Goal: Task Accomplishment & Management: Use online tool/utility

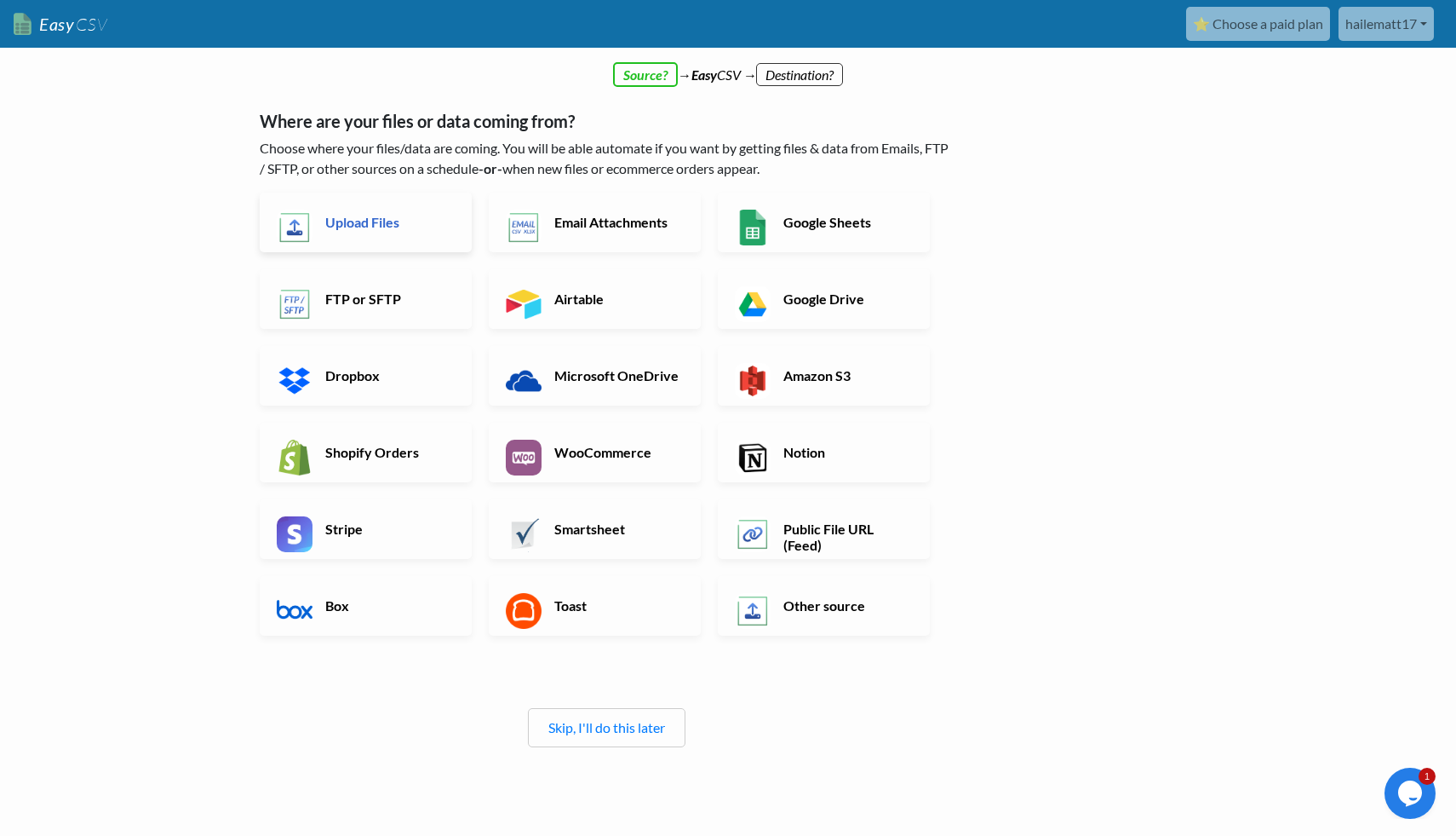
click at [417, 217] on h6 "Upload Files" at bounding box center [388, 221] width 134 height 16
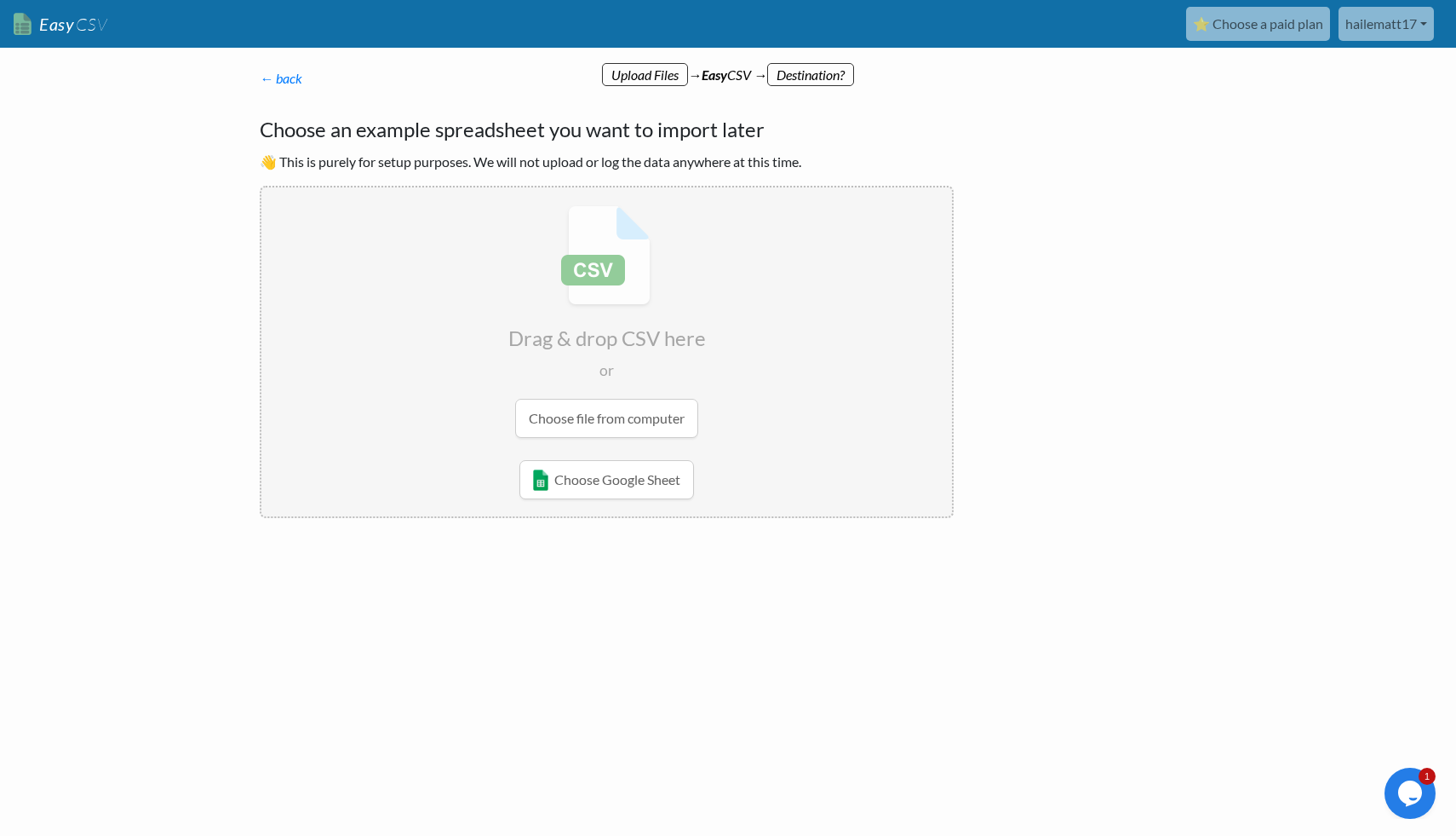
click at [595, 417] on input "file" at bounding box center [606, 321] width 691 height 268
type input "C:\fakepath\Retail Industry Companies.csv"
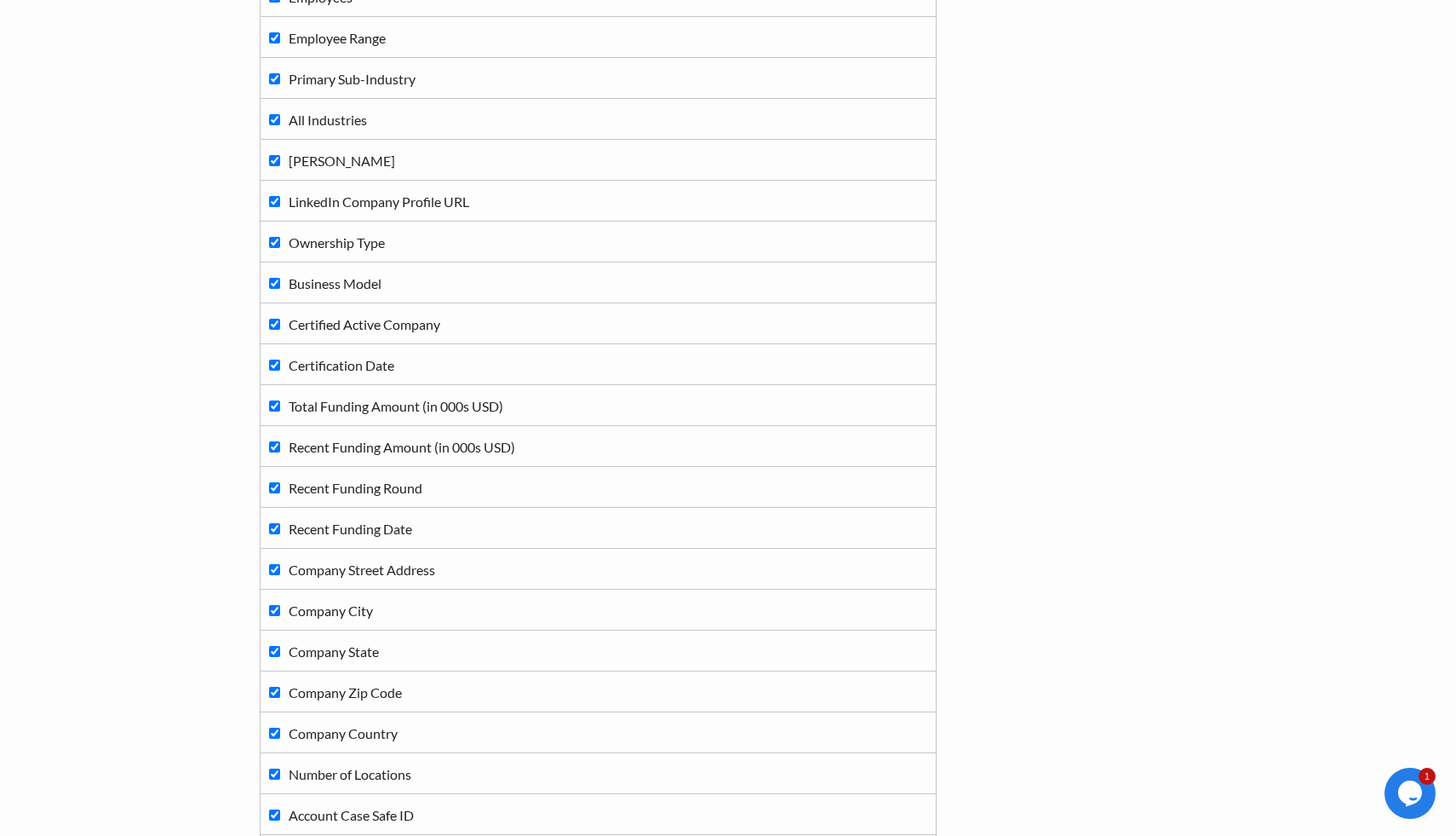
scroll to position [1081, 0]
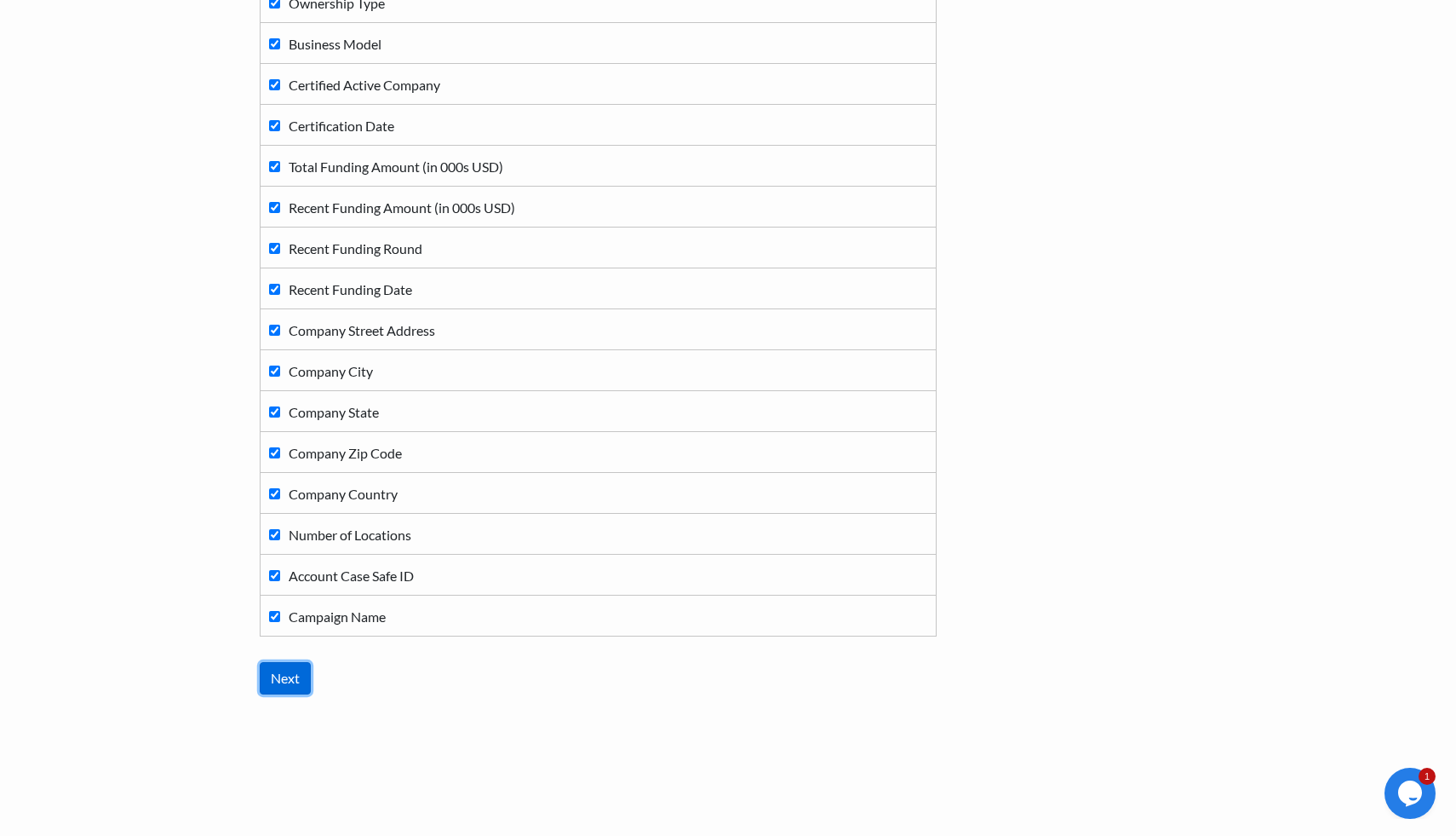
click at [293, 673] on input "Next" at bounding box center [284, 678] width 51 height 32
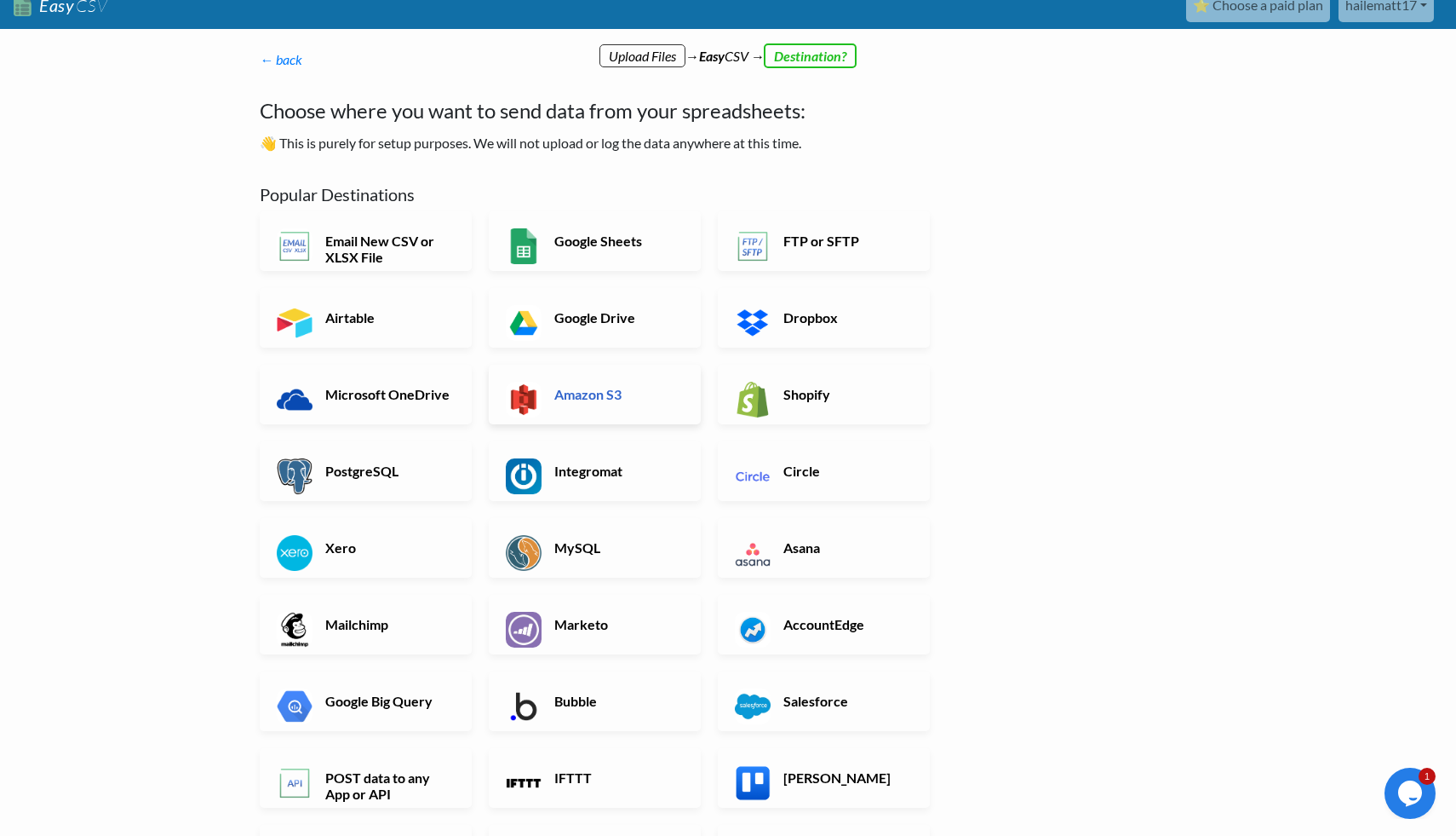
scroll to position [0, 0]
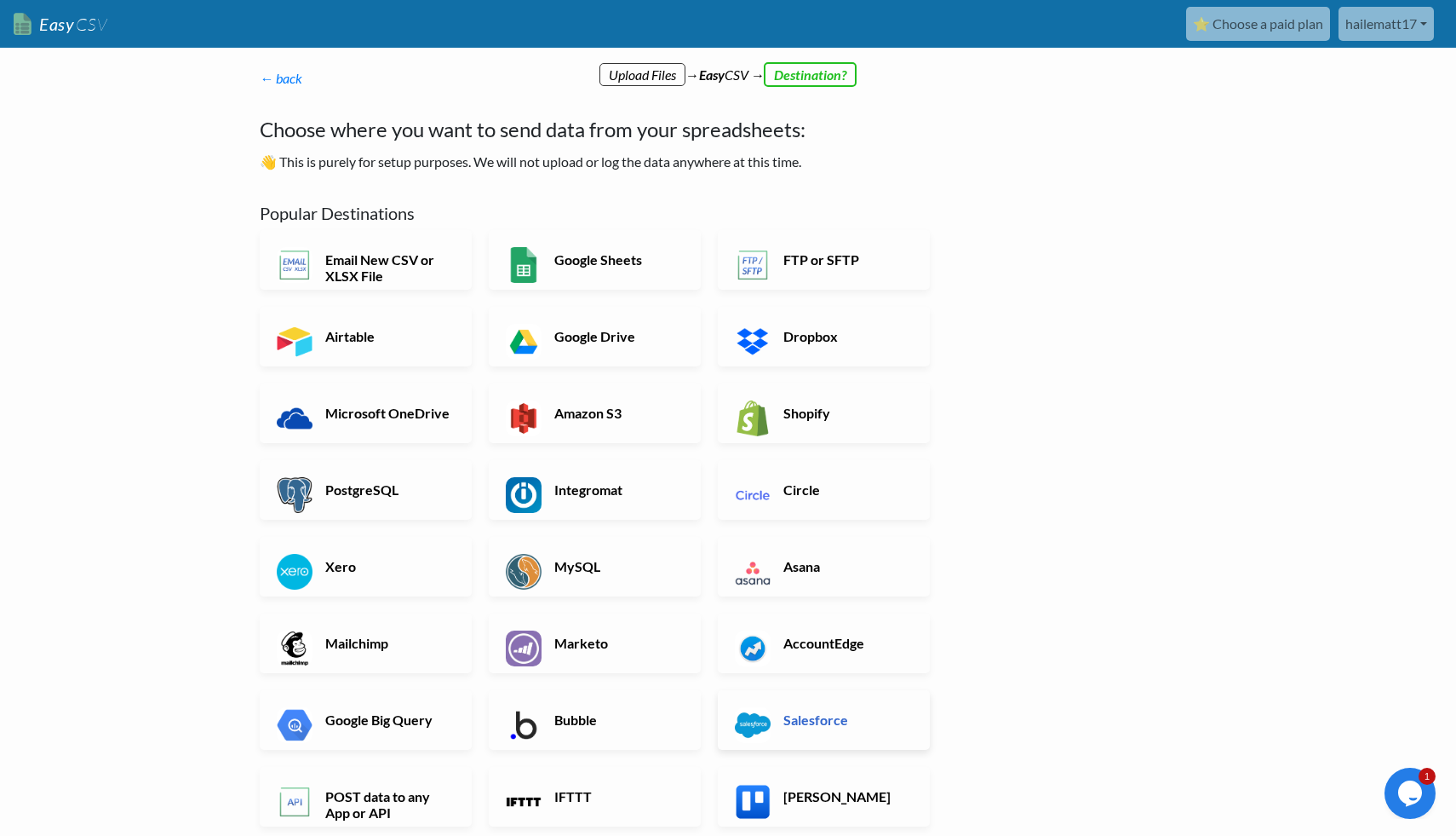
click at [798, 705] on link "Salesforce" at bounding box center [824, 720] width 212 height 60
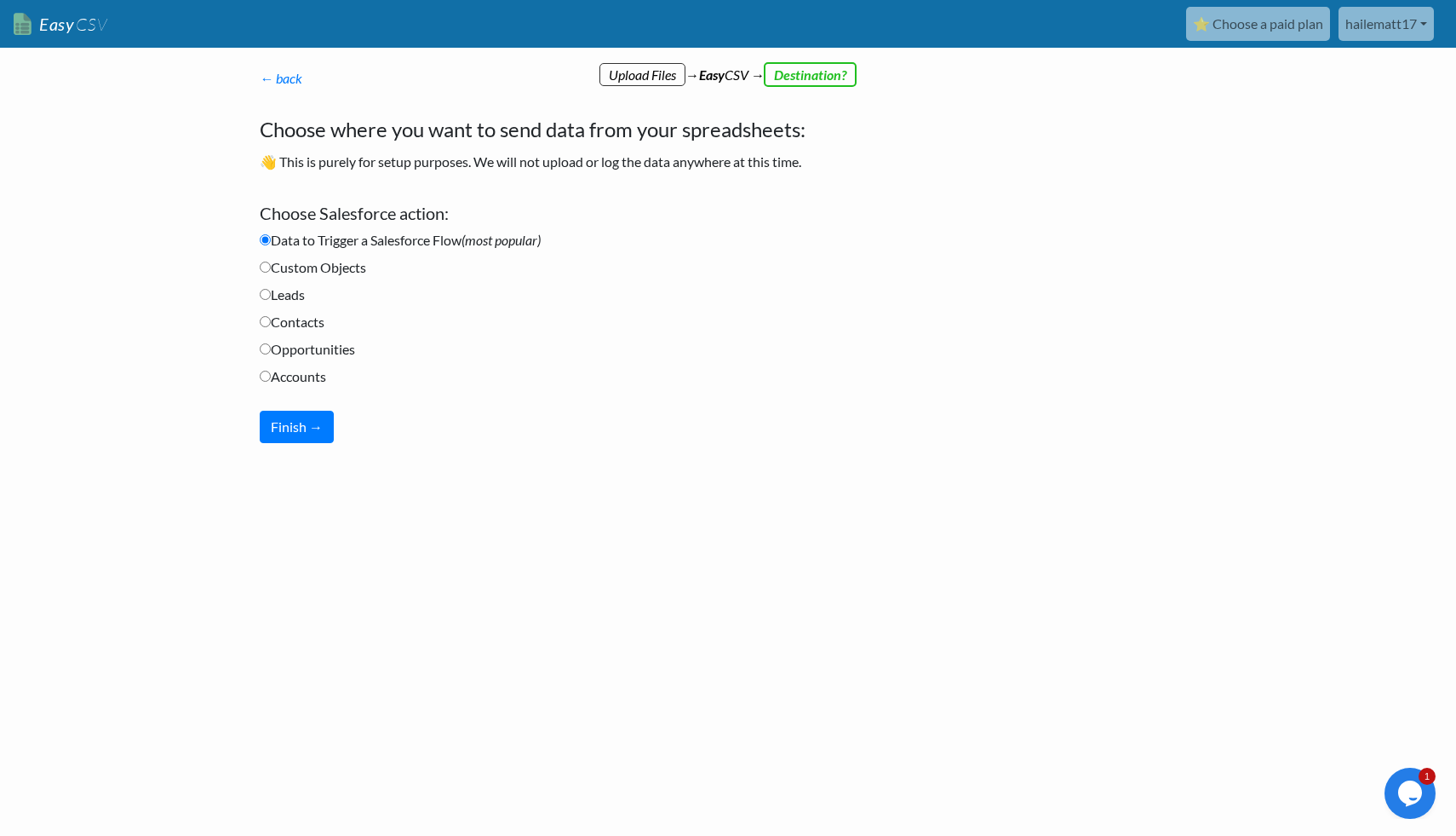
click at [338, 271] on label "Custom Objects" at bounding box center [312, 267] width 107 height 20
click at [271, 271] on input "Custom Objects" at bounding box center [264, 266] width 11 height 11
radio input "true"
click at [306, 382] on label "Accounts" at bounding box center [292, 376] width 67 height 20
click at [271, 382] on input "Accounts" at bounding box center [264, 375] width 11 height 11
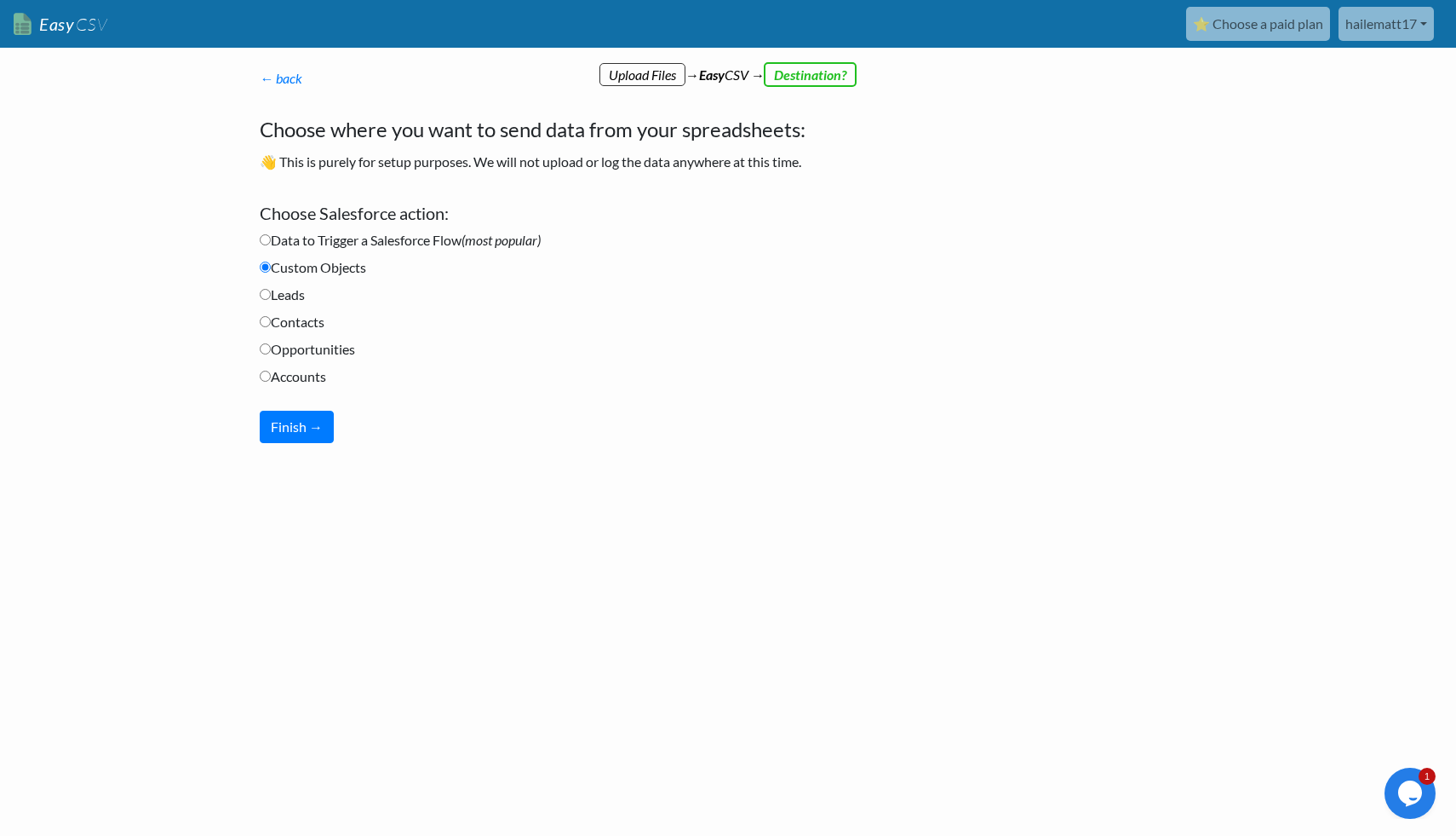
radio input "true"
click at [306, 412] on button "Finish →" at bounding box center [296, 427] width 74 height 32
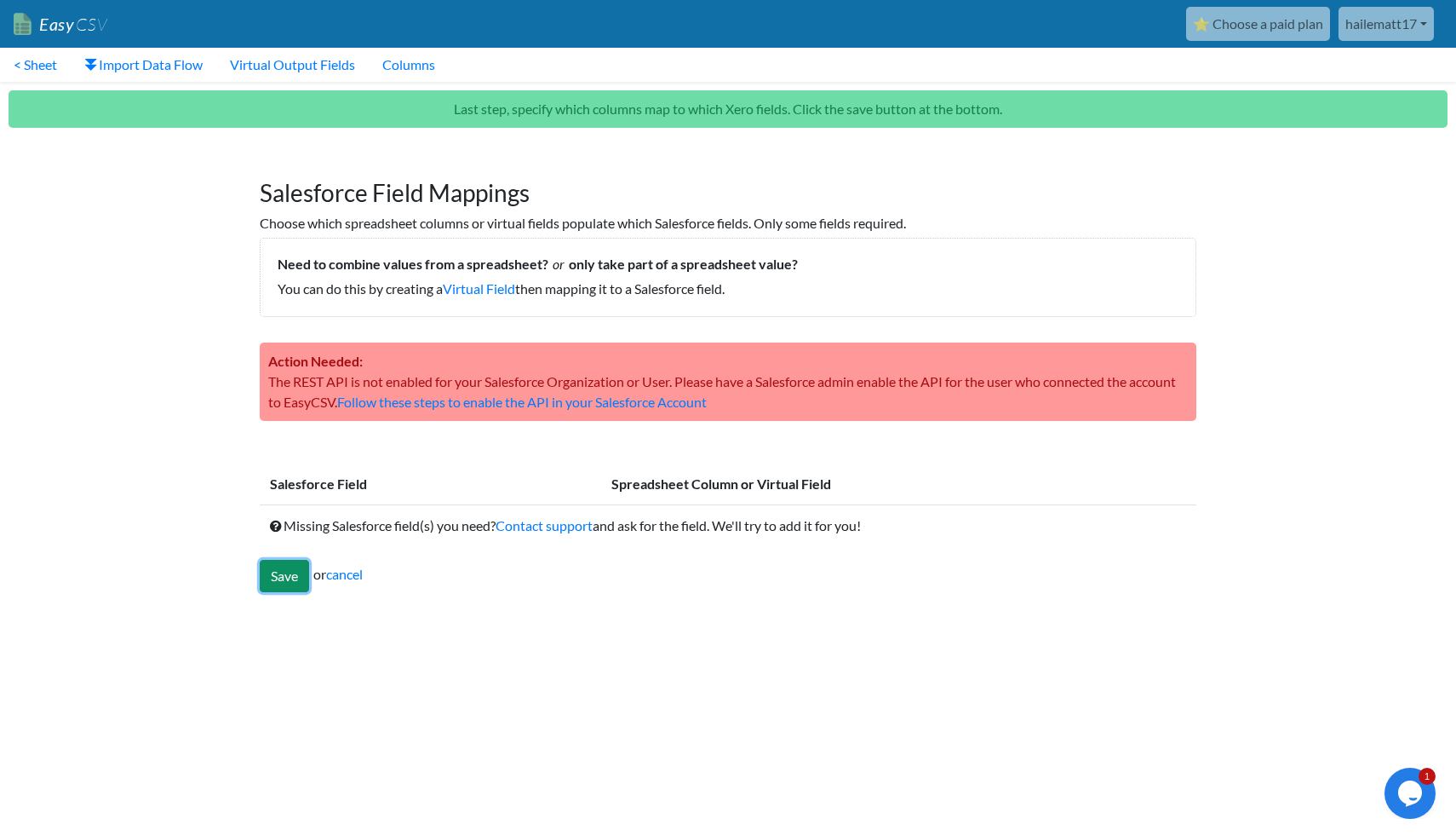
click at [283, 583] on input "Save" at bounding box center [284, 576] width 50 height 32
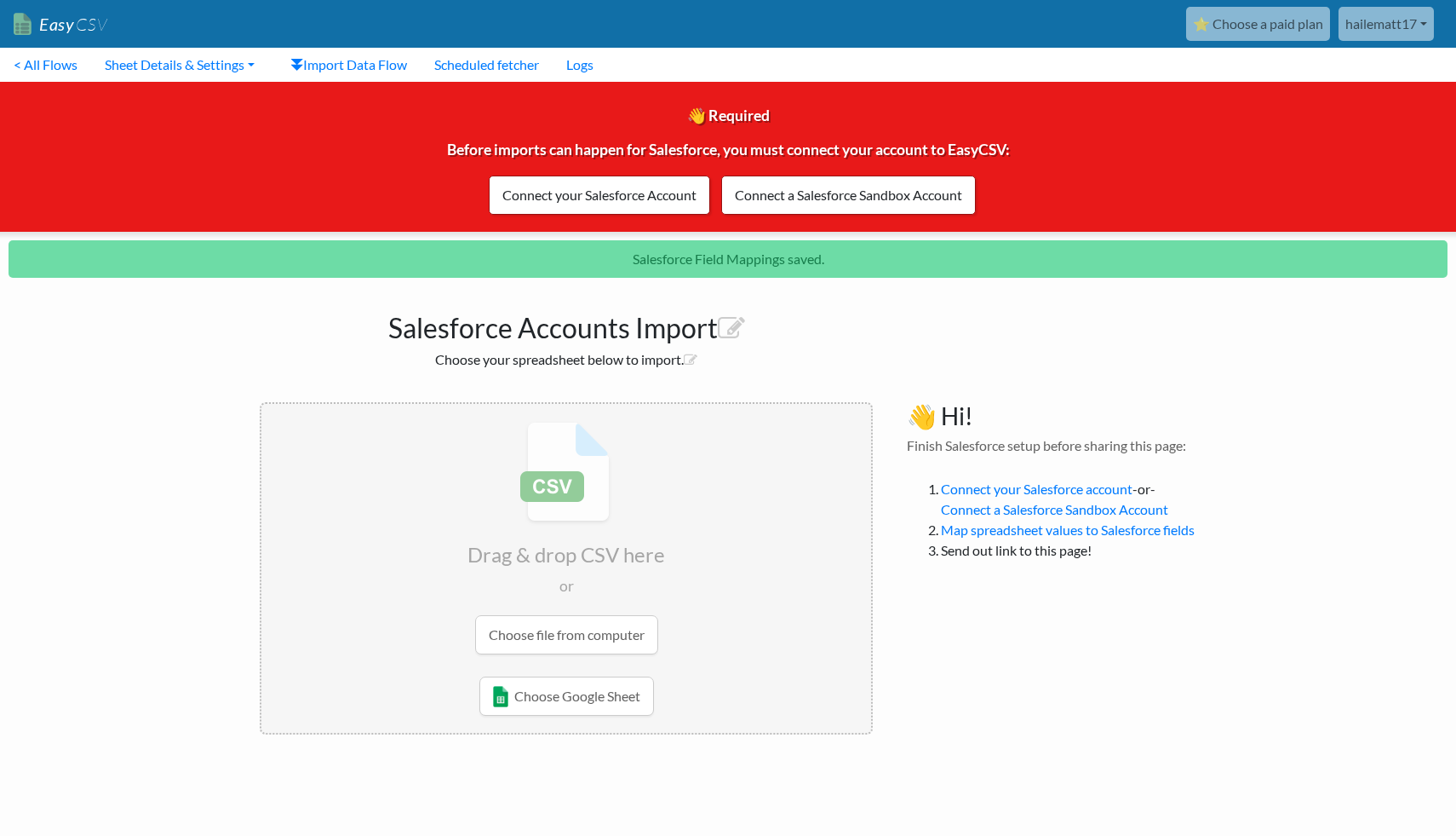
click at [347, 581] on input "file" at bounding box center [565, 538] width 609 height 268
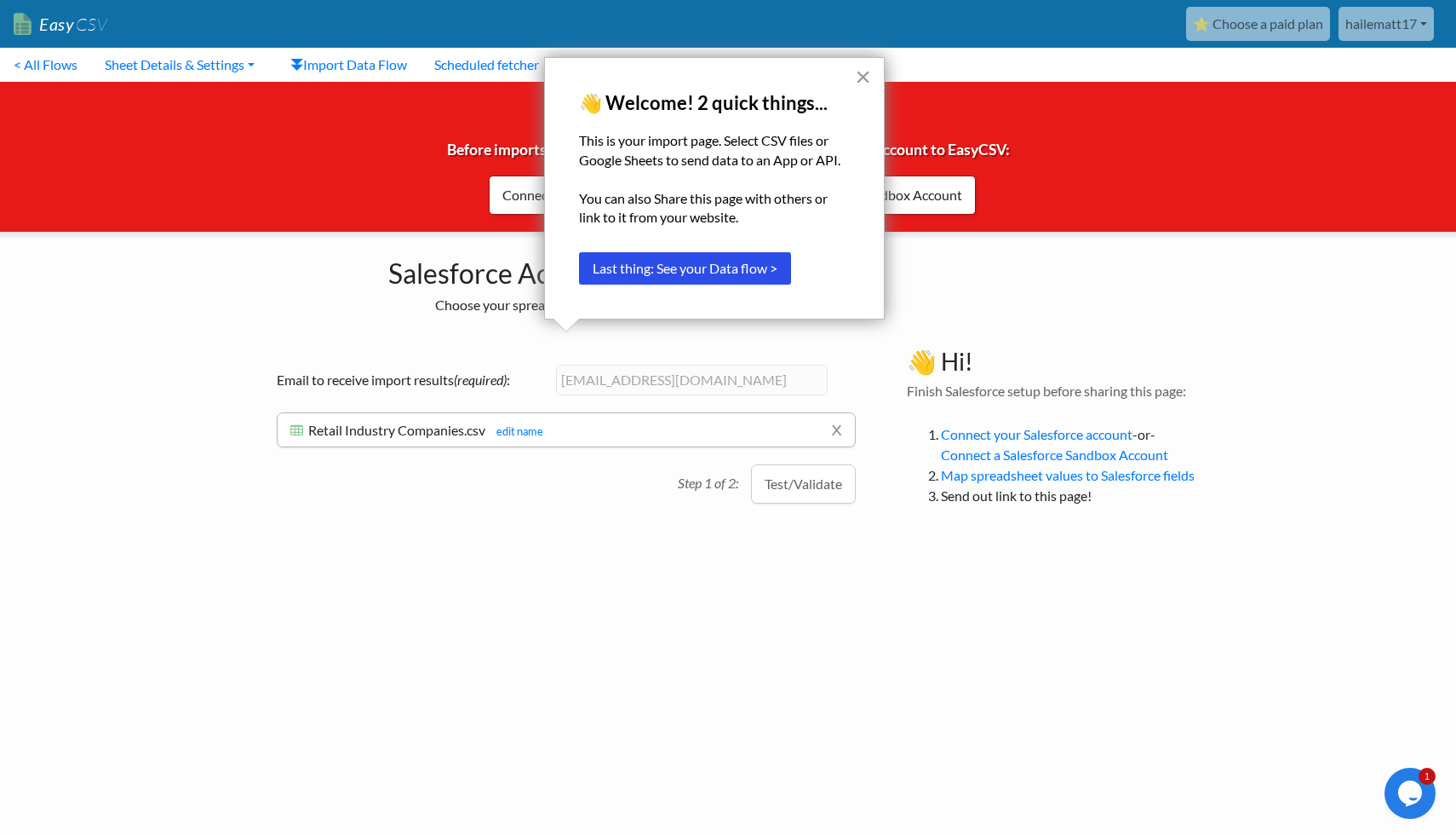
click at [861, 75] on button "×" at bounding box center [863, 76] width 16 height 27
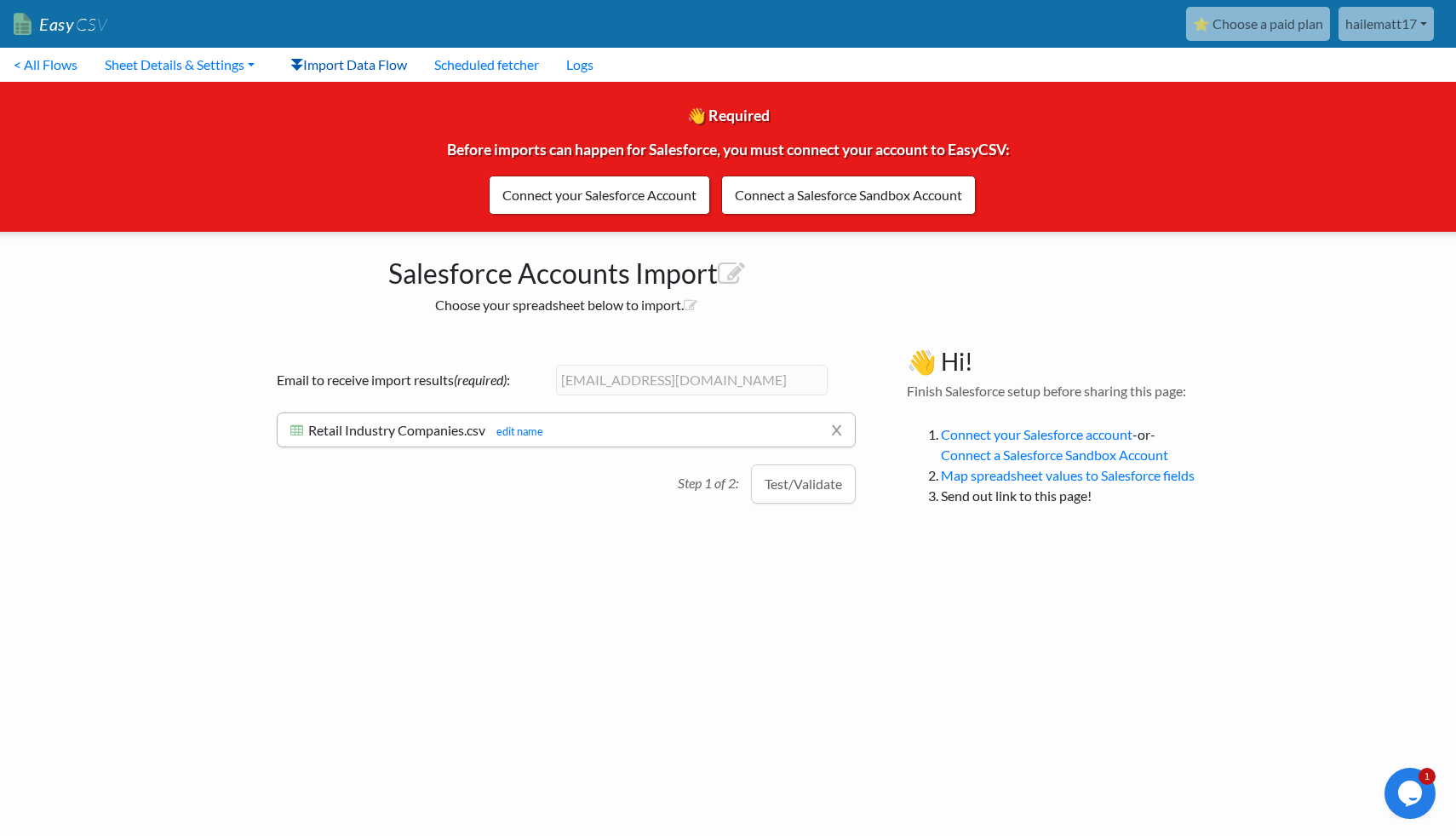
click at [347, 72] on link "Import Data Flow" at bounding box center [349, 65] width 144 height 34
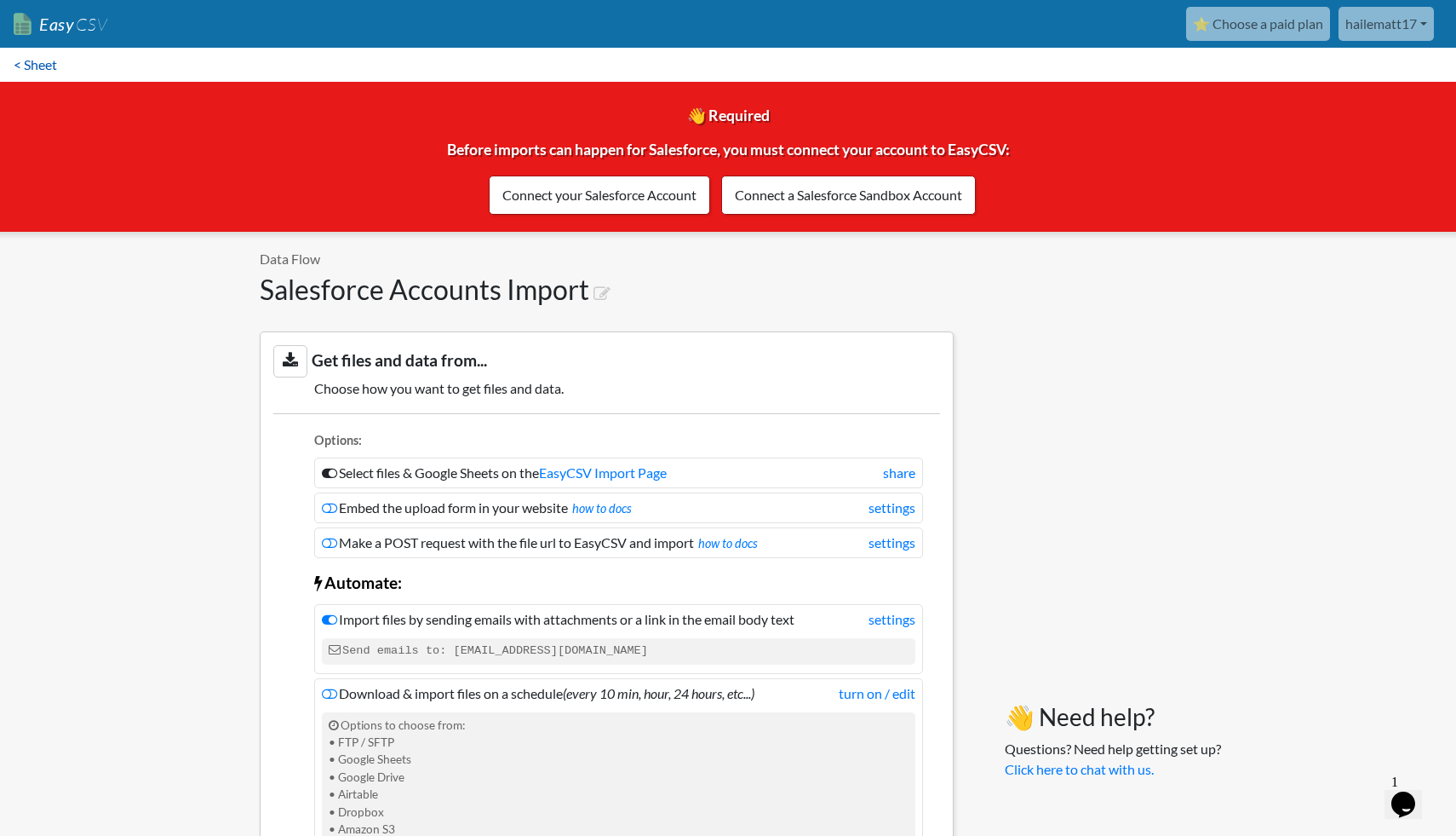
click at [32, 68] on link "< Sheet" at bounding box center [35, 65] width 71 height 34
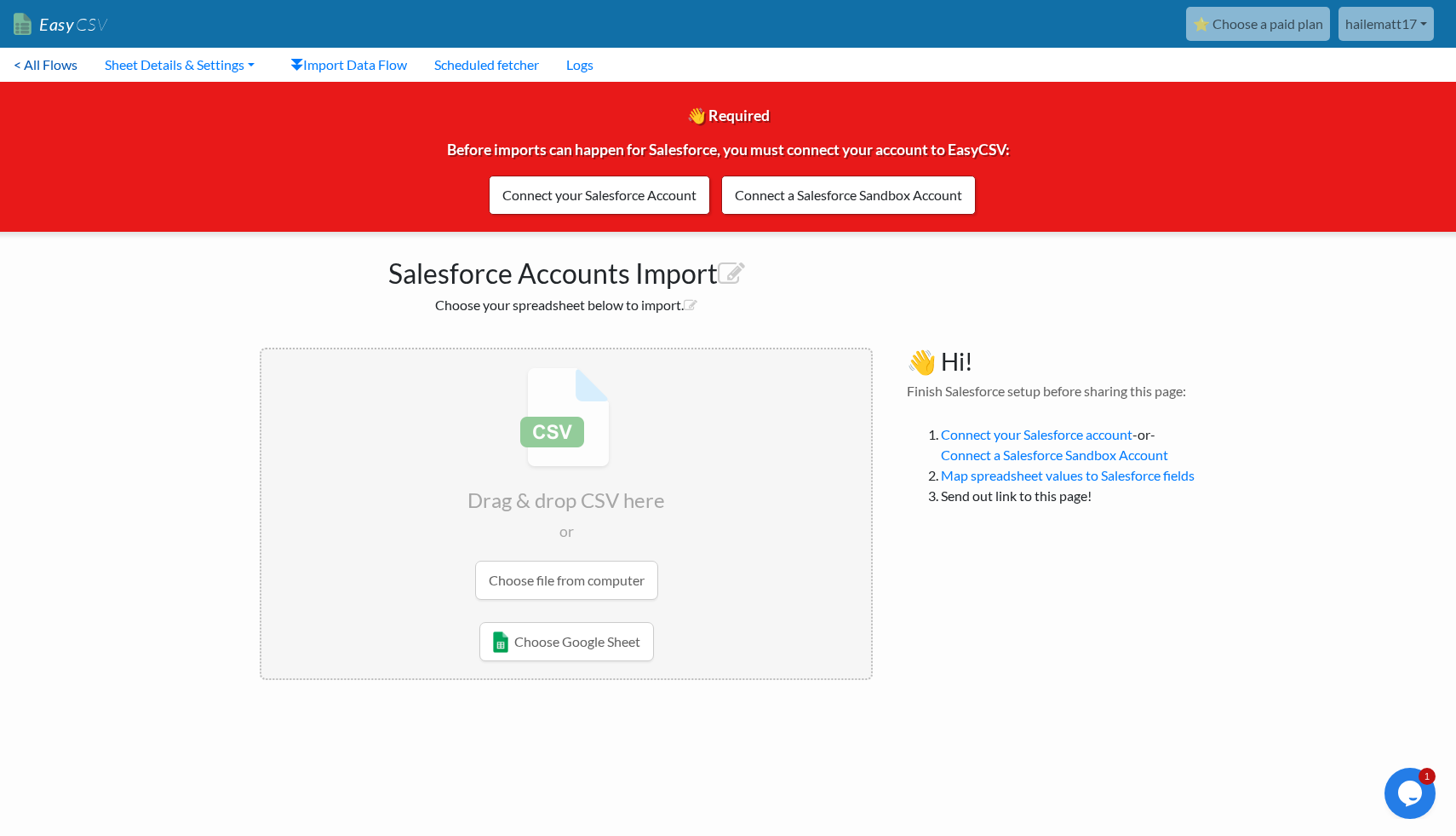
click at [57, 65] on link "< All Flows" at bounding box center [45, 65] width 91 height 34
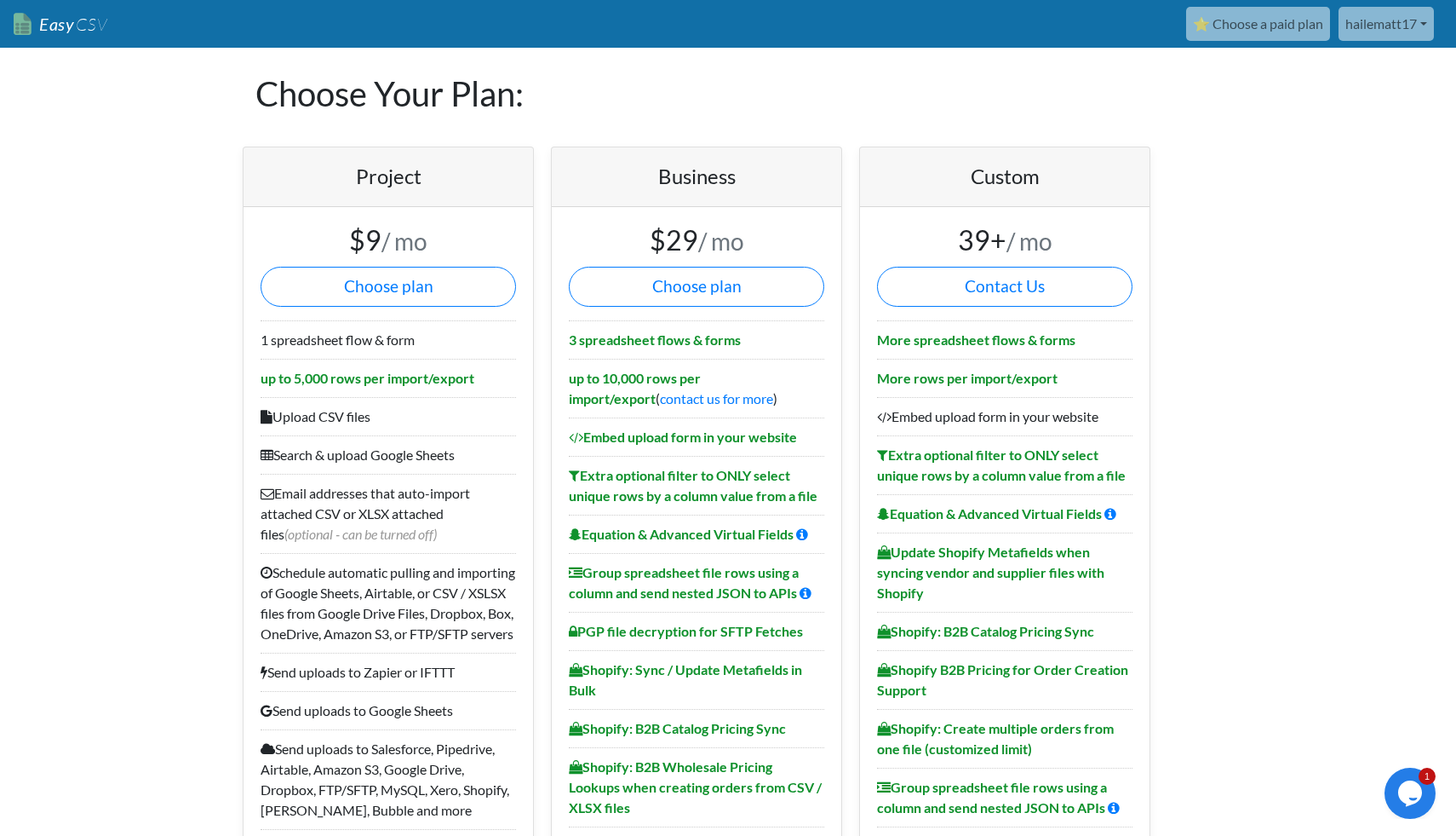
click at [76, 28] on span "CSV" at bounding box center [90, 24] width 33 height 21
click at [430, 292] on button "Choose plan" at bounding box center [388, 286] width 255 height 40
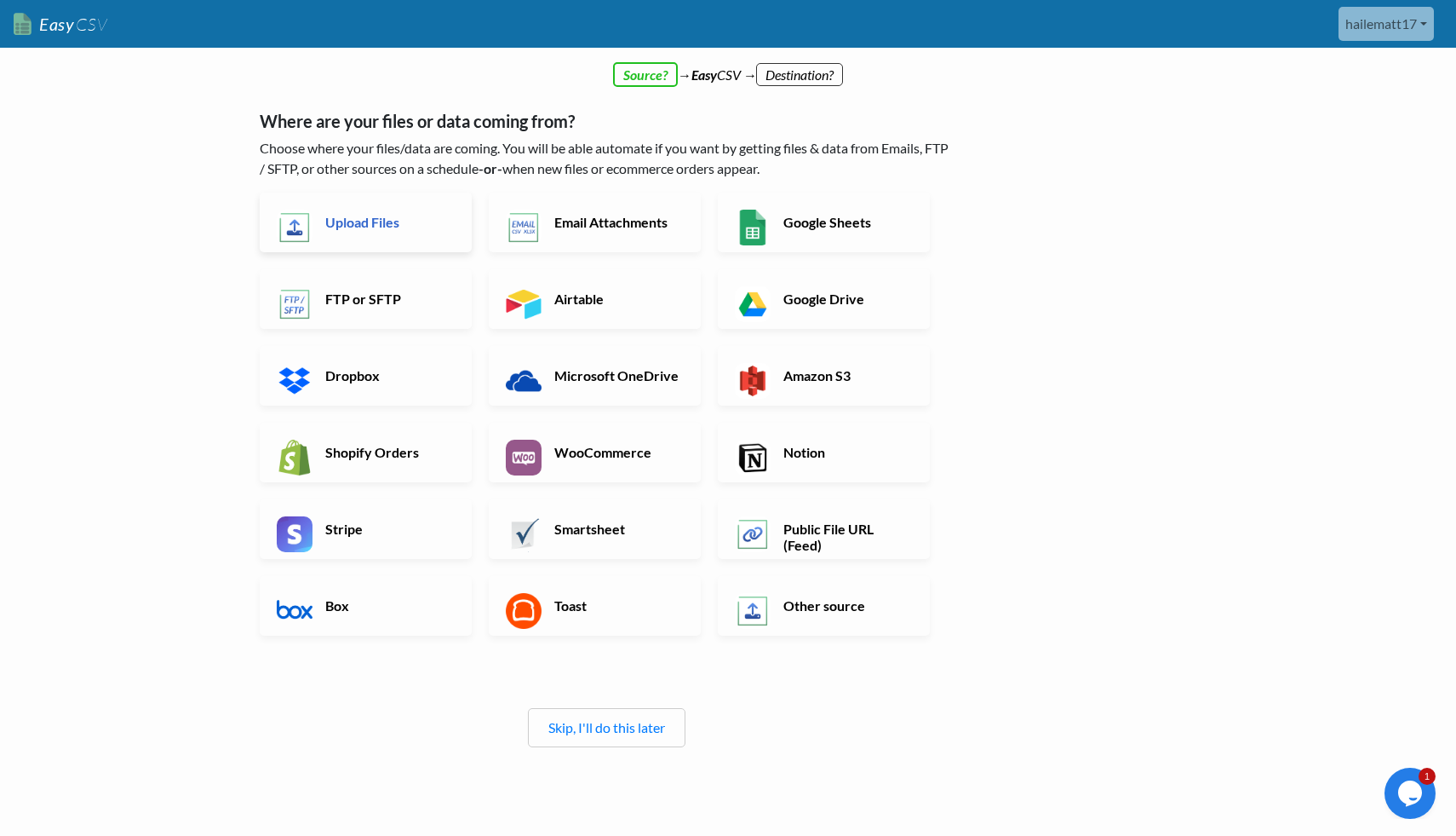
click at [413, 230] on link "Upload Files" at bounding box center [365, 222] width 212 height 60
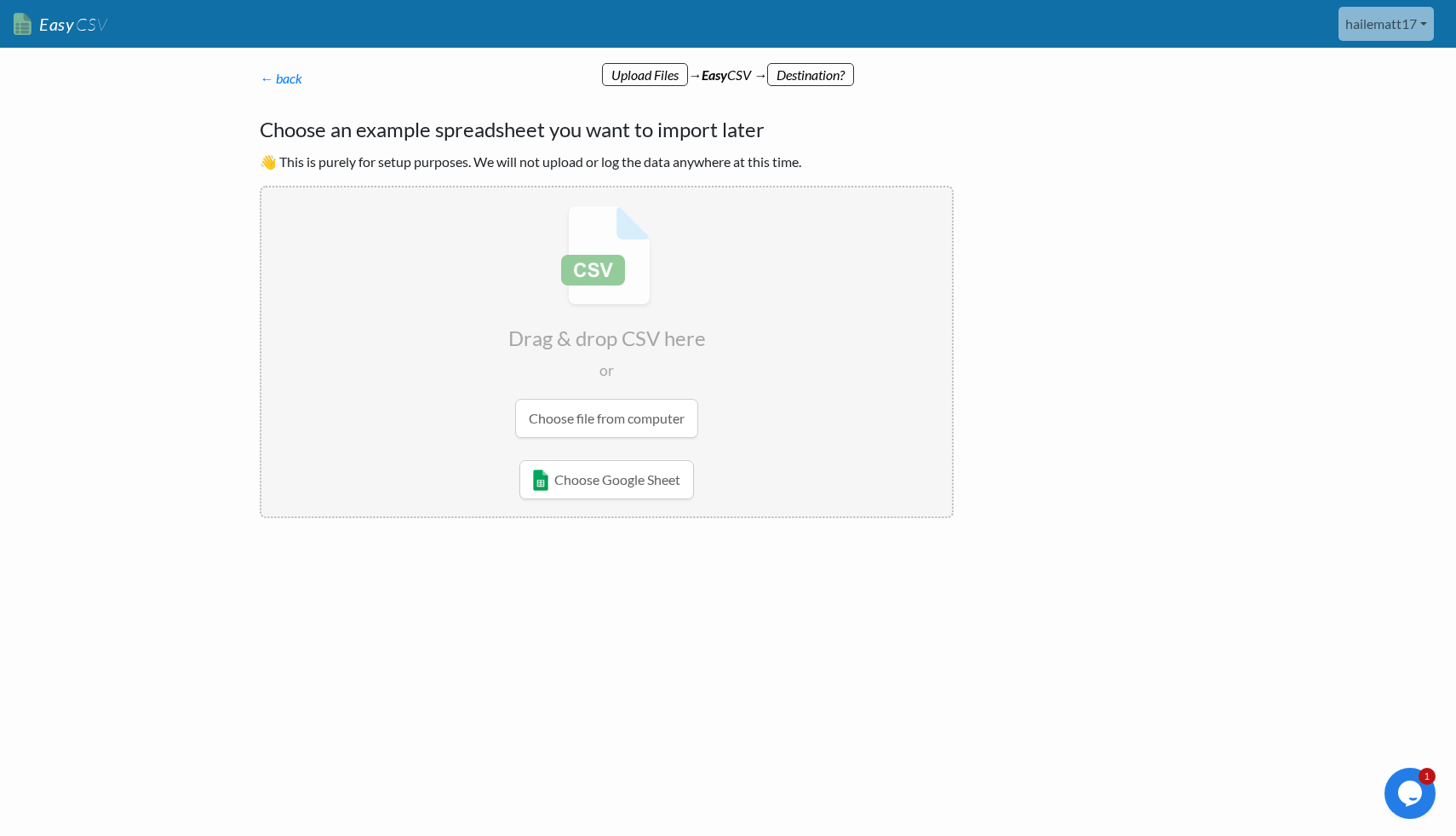
click at [630, 427] on input "file" at bounding box center [606, 321] width 691 height 268
type input "C:\fakepath\Retail Industry Companies.csv"
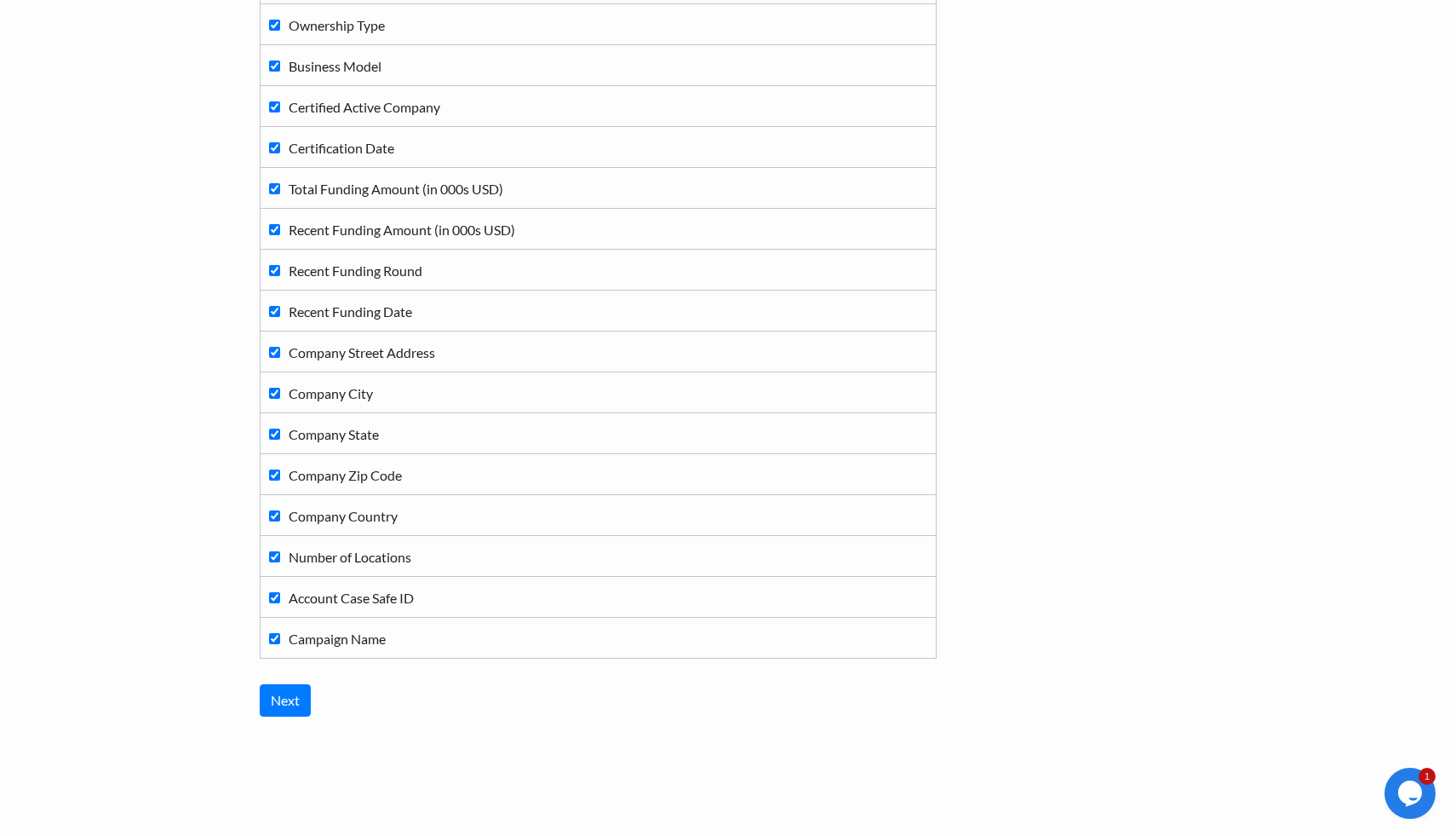
scroll to position [1081, 0]
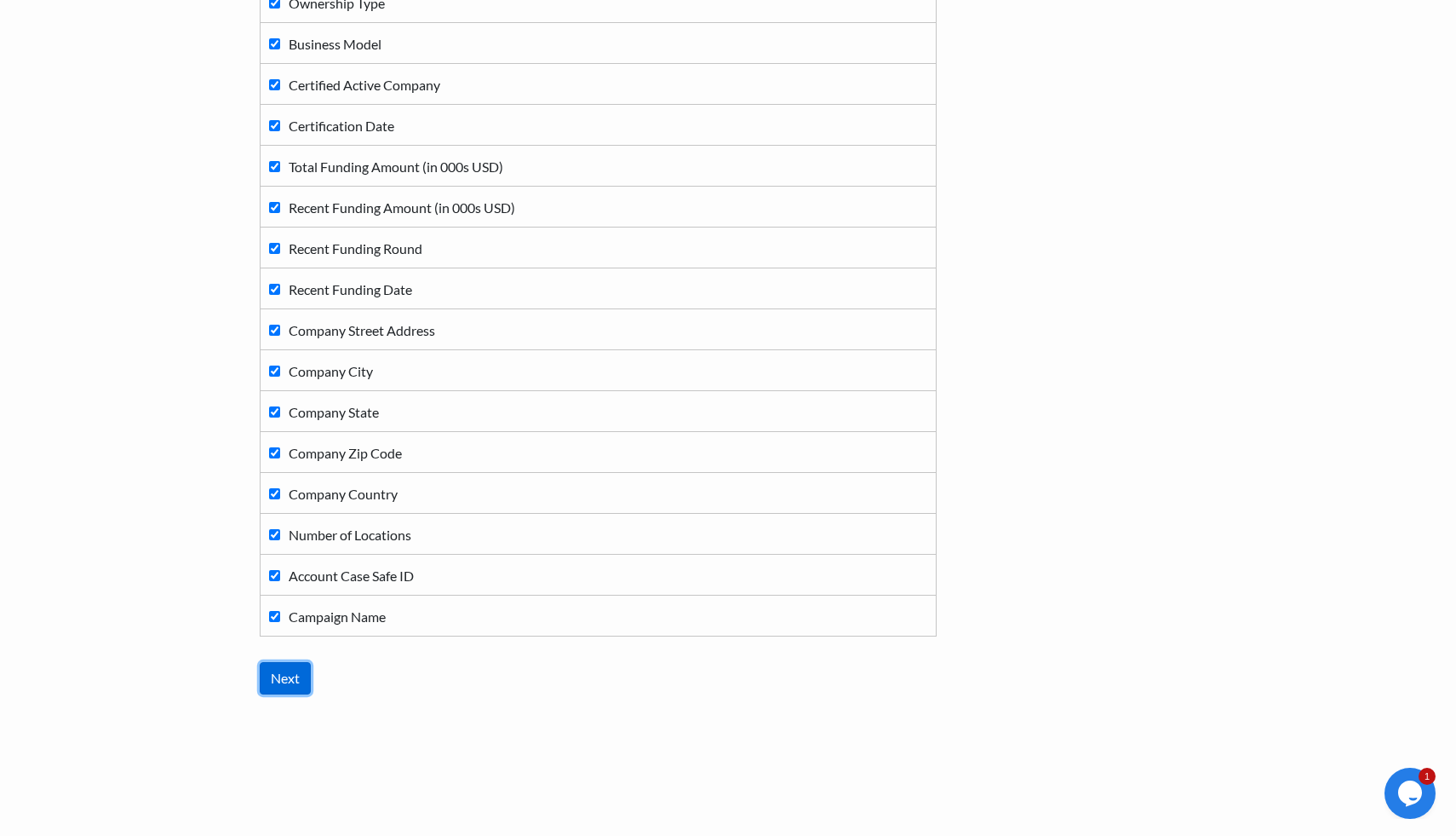
click at [280, 679] on input "Next" at bounding box center [284, 678] width 51 height 32
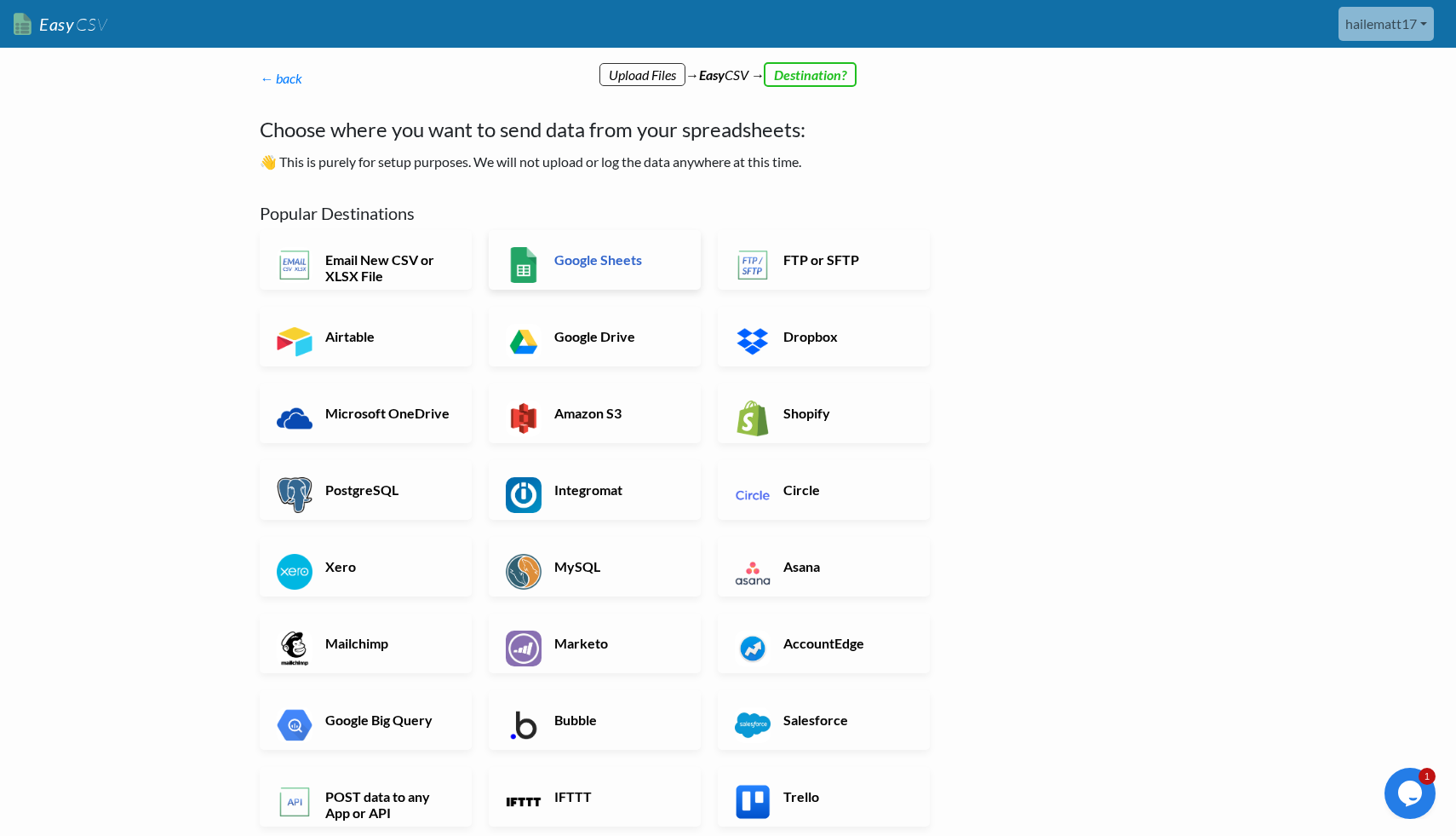
click at [576, 280] on link "Google Sheets" at bounding box center [594, 260] width 212 height 60
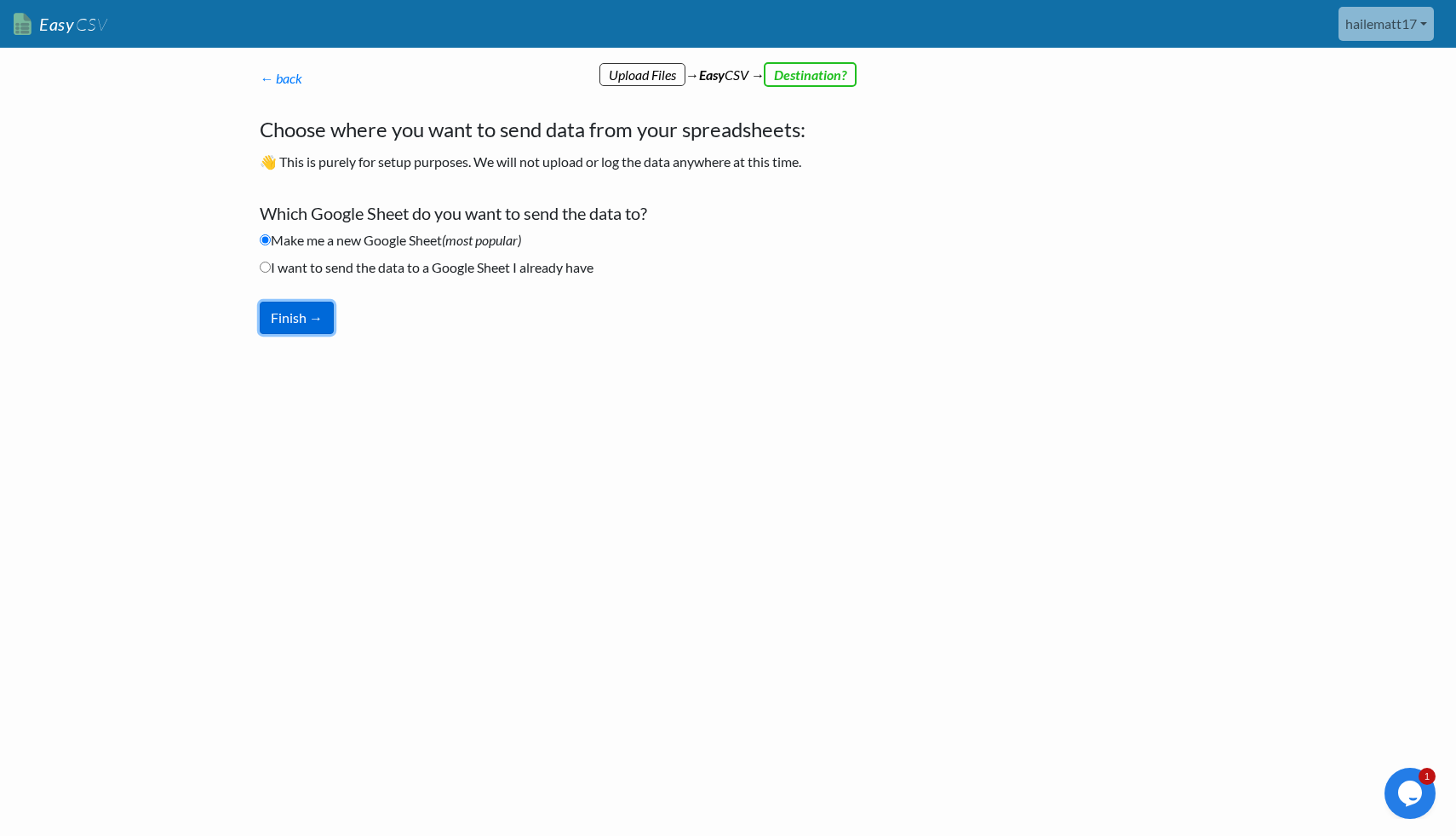
click at [321, 315] on button "Finish →" at bounding box center [296, 317] width 74 height 32
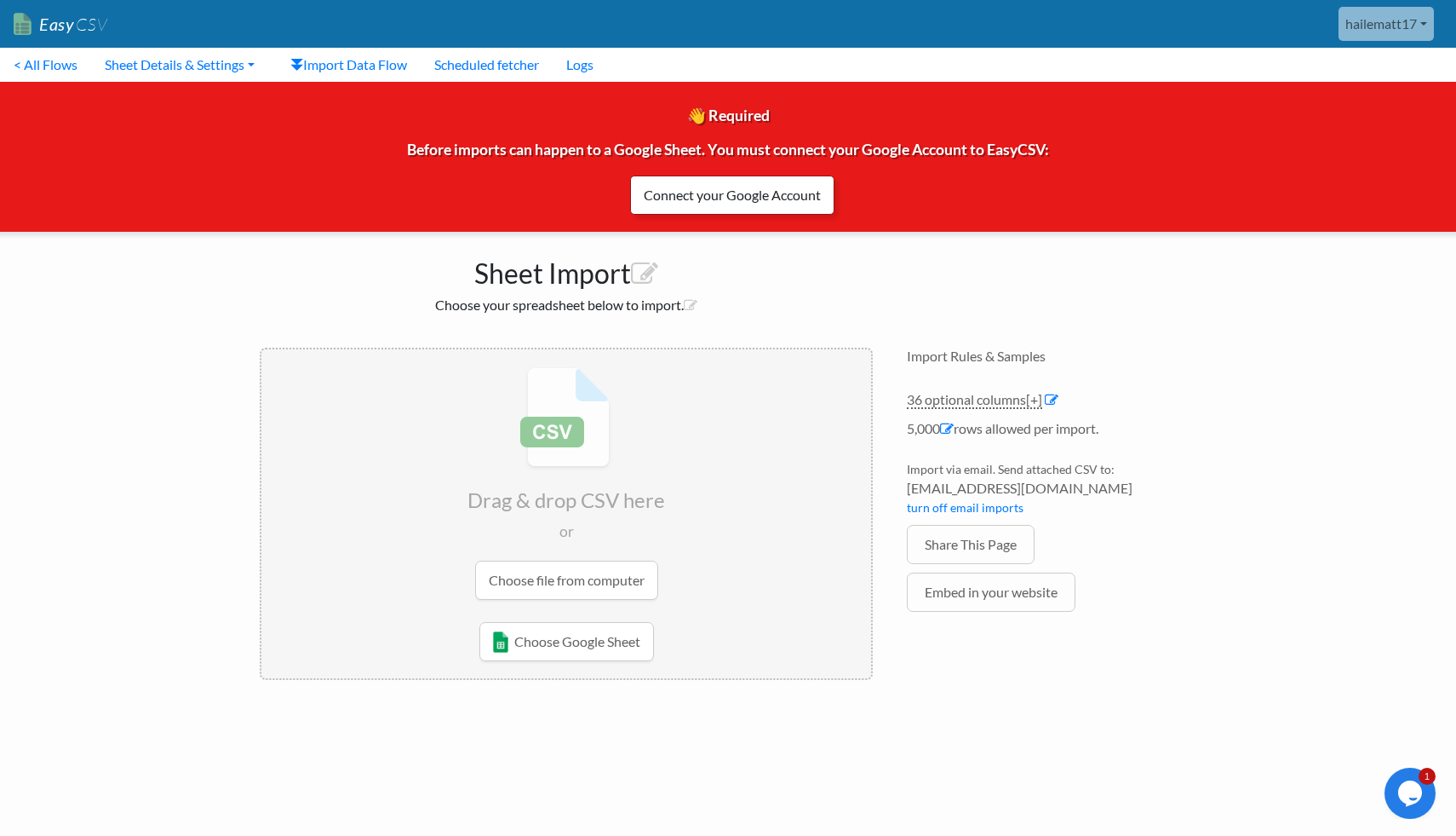
click at [751, 197] on link "Connect your Google Account" at bounding box center [732, 195] width 204 height 39
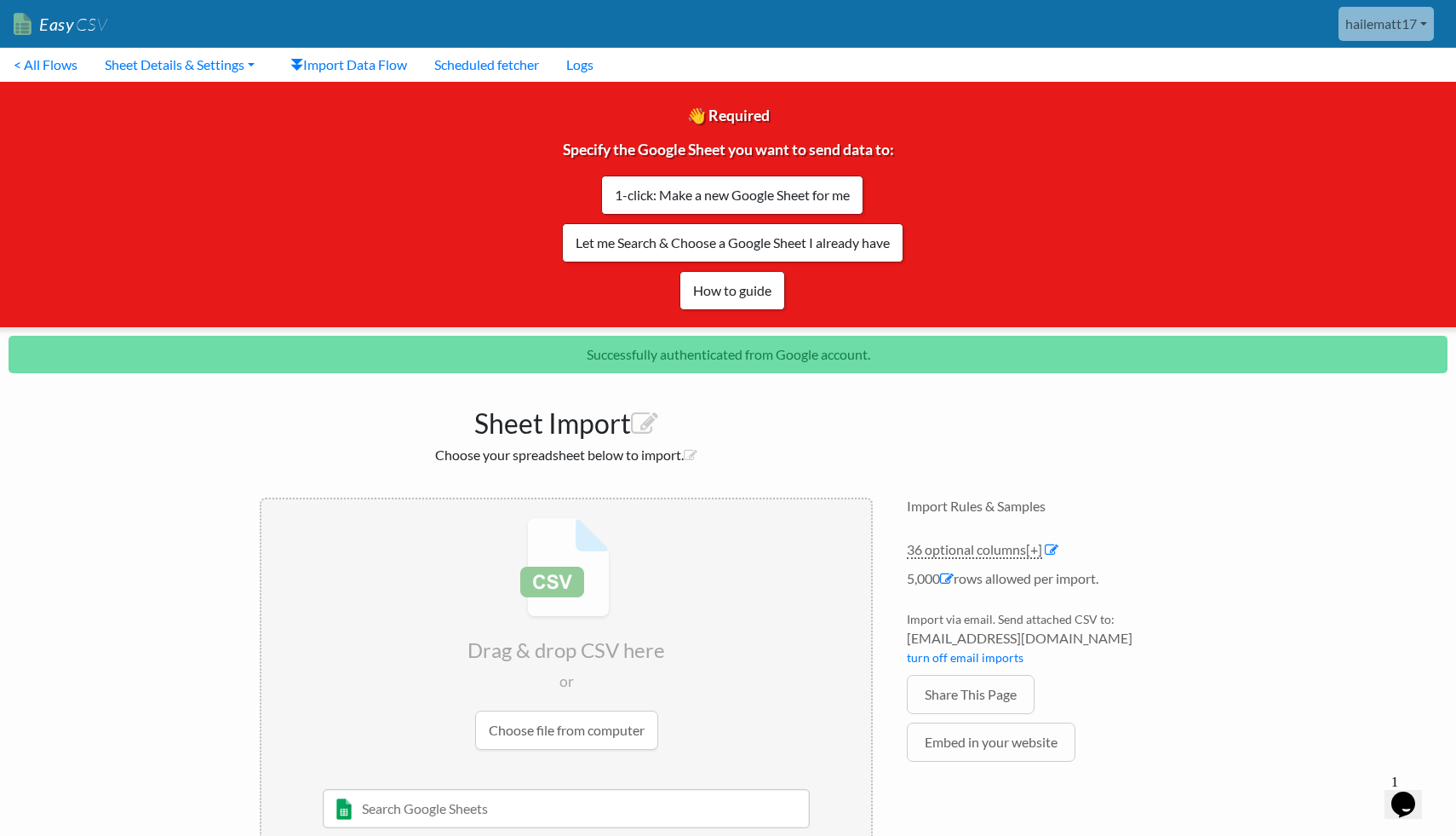
scroll to position [61, 0]
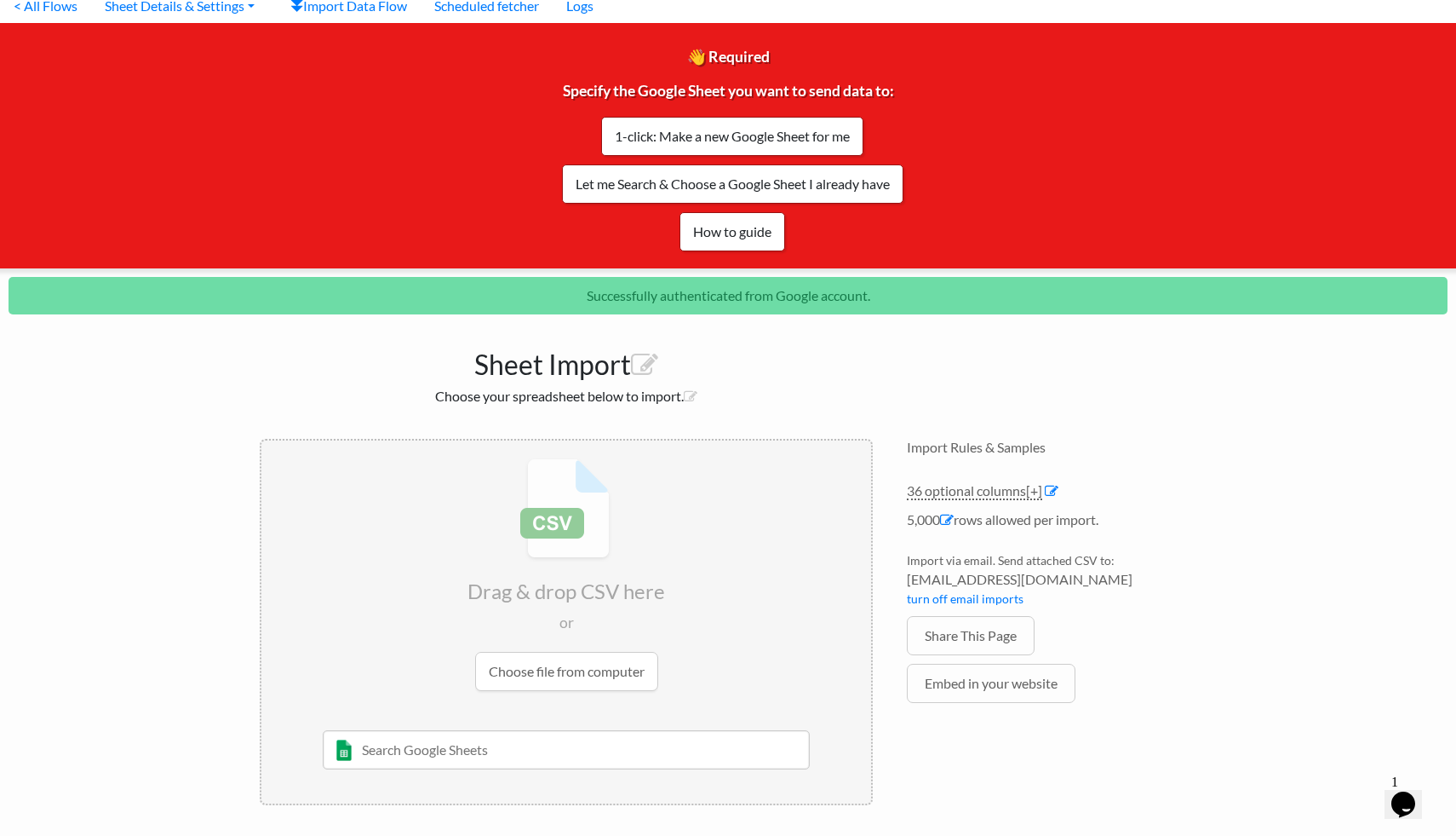
click at [579, 668] on input "file" at bounding box center [565, 575] width 609 height 268
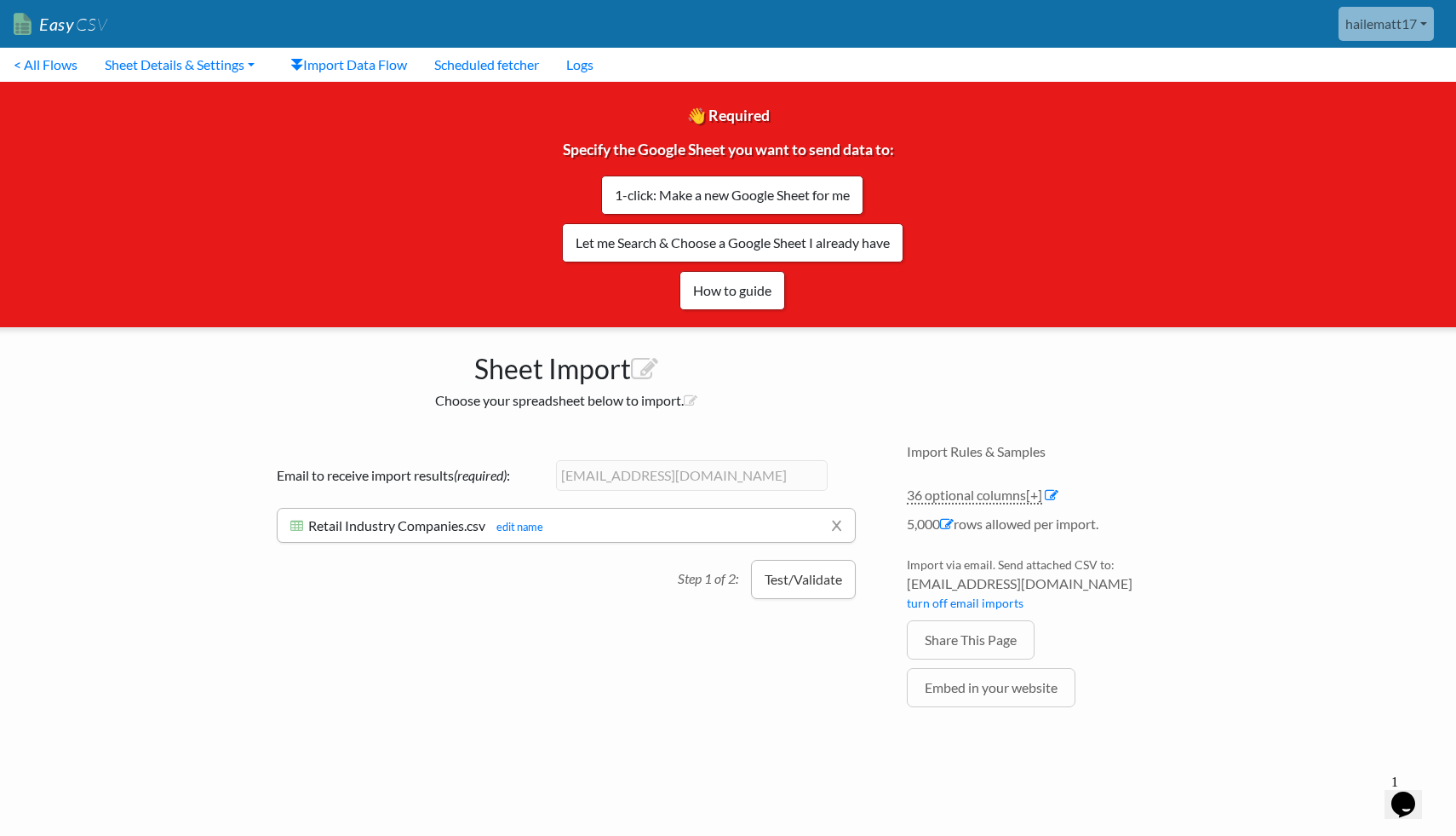
click at [808, 576] on button "Test/Validate" at bounding box center [803, 579] width 105 height 39
click at [833, 528] on link "x" at bounding box center [837, 525] width 11 height 32
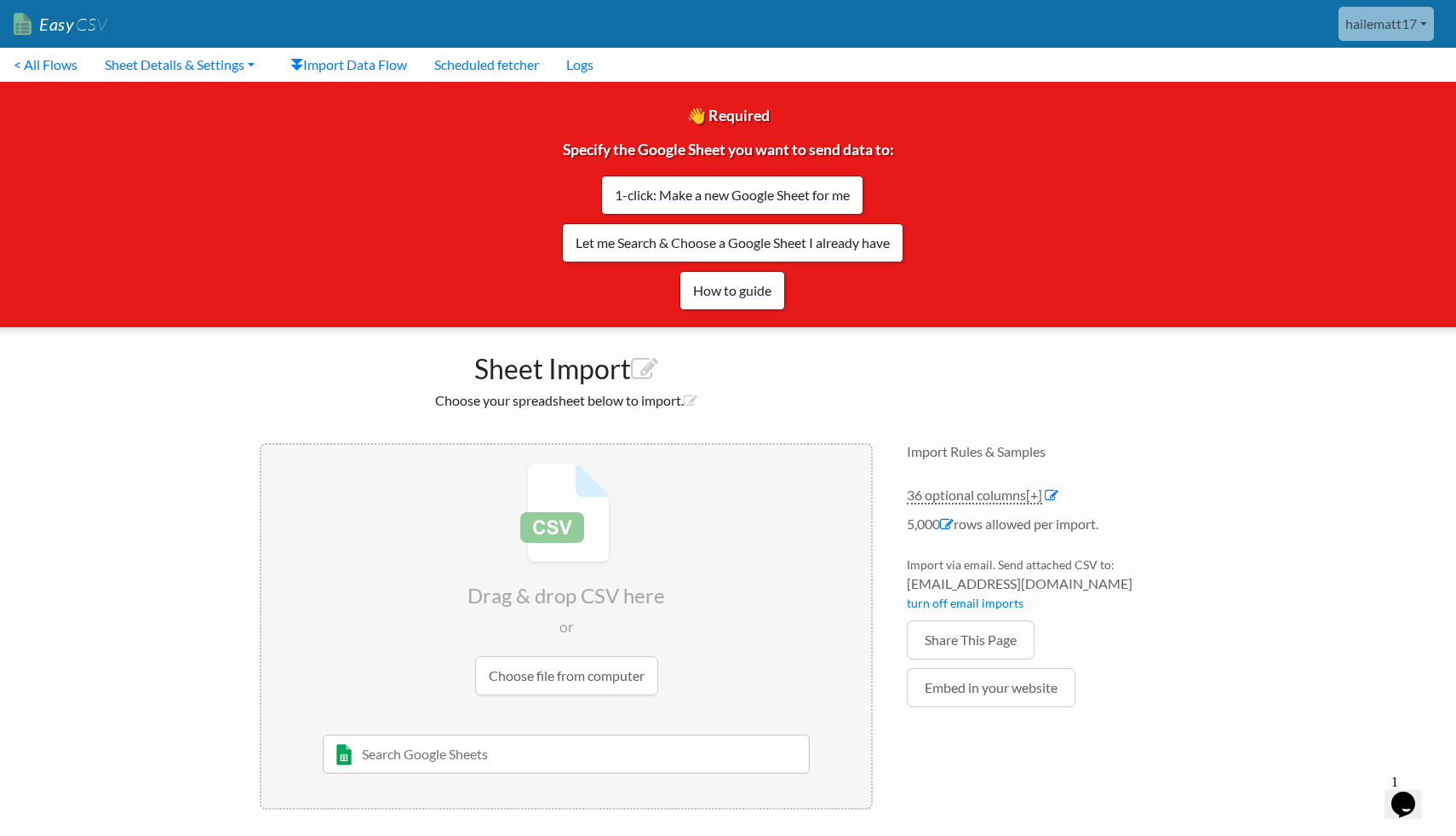
scroll to position [6, 0]
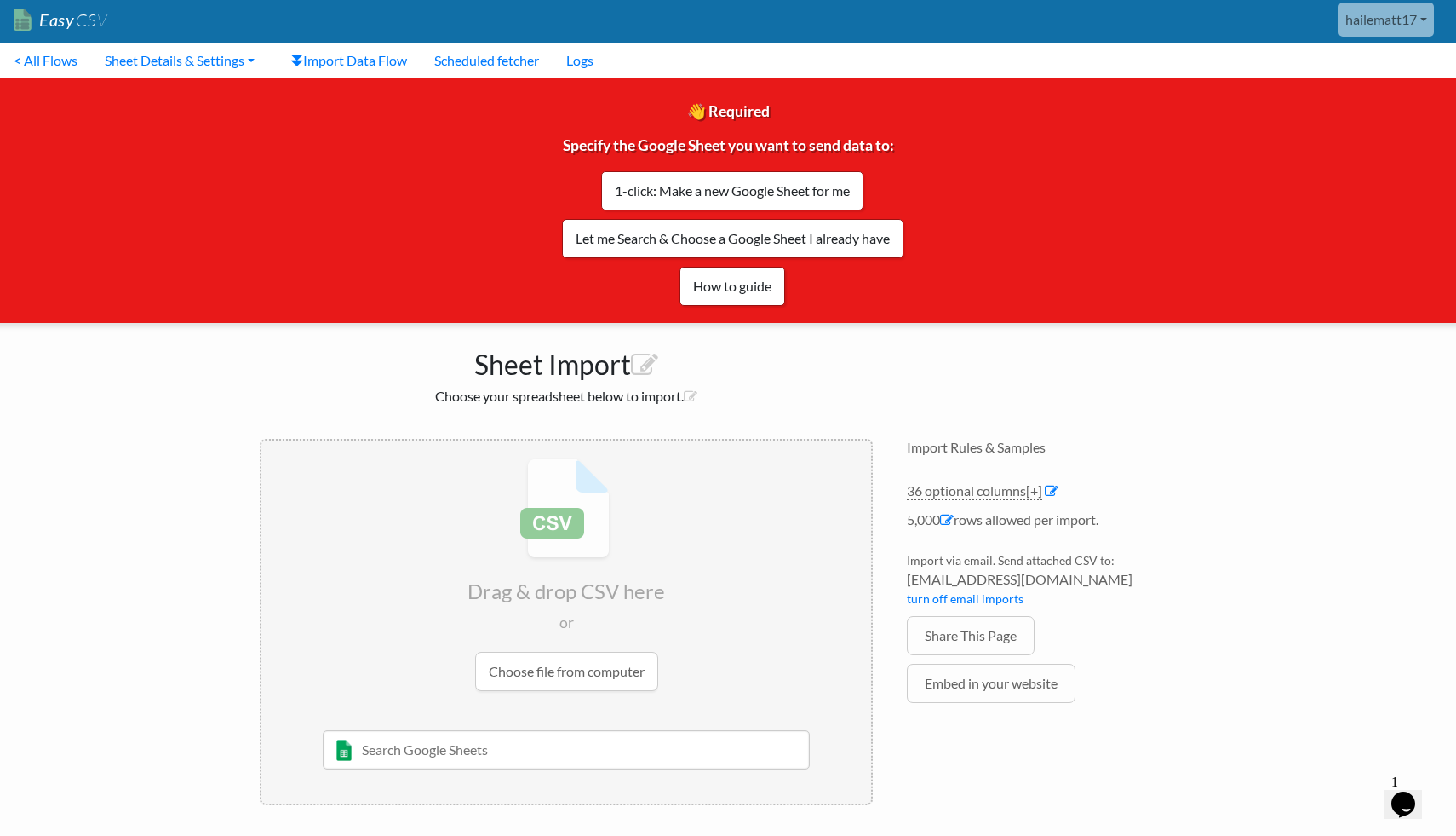
click at [648, 752] on input "text" at bounding box center [566, 749] width 488 height 39
click at [720, 235] on link "Let me Search & Choose a Google Sheet I already have" at bounding box center [733, 237] width 341 height 39
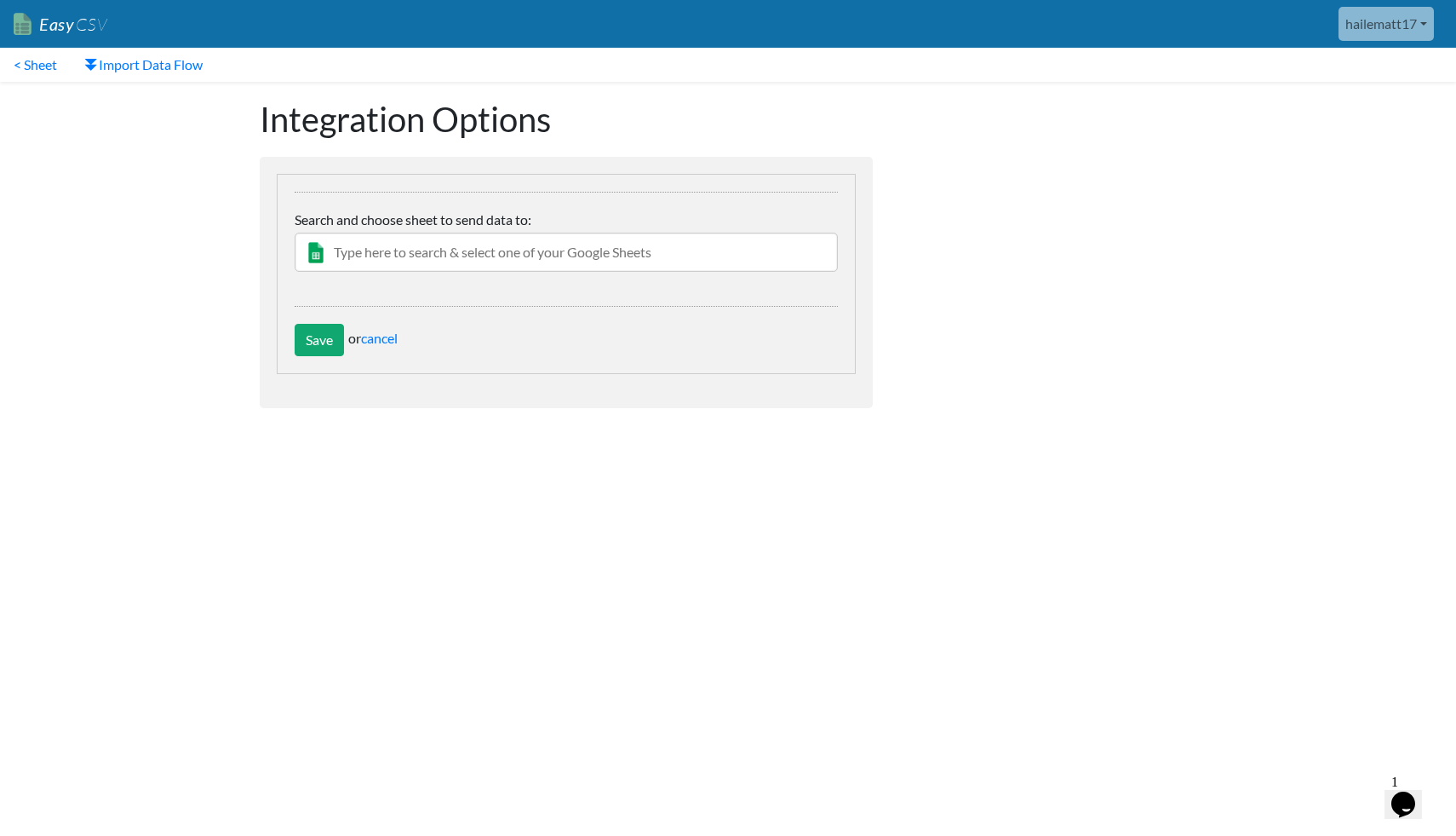
click at [372, 247] on input "text" at bounding box center [565, 251] width 544 height 39
click at [384, 340] on link "cancel" at bounding box center [379, 338] width 37 height 16
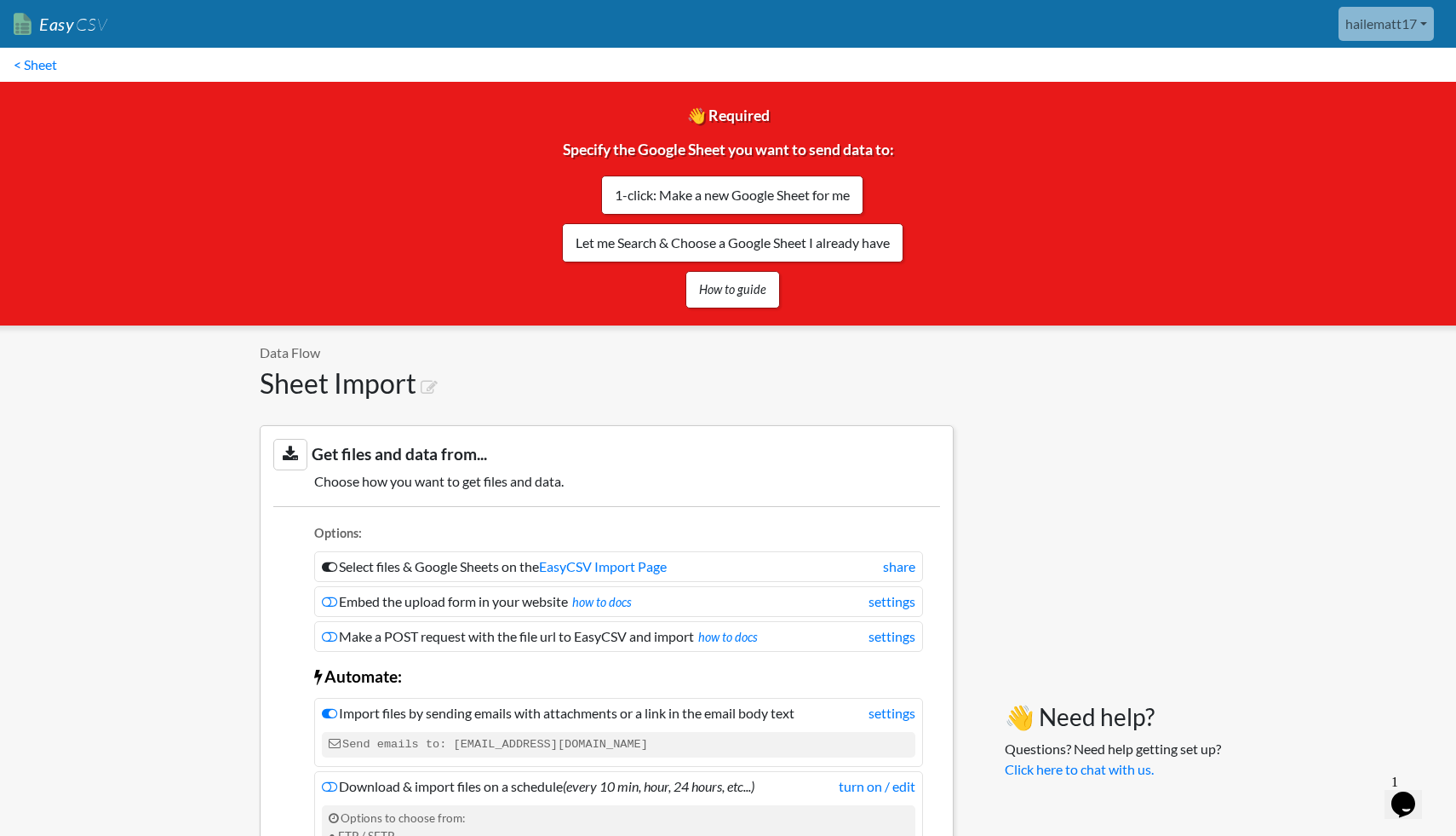
scroll to position [27, 0]
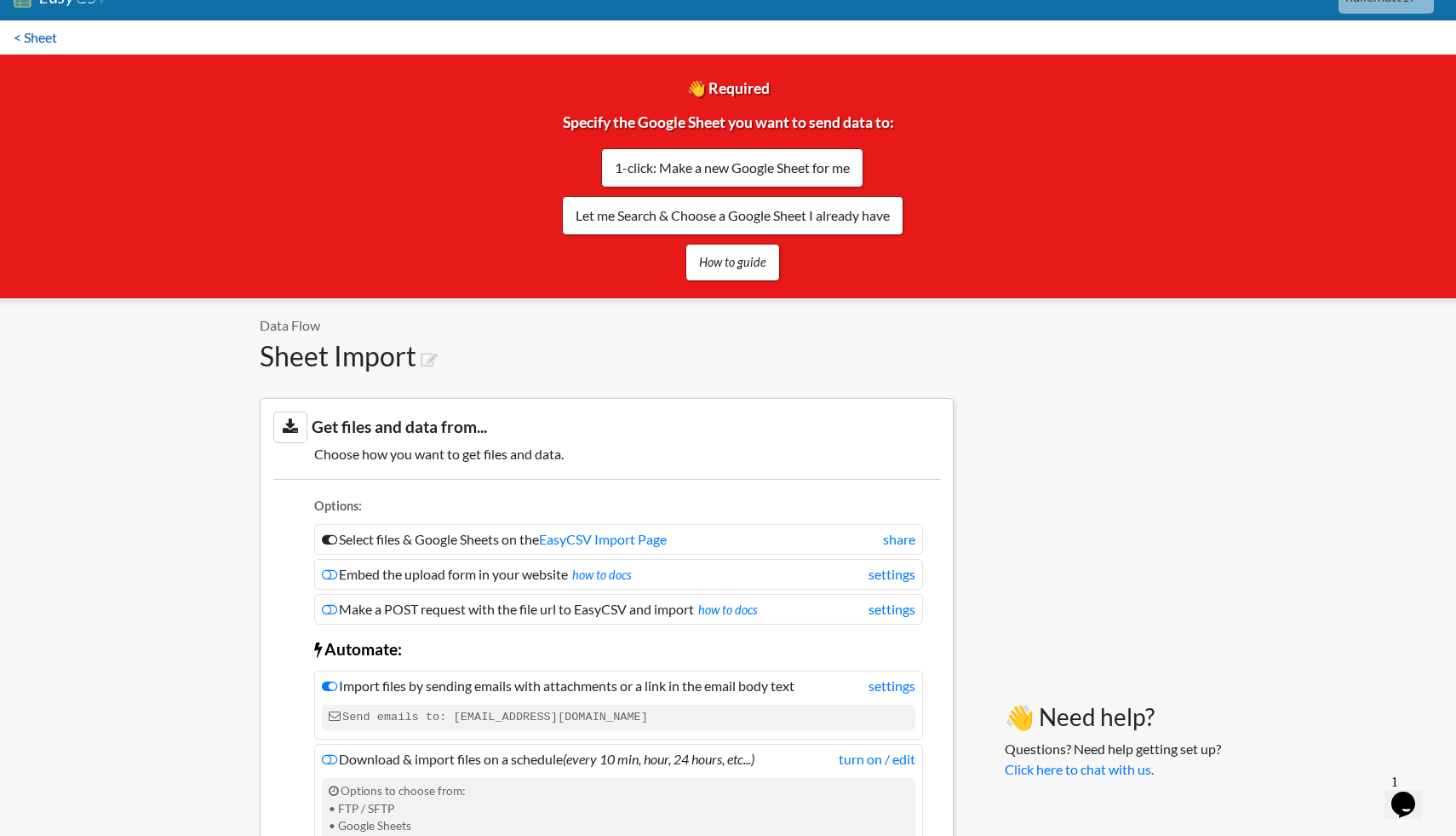
click at [55, 48] on link "< Sheet" at bounding box center [35, 37] width 71 height 34
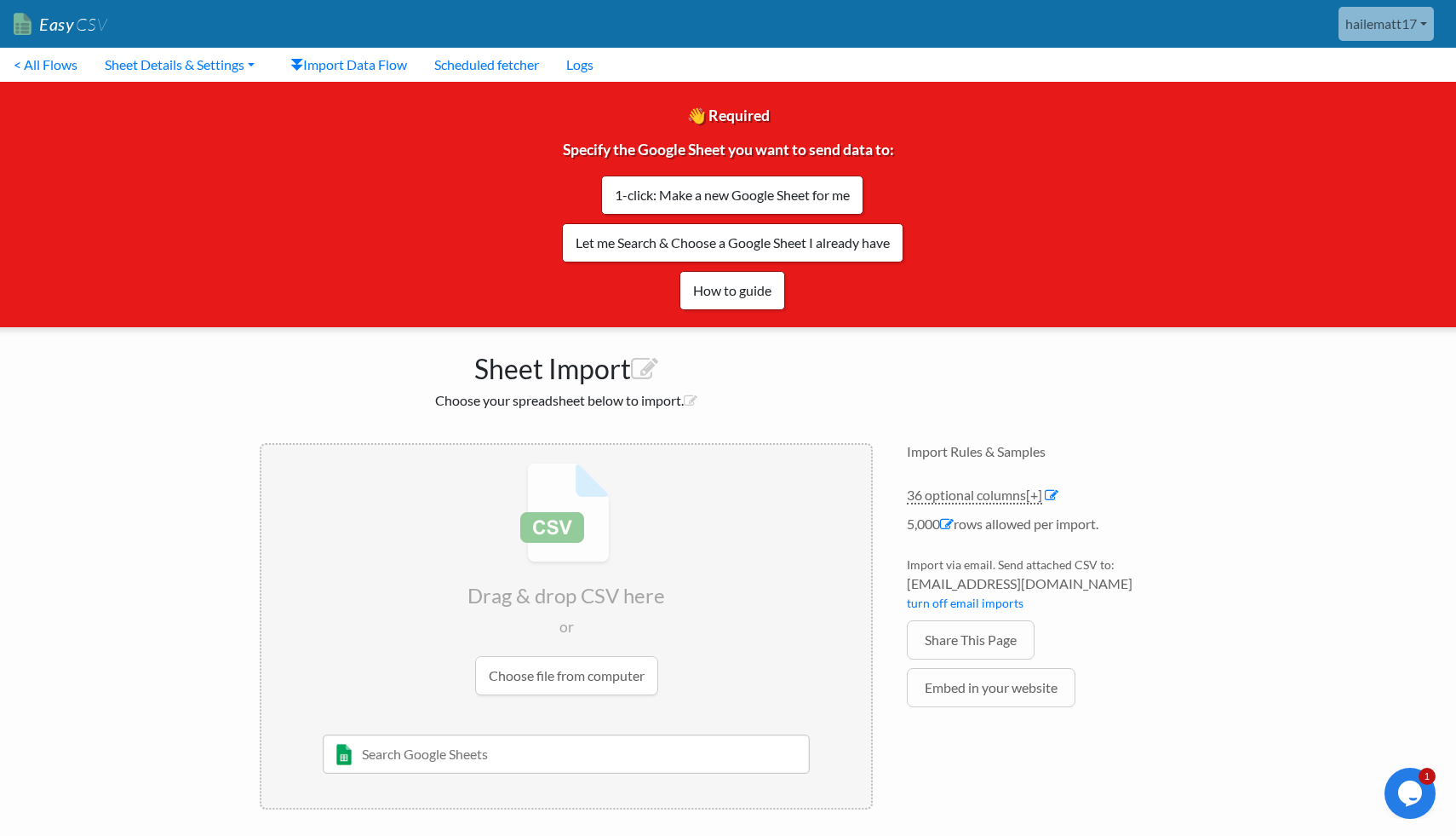
click at [61, 30] on link "Easy CSV" at bounding box center [61, 24] width 94 height 35
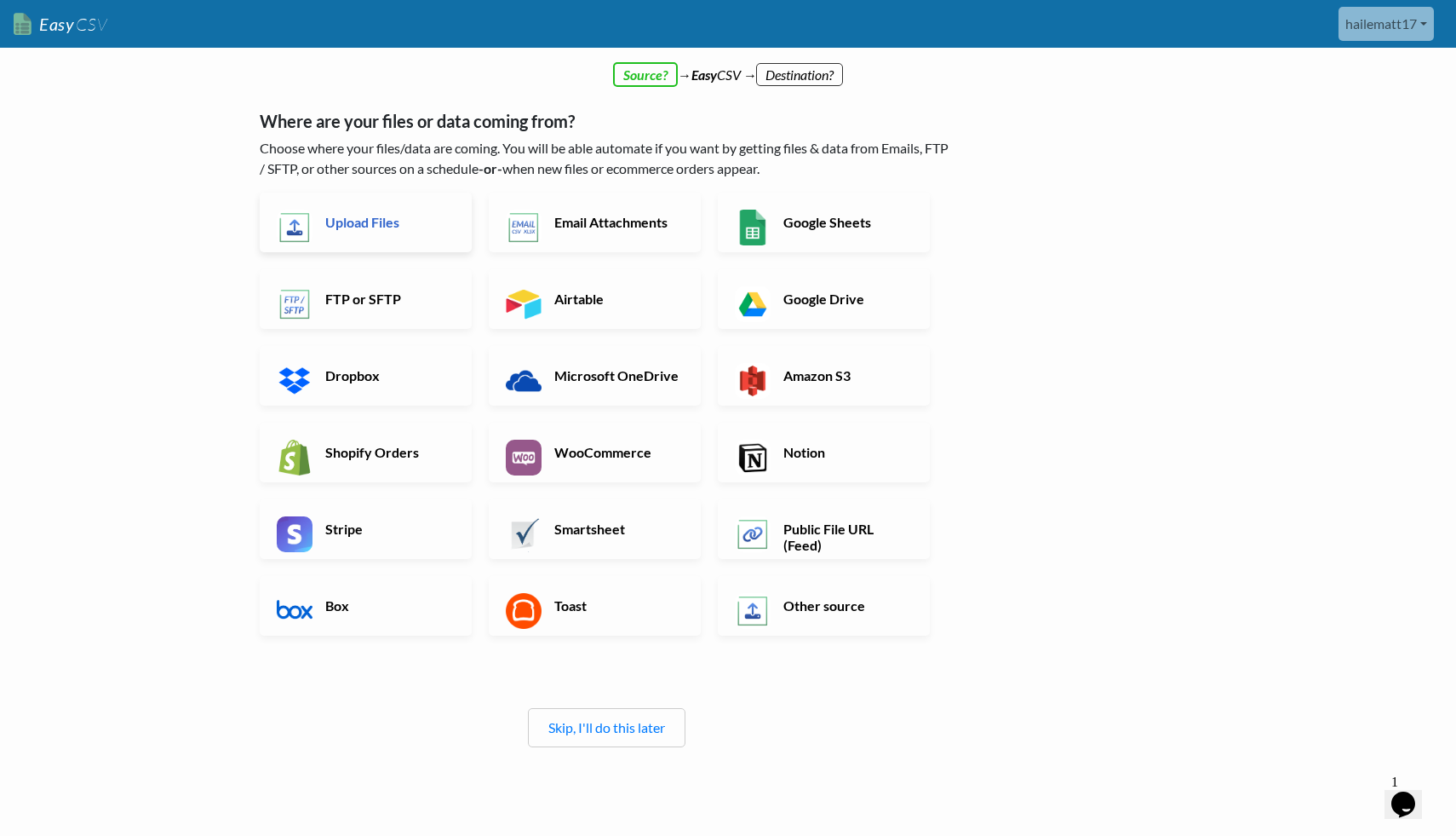
click at [425, 210] on link "Upload Files" at bounding box center [365, 222] width 212 height 60
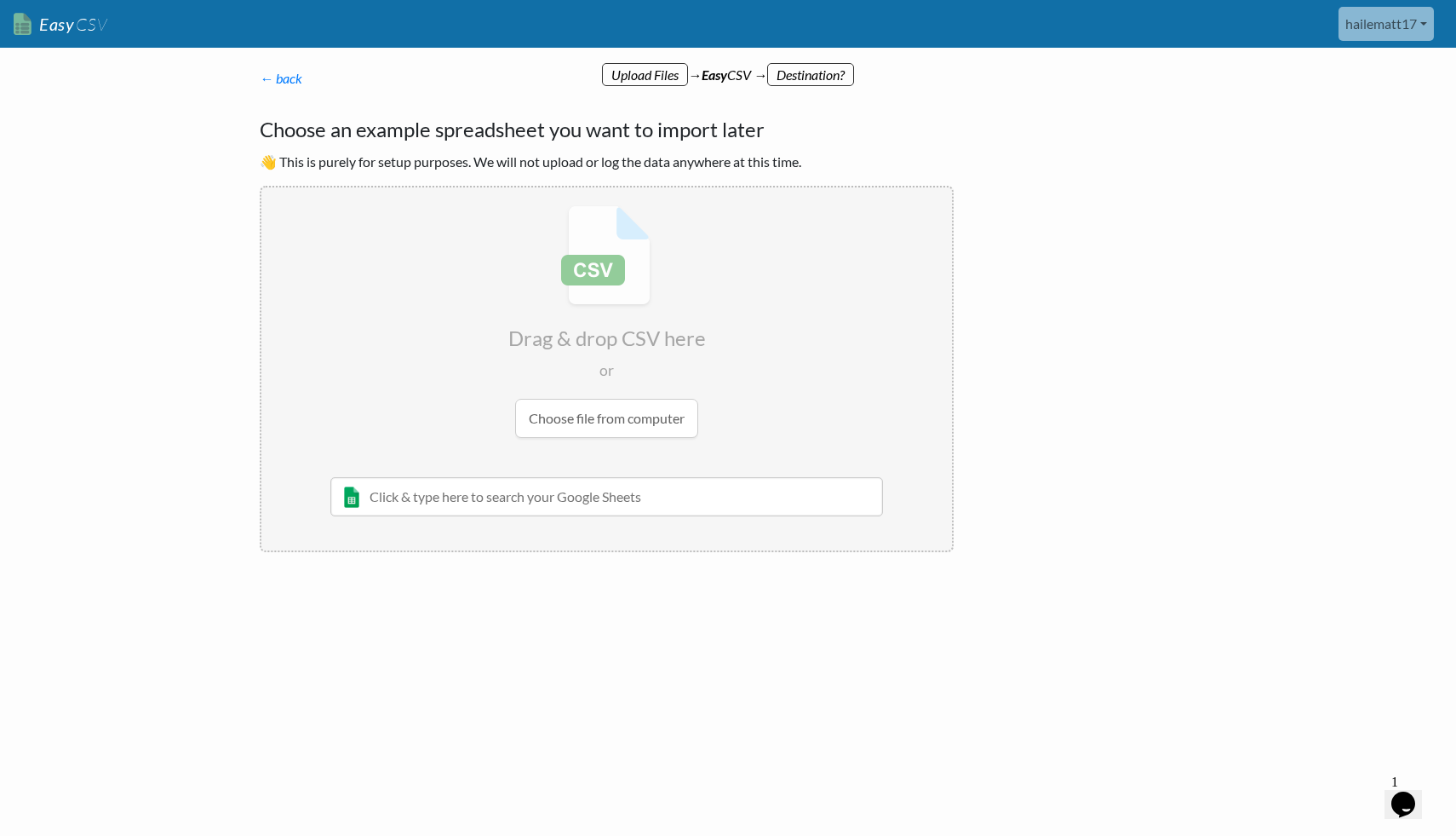
click at [644, 429] on input "file" at bounding box center [606, 321] width 691 height 268
type input "C:\fakepath\Retail Industry Companies.csv"
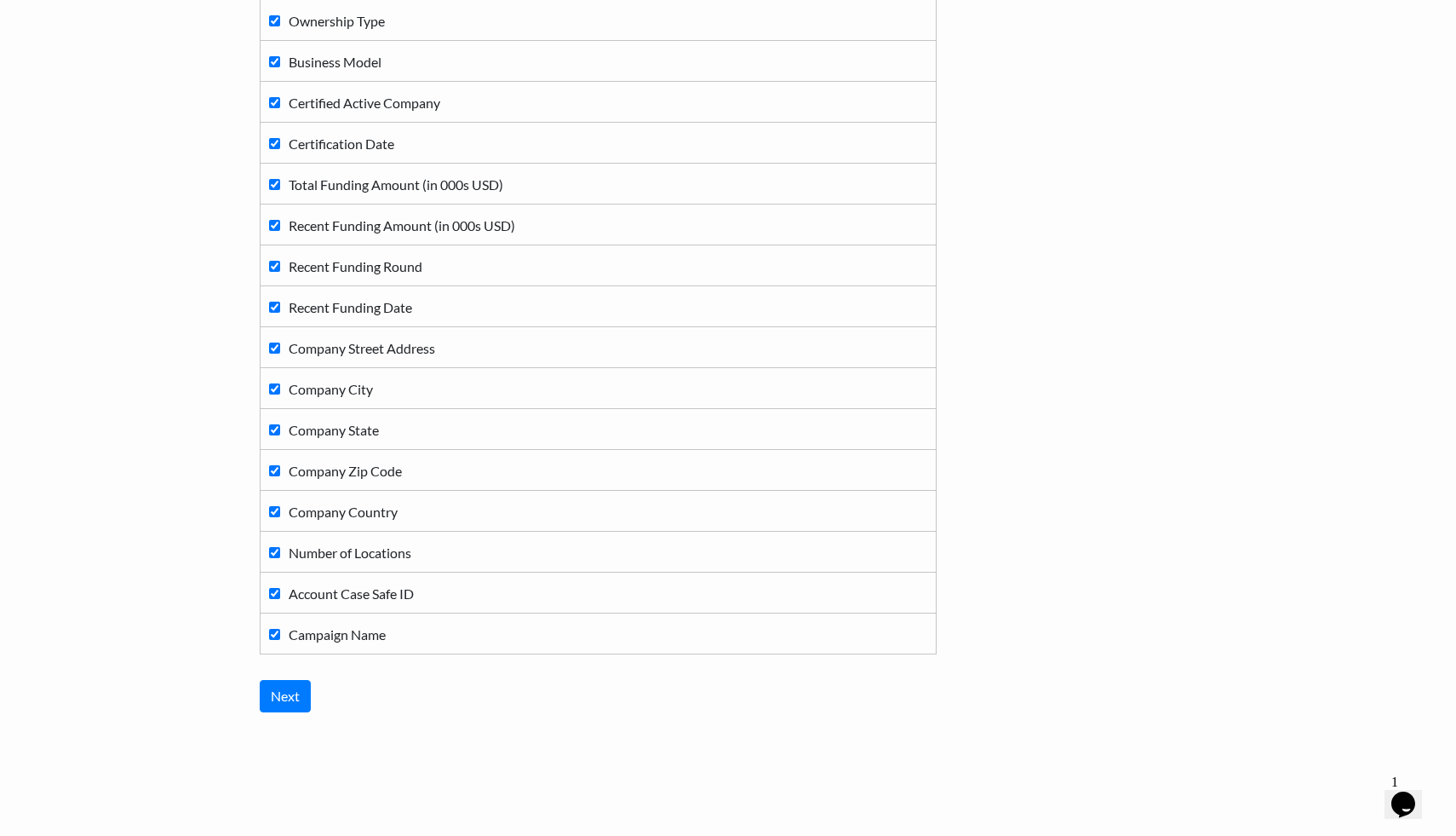
scroll to position [1081, 0]
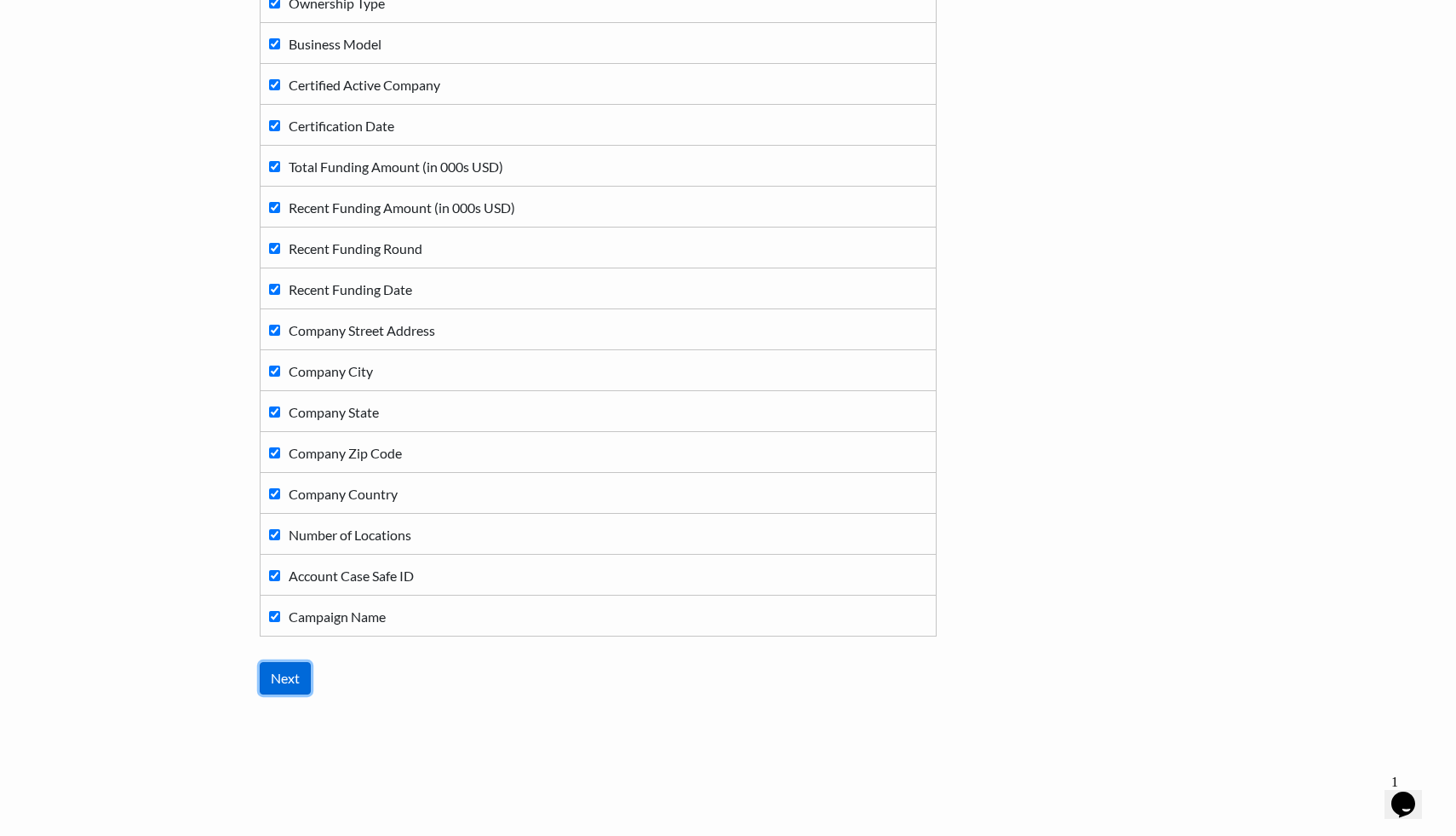
click at [281, 675] on input "Next" at bounding box center [284, 678] width 51 height 32
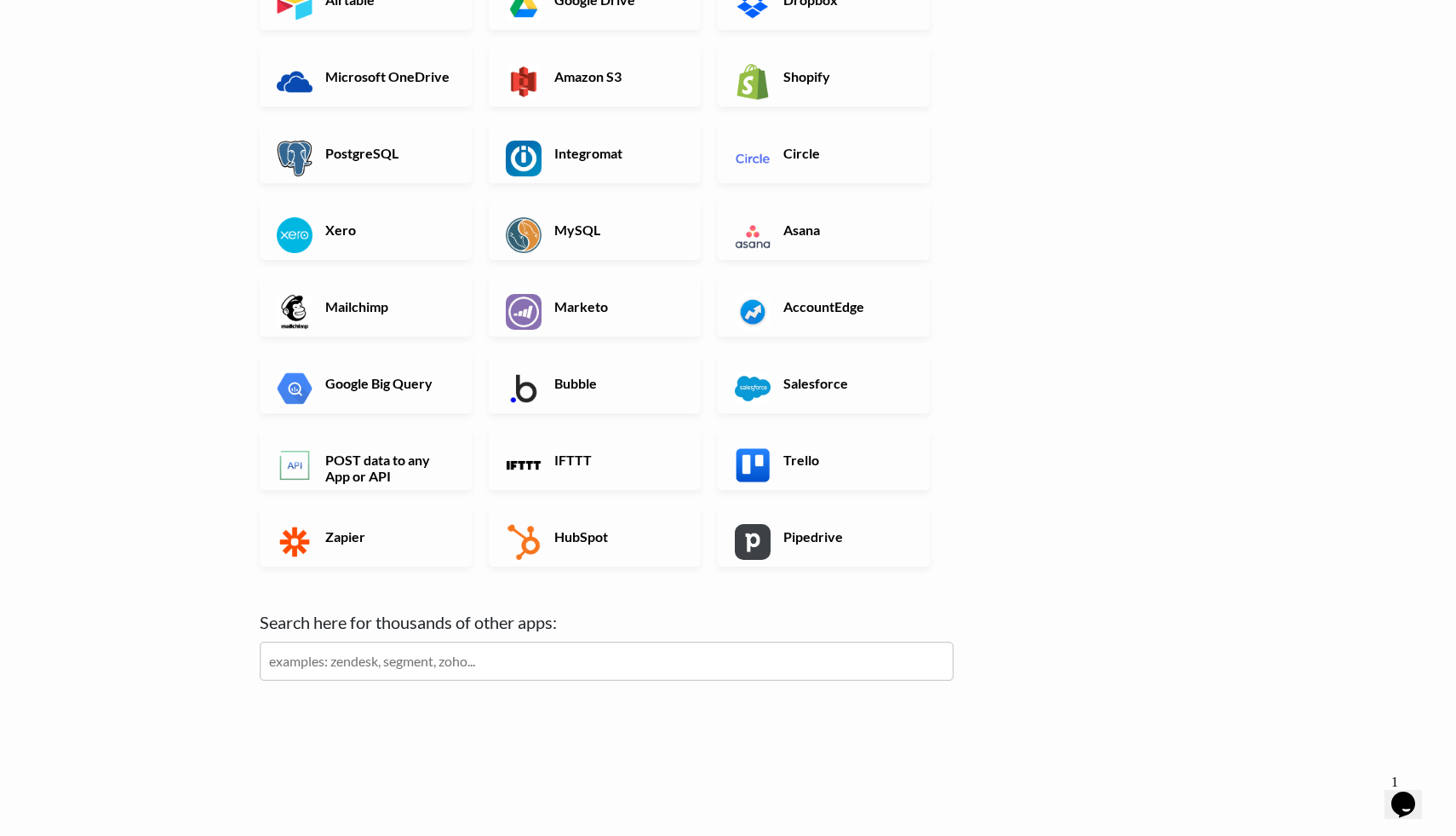
scroll to position [0, 0]
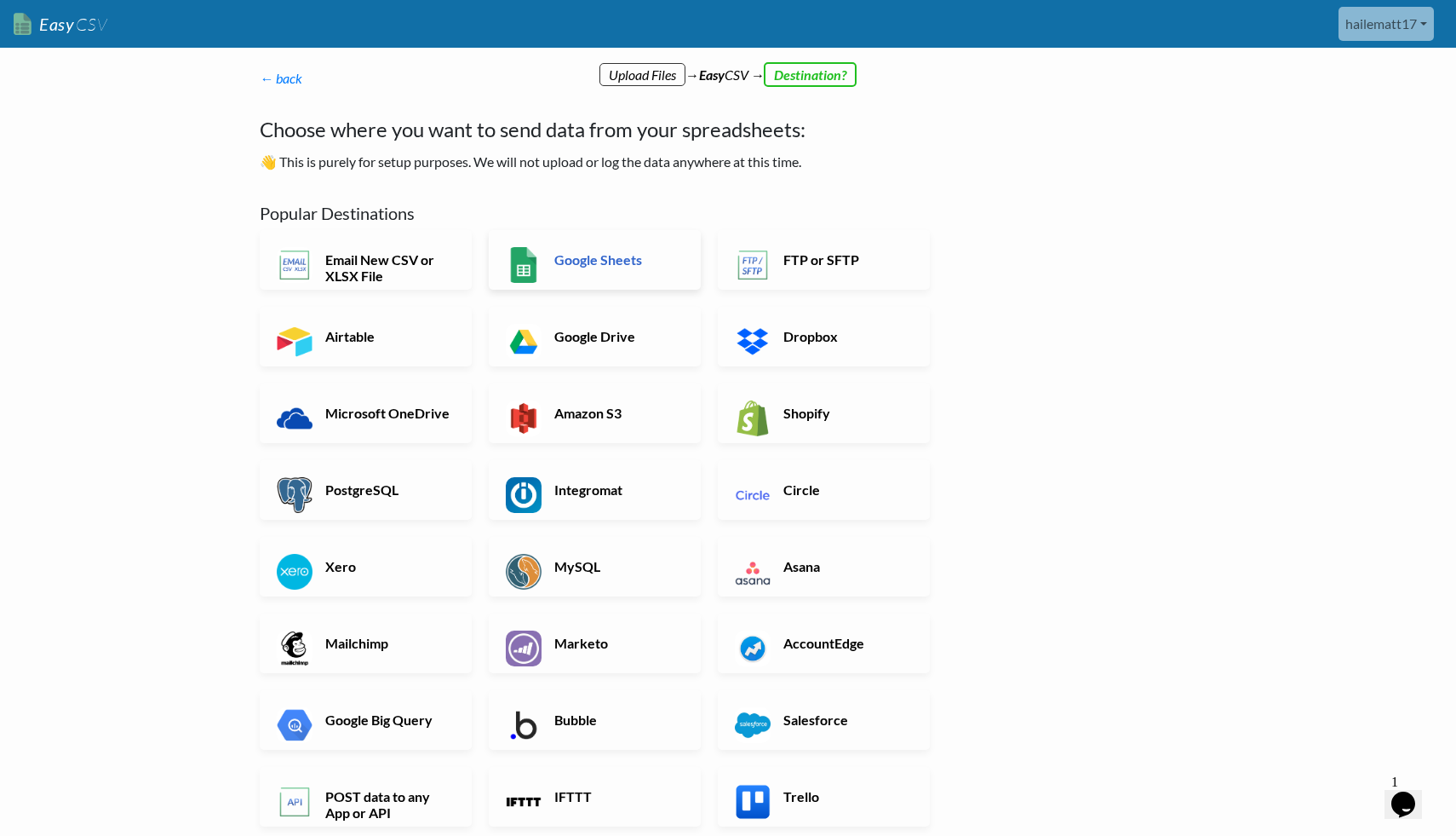
click at [636, 248] on link "Google Sheets" at bounding box center [594, 260] width 212 height 60
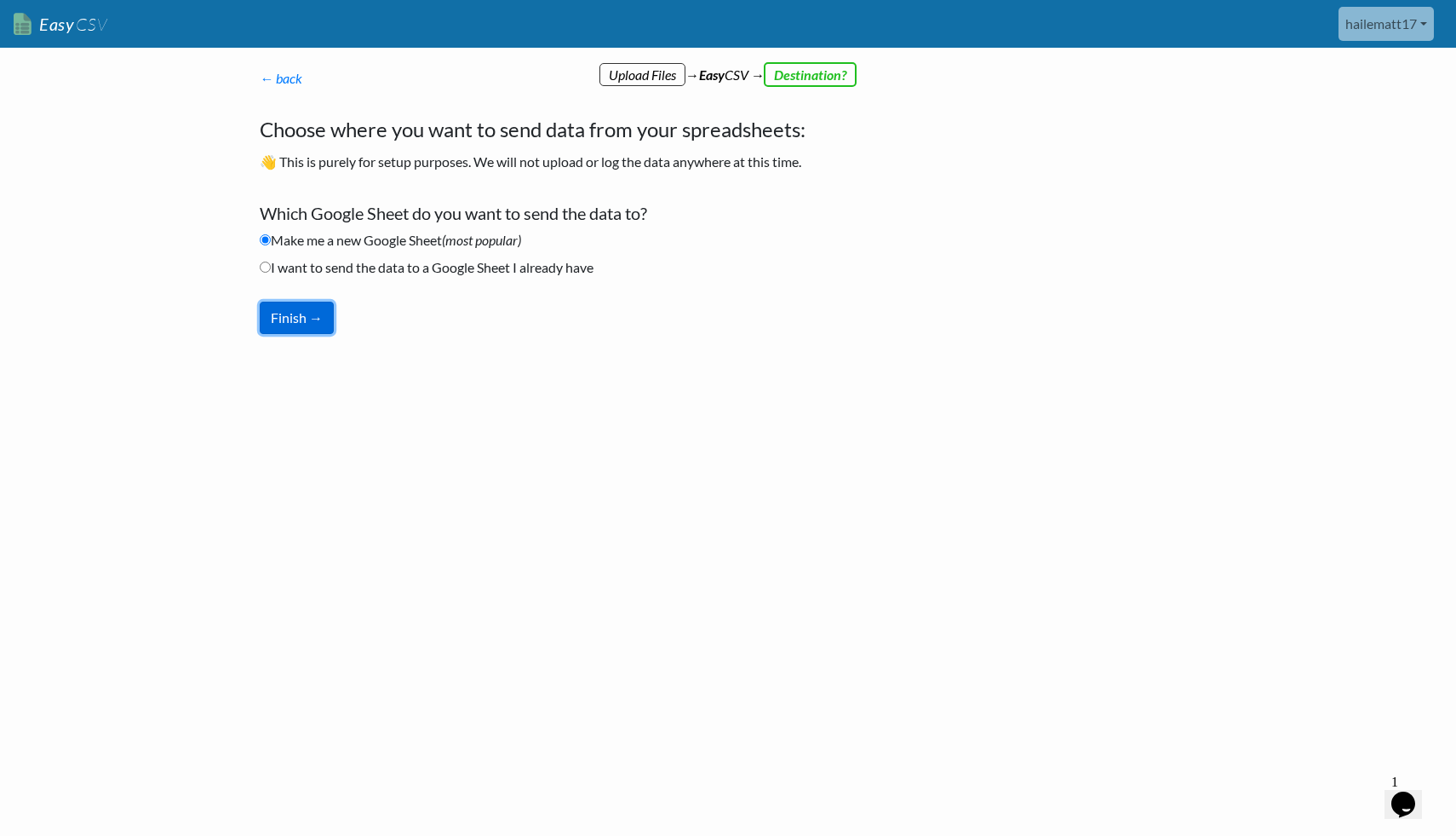
click at [303, 317] on button "Finish →" at bounding box center [296, 317] width 74 height 32
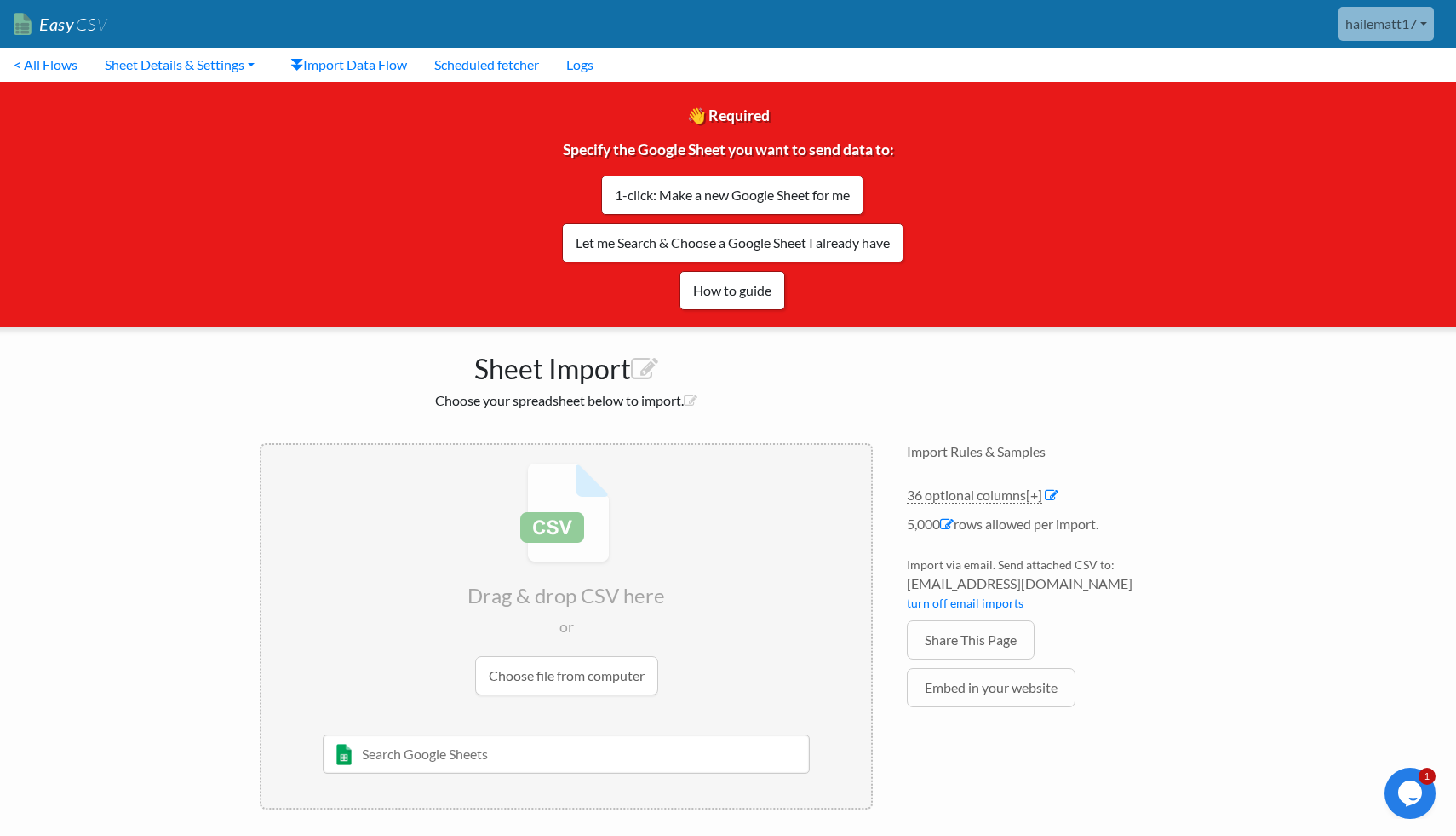
scroll to position [6, 0]
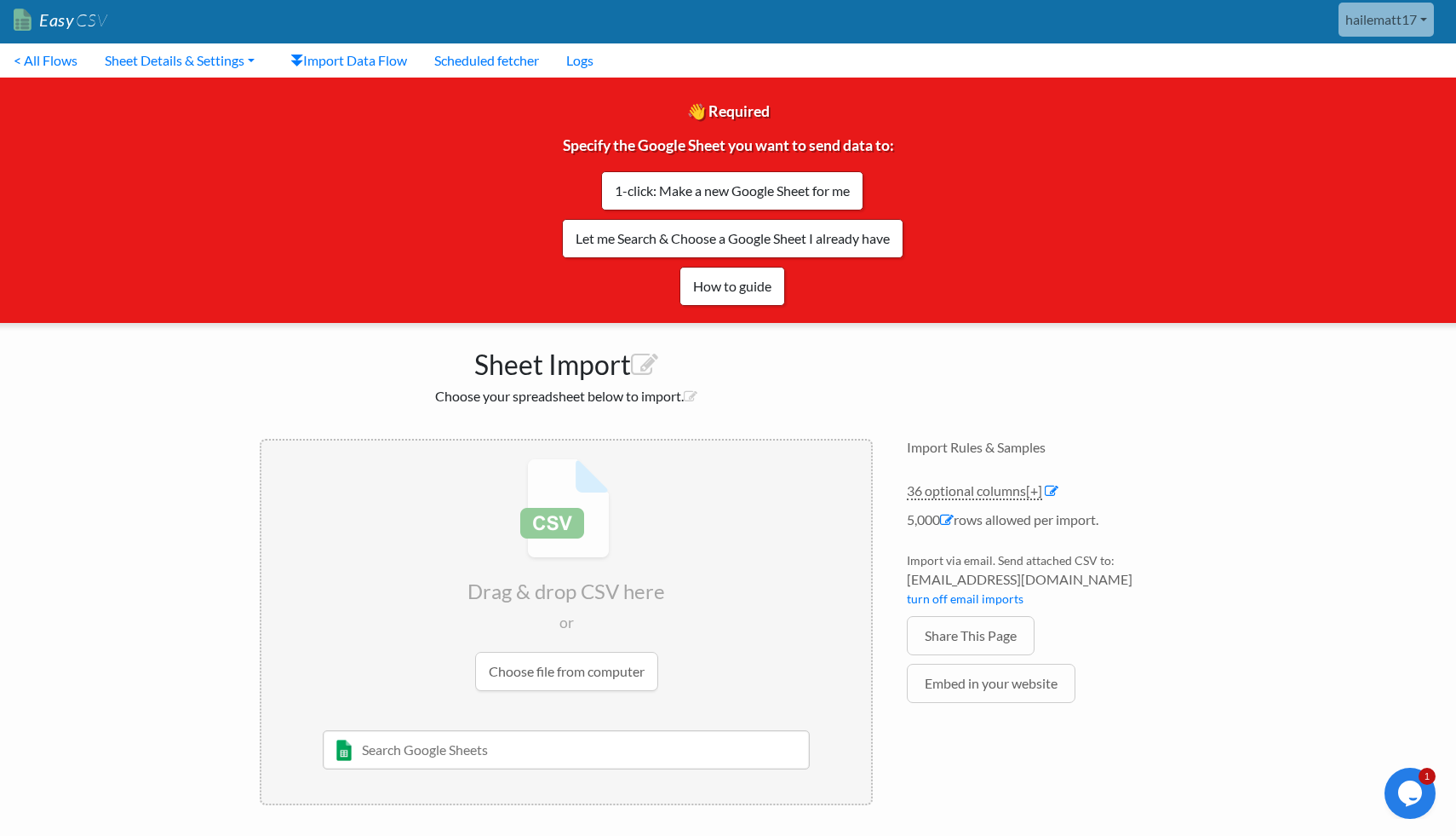
click at [609, 752] on input "text" at bounding box center [566, 749] width 488 height 39
click at [628, 668] on input "file" at bounding box center [565, 575] width 609 height 268
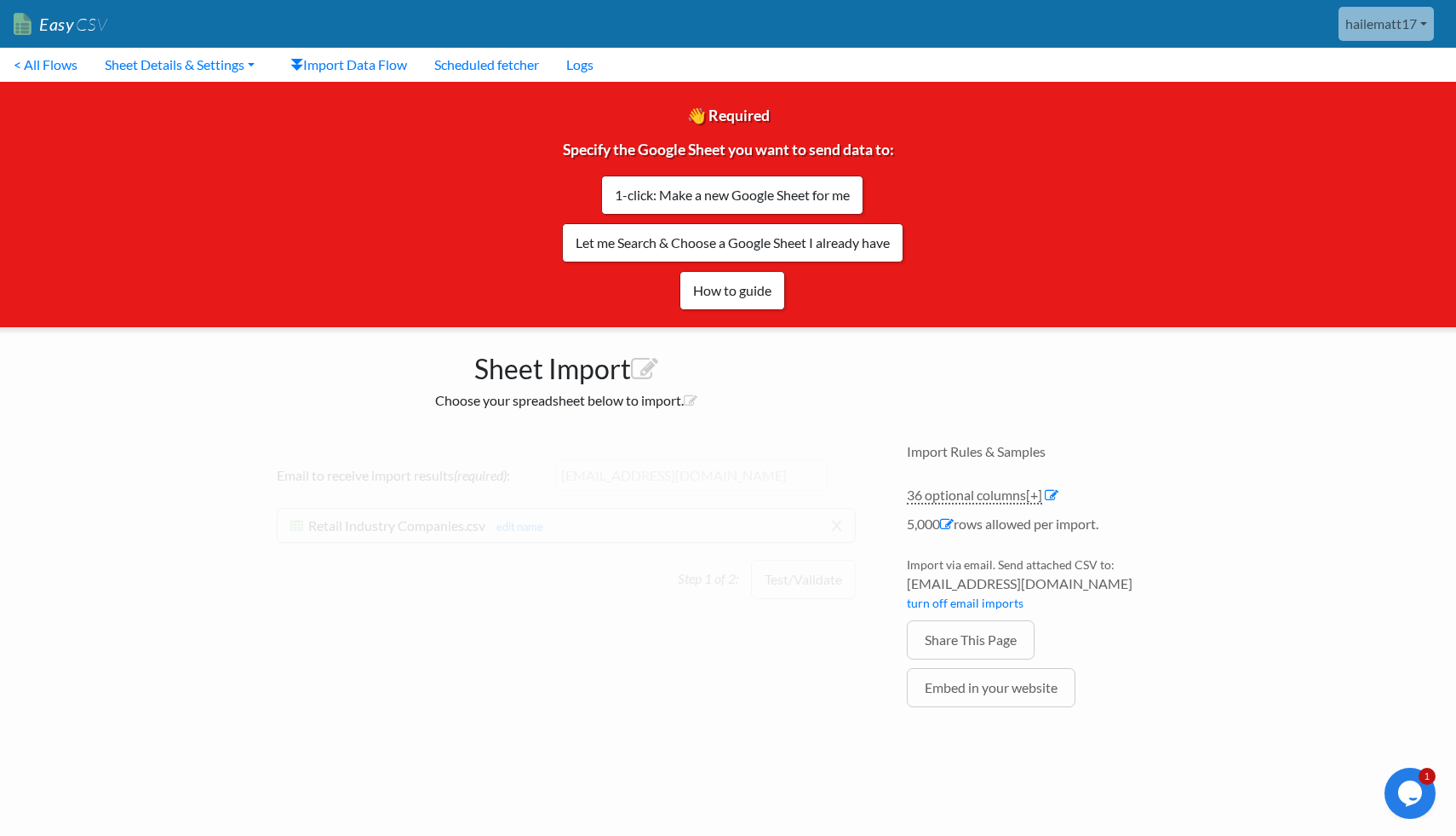
scroll to position [0, 0]
click at [782, 579] on button "Test/Validate" at bounding box center [803, 579] width 105 height 39
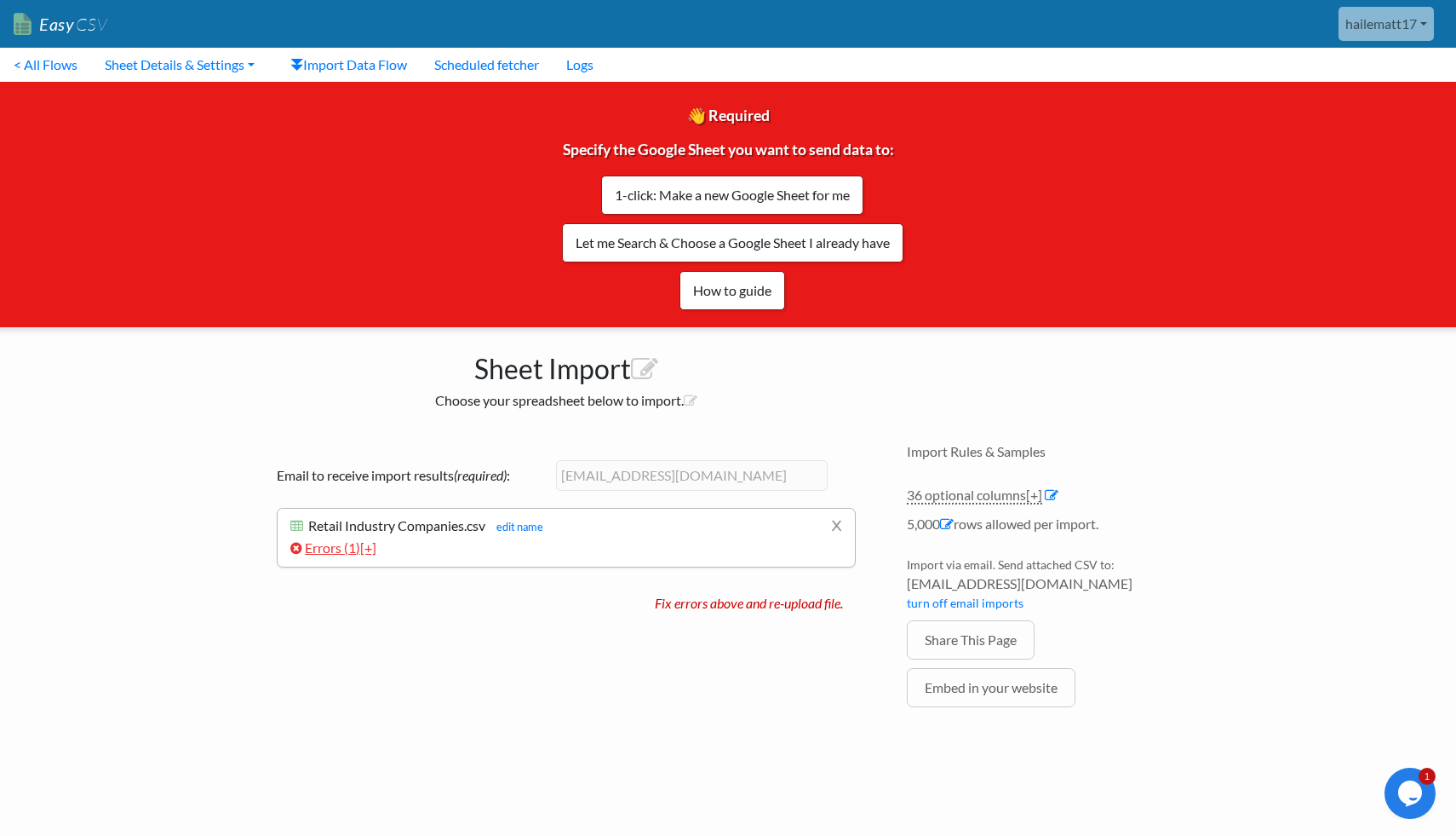
click at [335, 553] on link "Errors ( 1 ) [+]" at bounding box center [333, 548] width 86 height 16
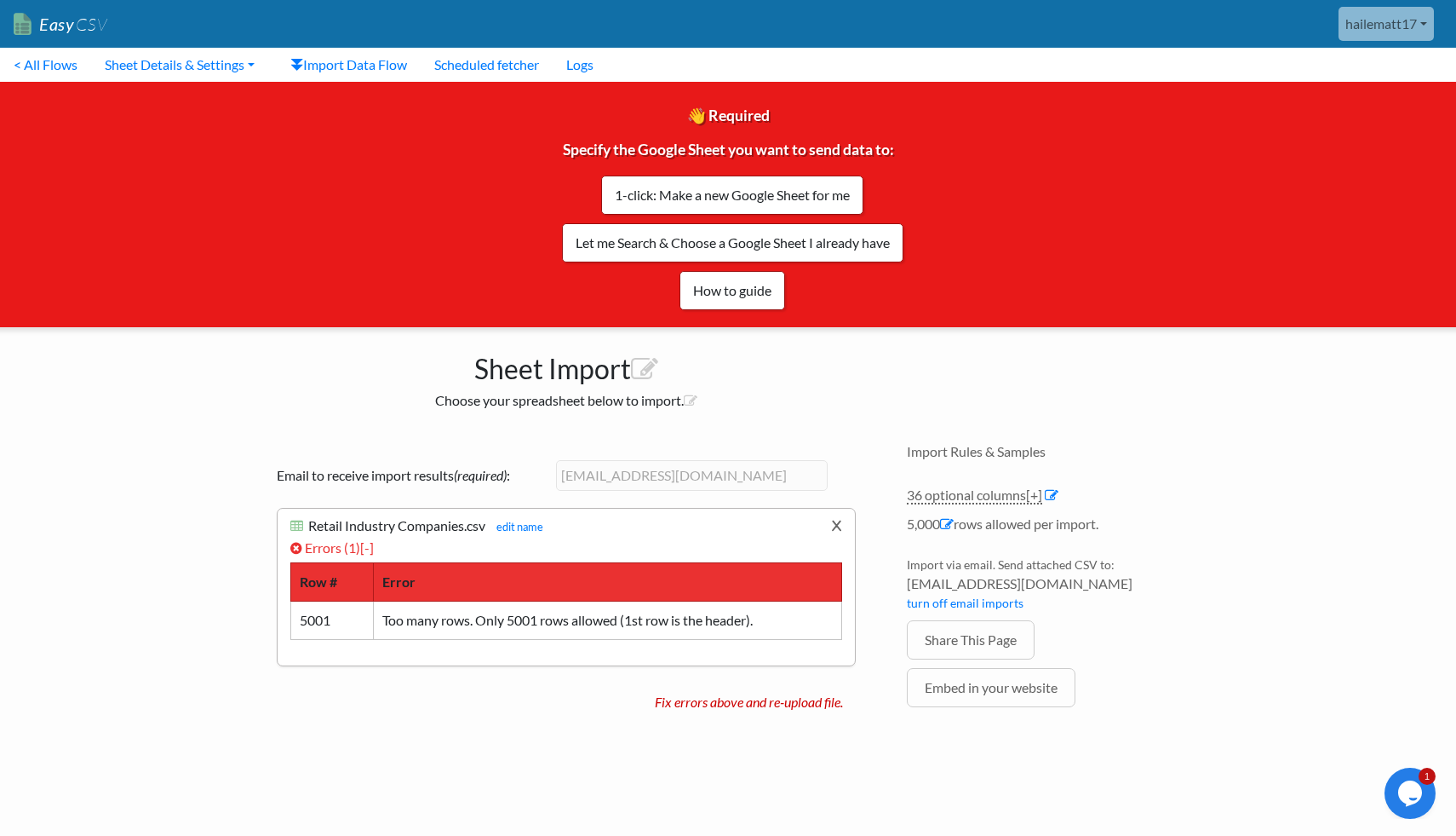
click at [837, 526] on link "x" at bounding box center [837, 525] width 11 height 32
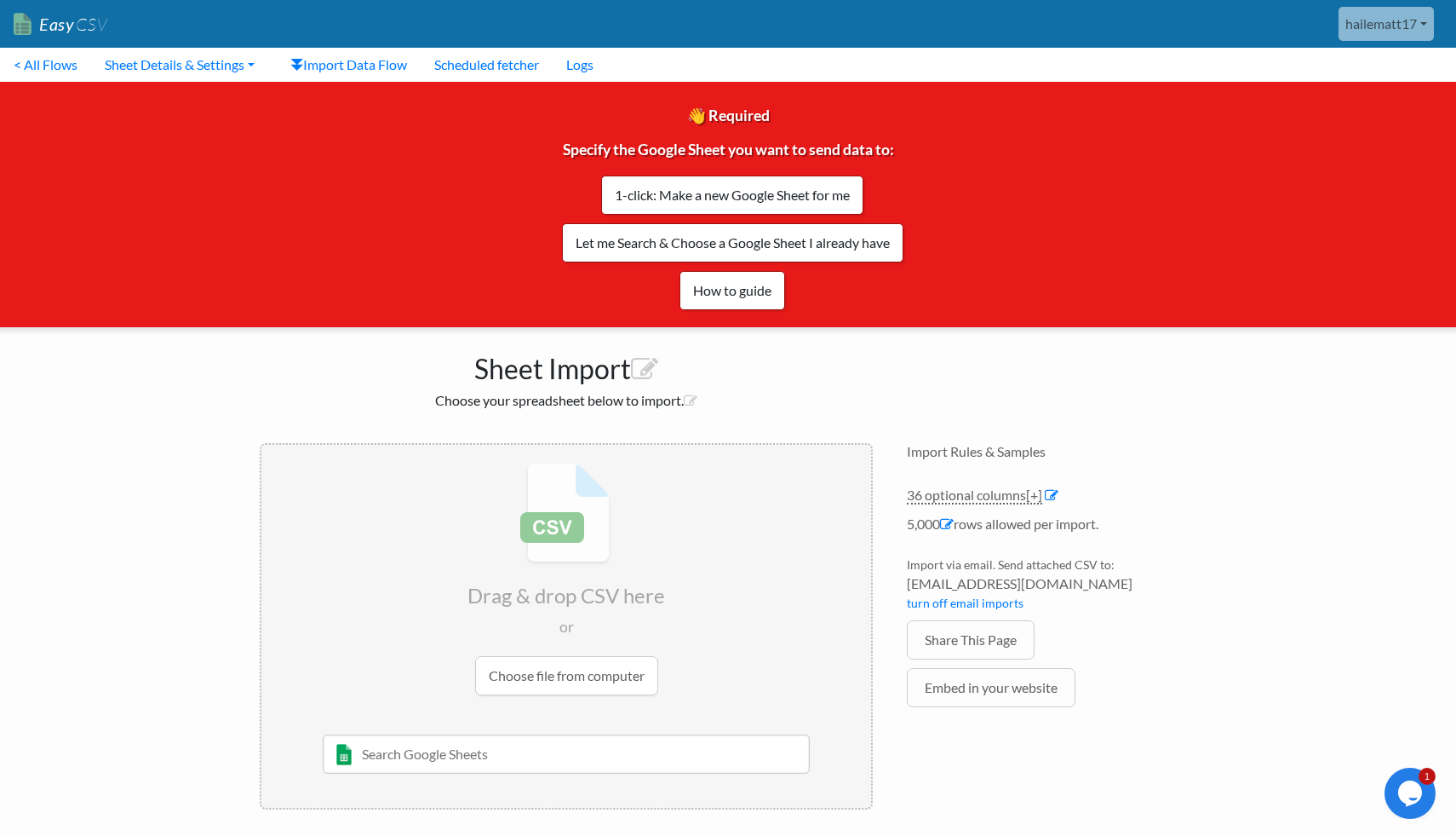
click at [50, 22] on link "Easy CSV" at bounding box center [61, 24] width 94 height 35
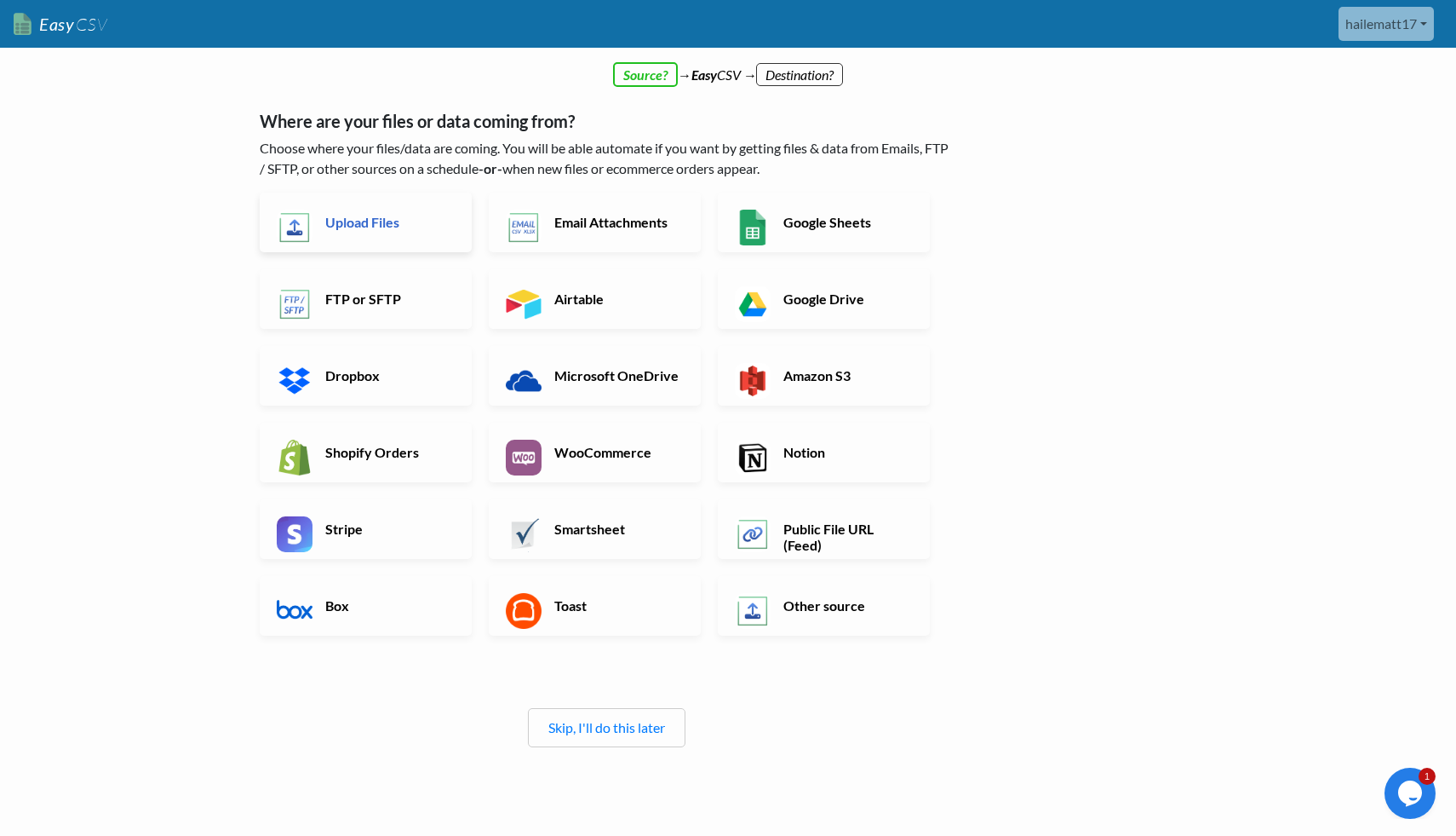
click at [381, 214] on h6 "Upload Files" at bounding box center [388, 221] width 134 height 16
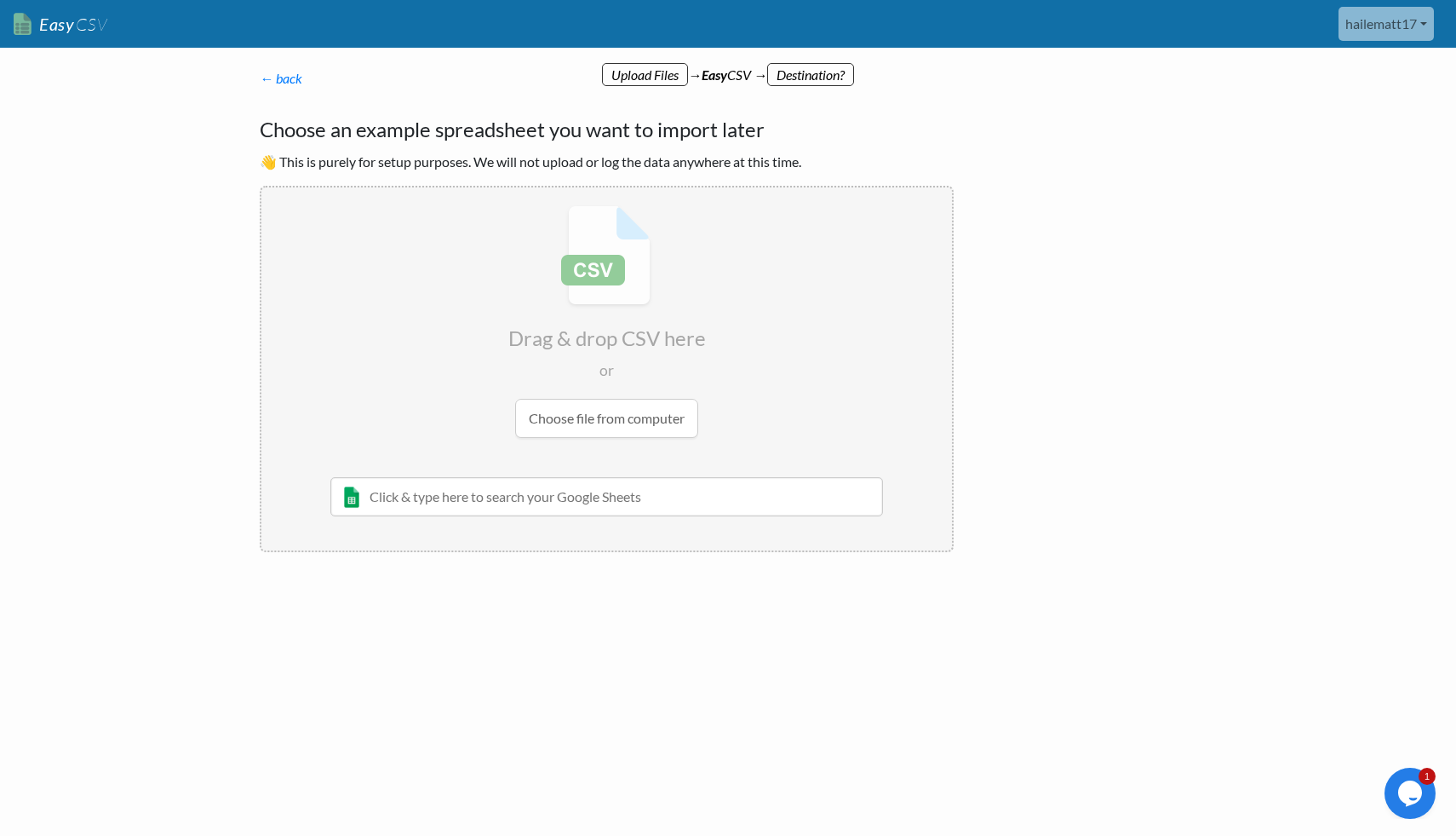
click at [602, 417] on input "file" at bounding box center [606, 321] width 691 height 268
type input "C:\fakepath\Retail Industry Companies.csv"
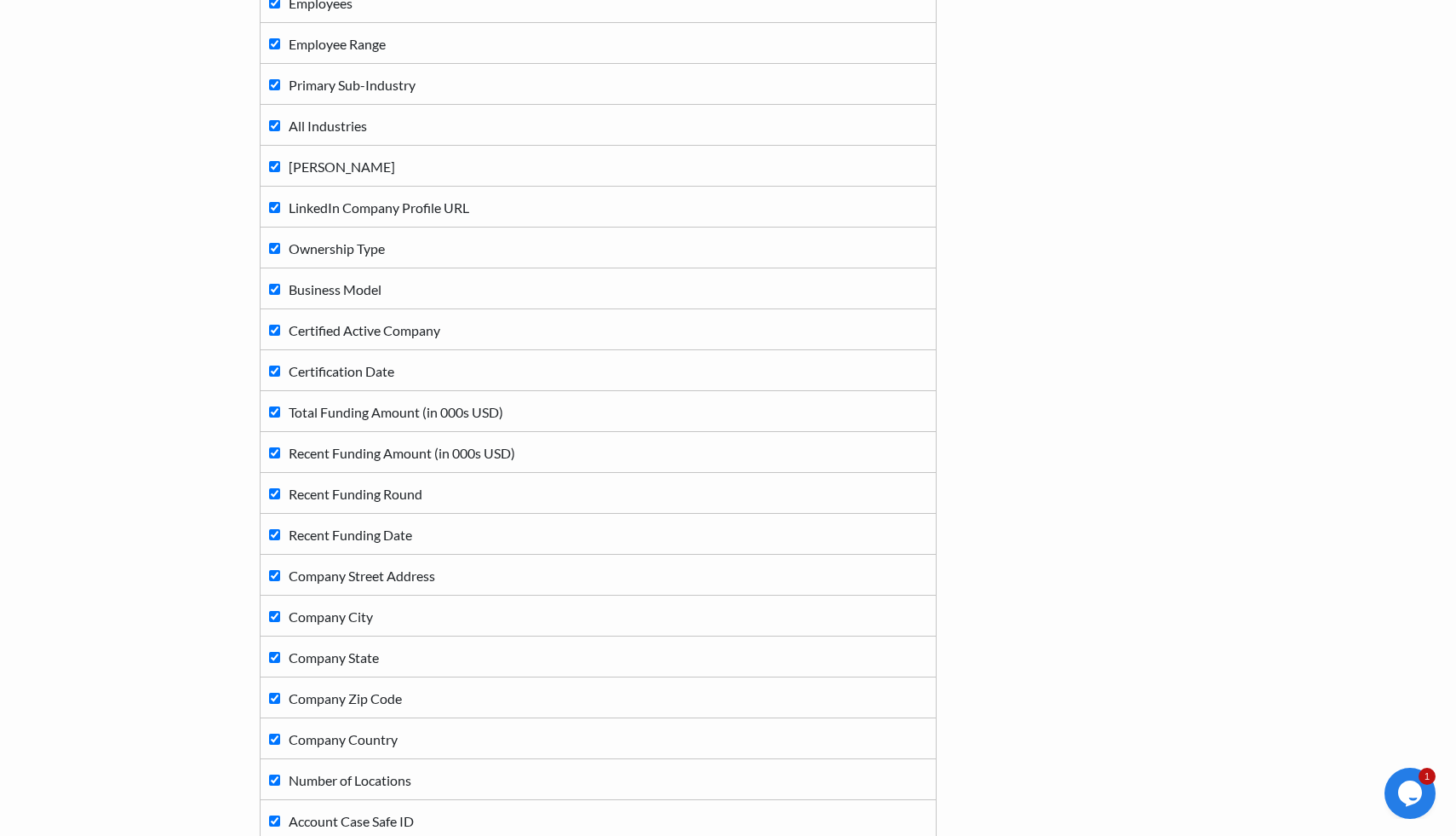
scroll to position [1081, 0]
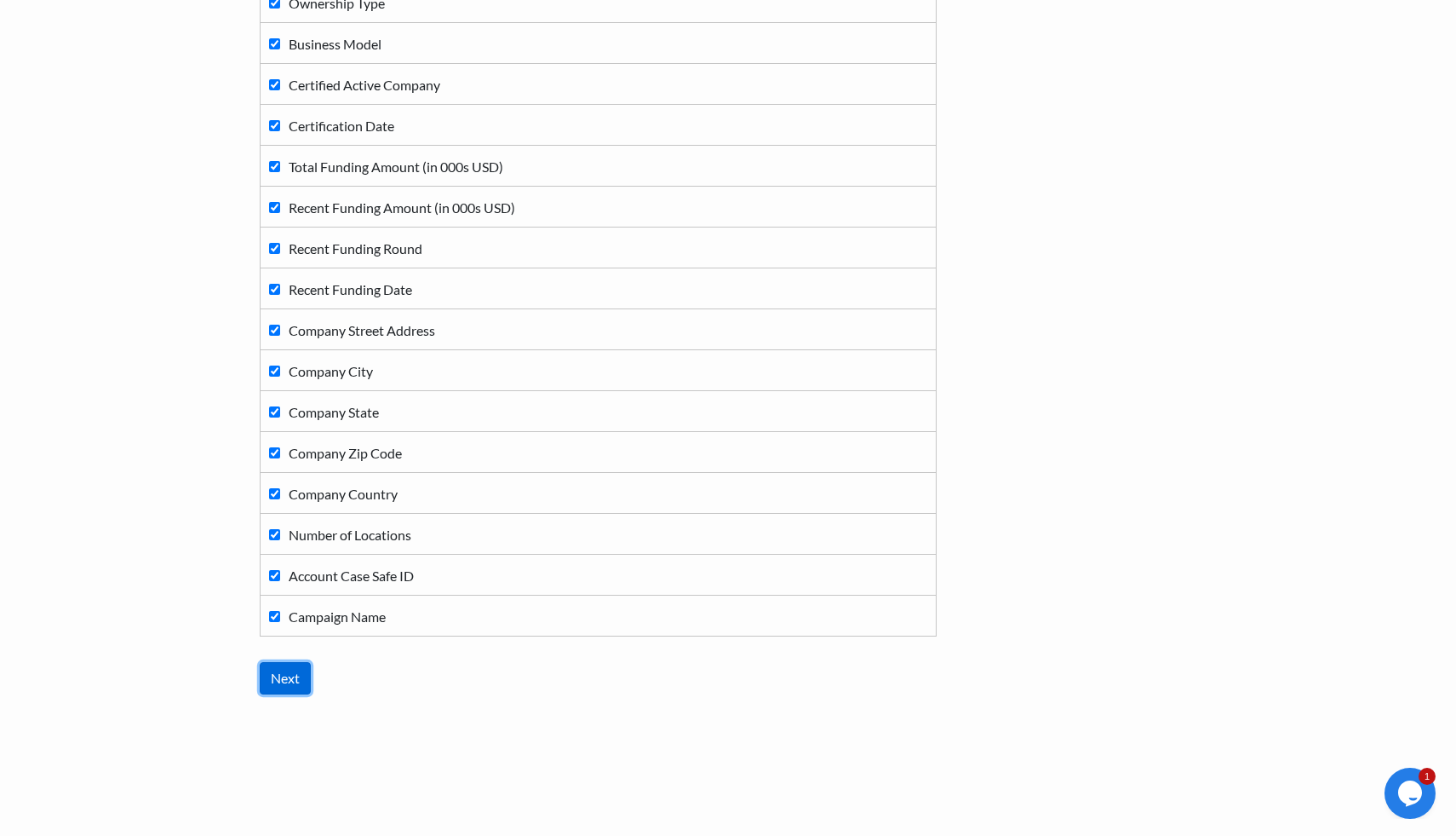
click at [293, 668] on input "Next" at bounding box center [284, 678] width 51 height 32
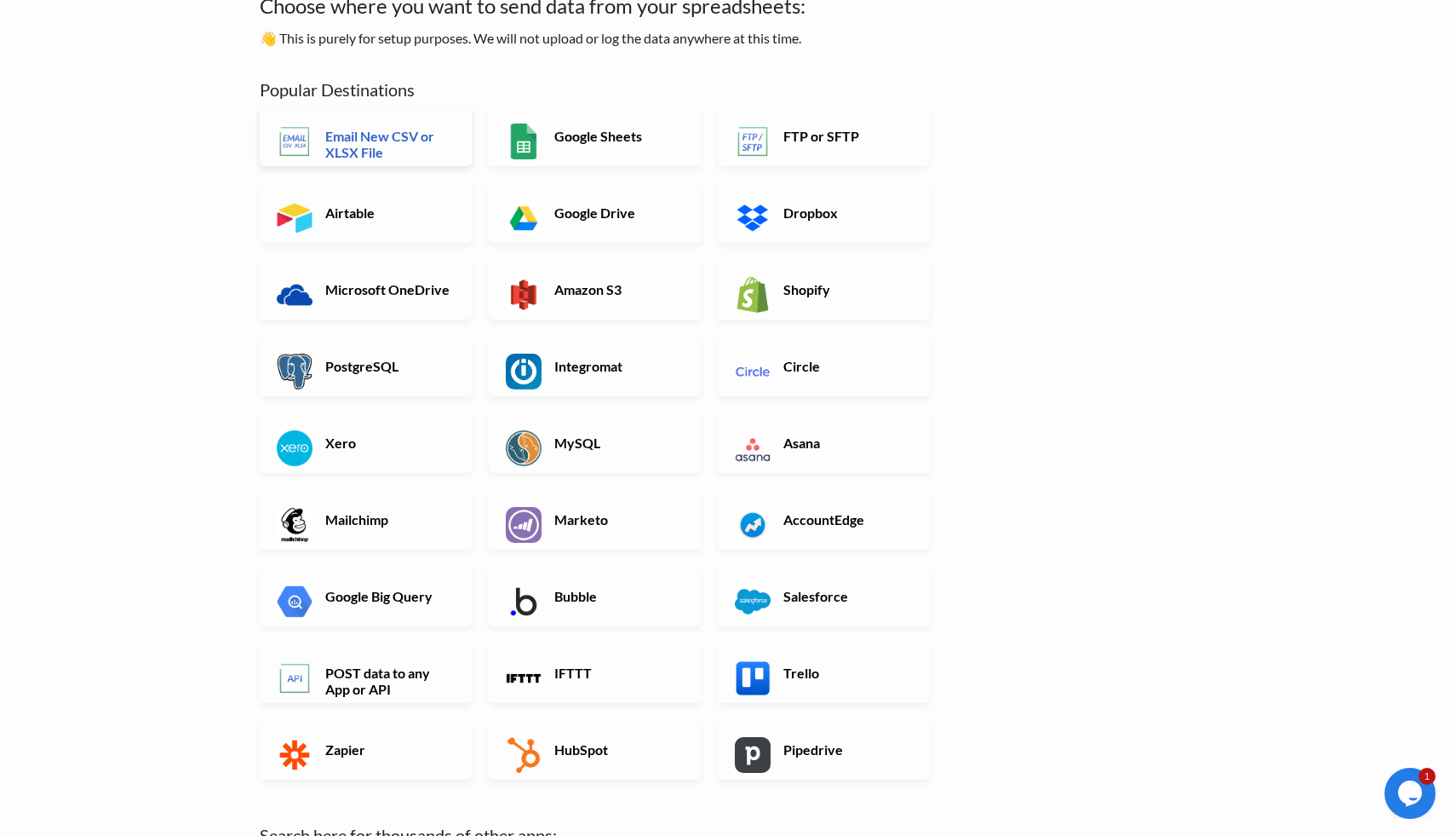
scroll to position [0, 0]
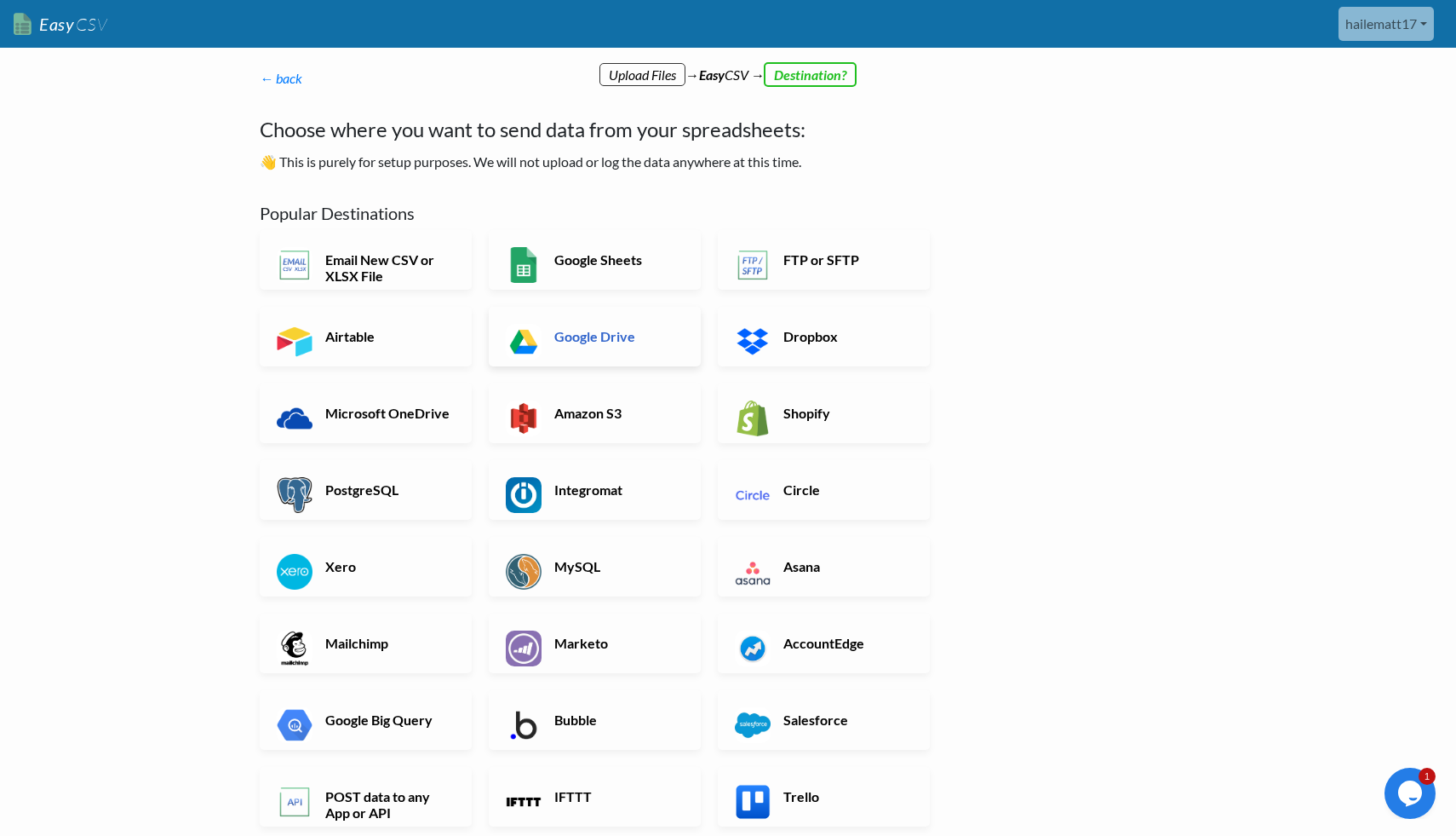
click at [596, 346] on link "Google Drive" at bounding box center [594, 336] width 212 height 60
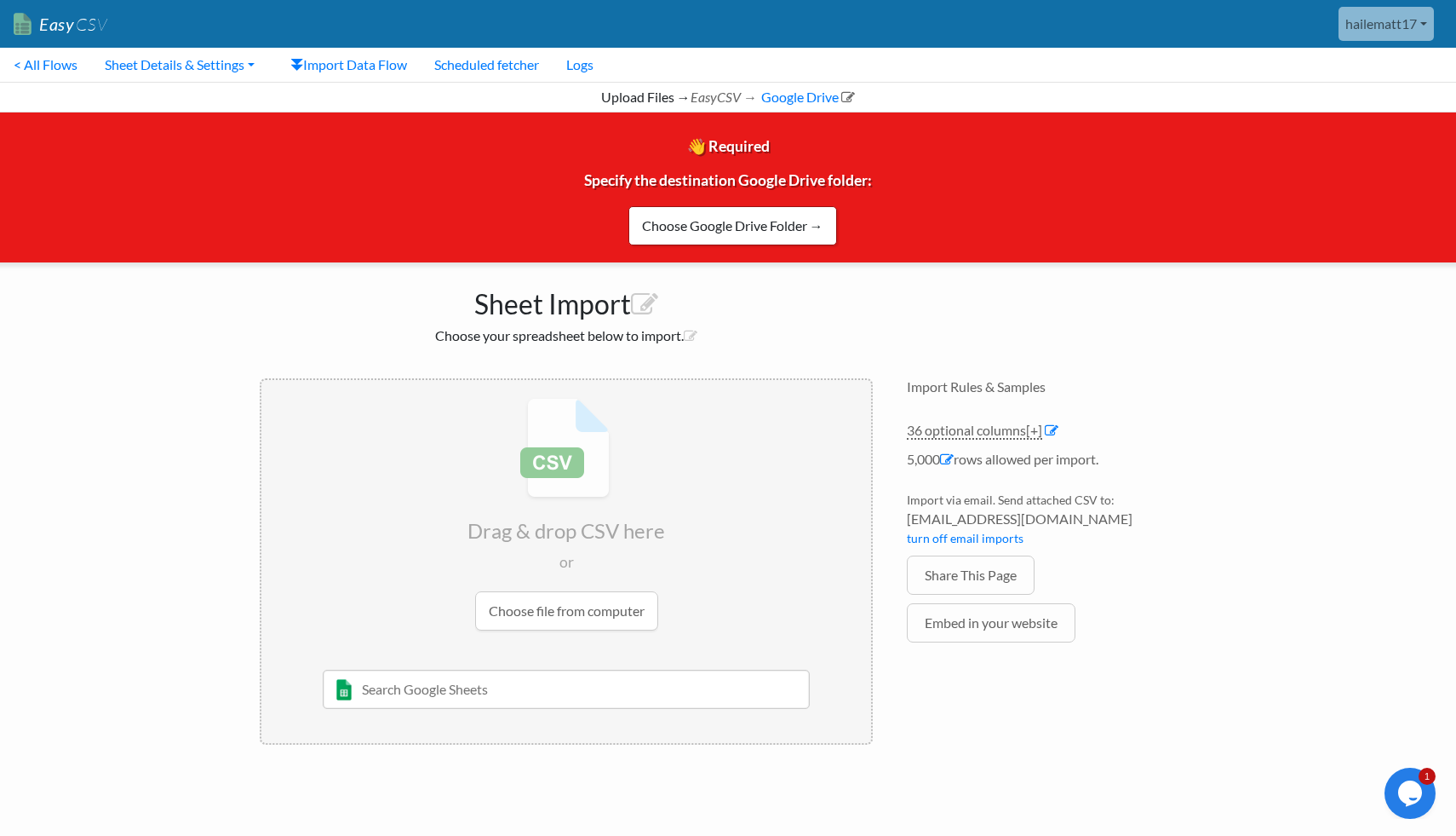
click at [575, 622] on input "file" at bounding box center [565, 514] width 609 height 268
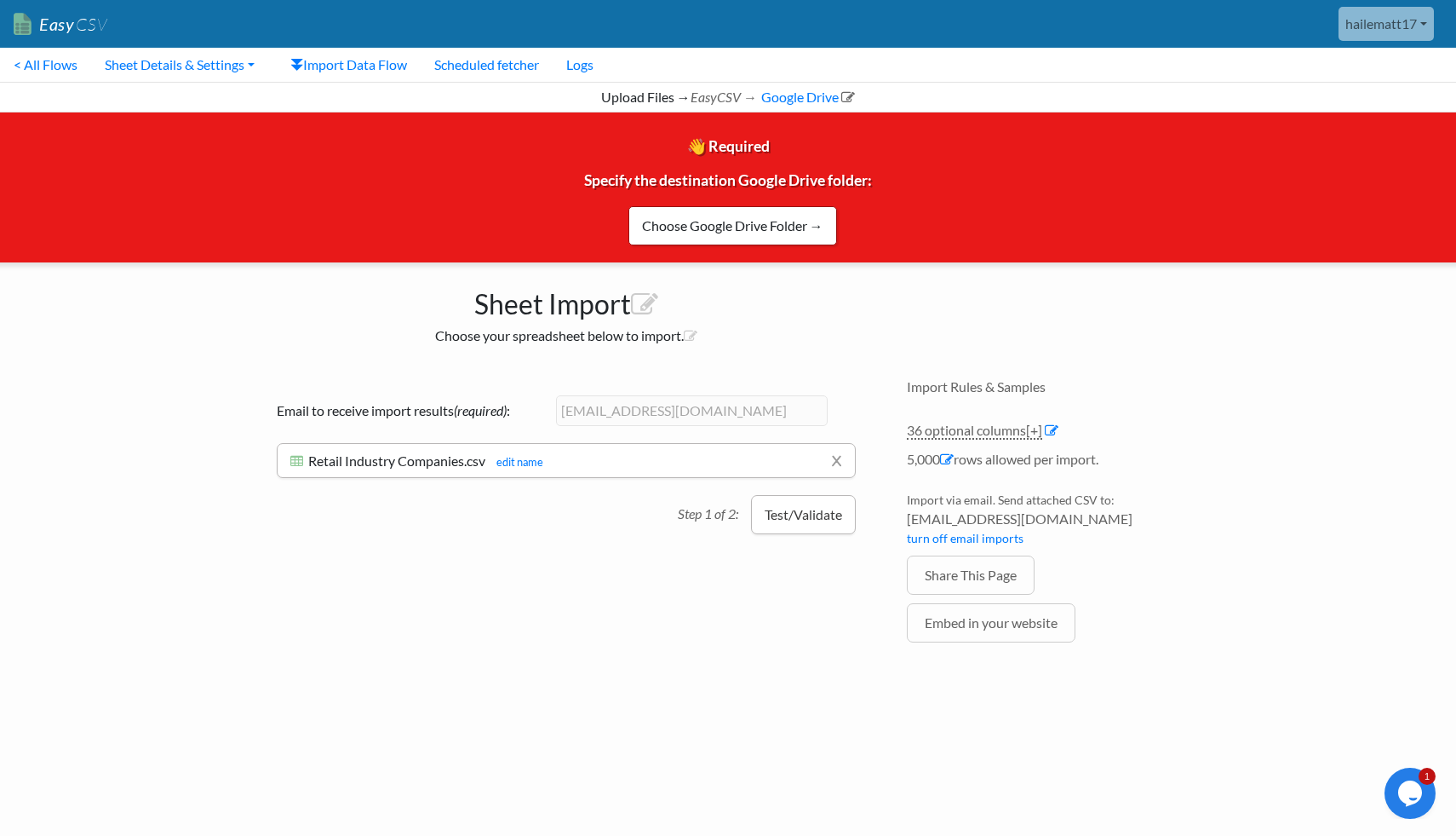
click at [797, 533] on button "Test/Validate" at bounding box center [803, 514] width 105 height 39
click at [835, 463] on link "x" at bounding box center [837, 460] width 11 height 32
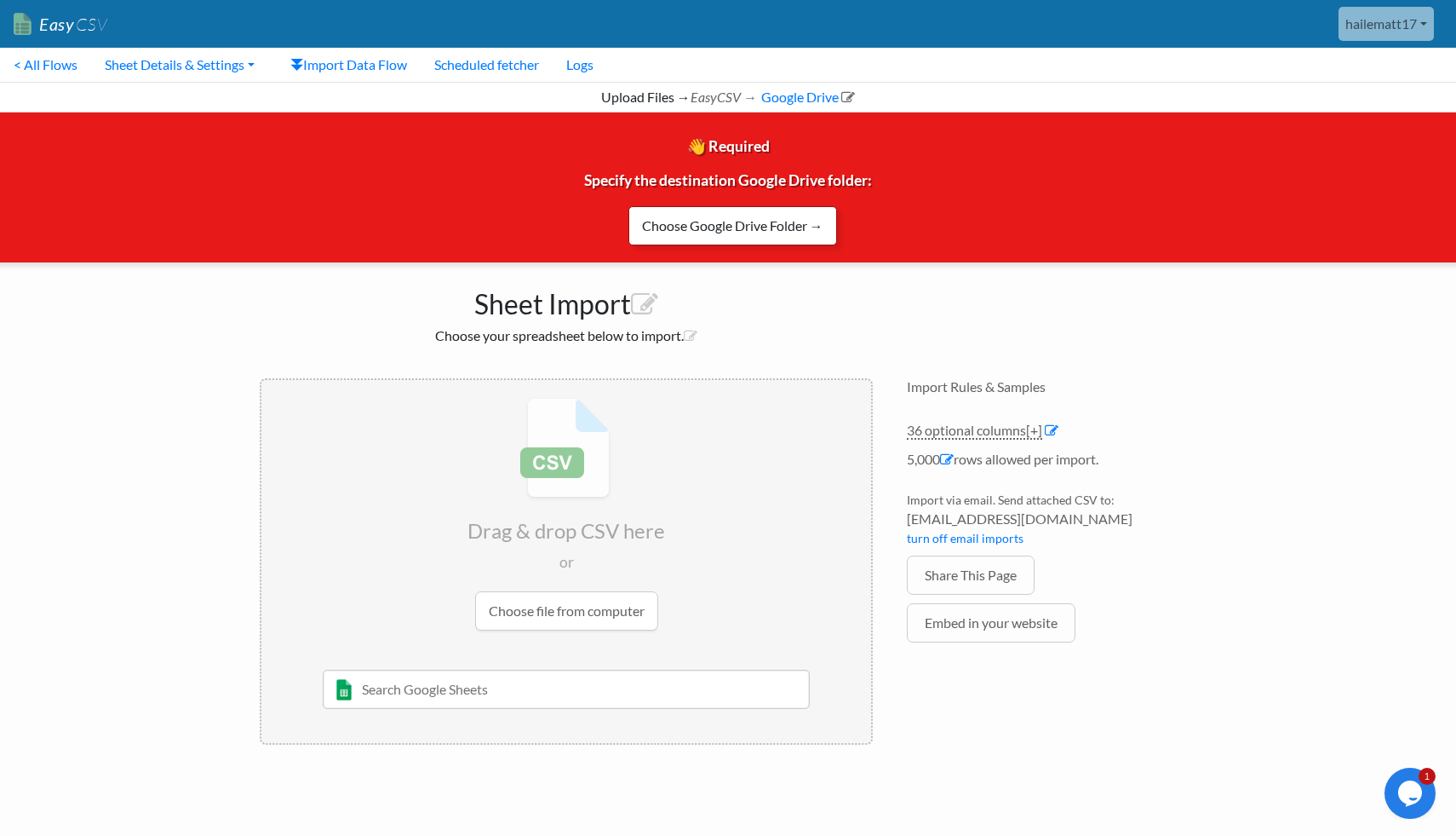
click at [793, 225] on link "Choose Google Drive Folder →" at bounding box center [732, 225] width 208 height 39
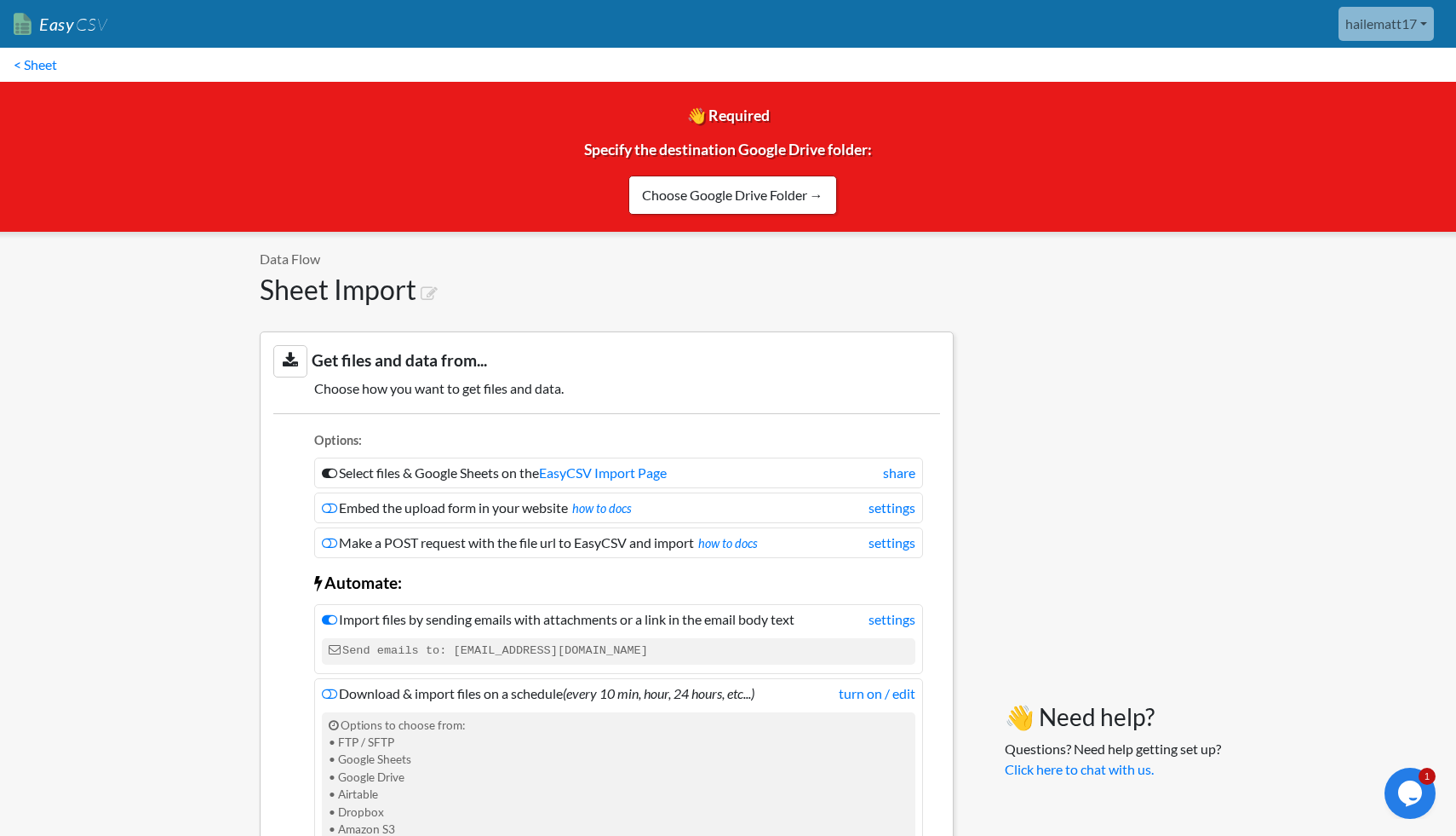
click at [67, 13] on link "Easy CSV" at bounding box center [61, 24] width 94 height 35
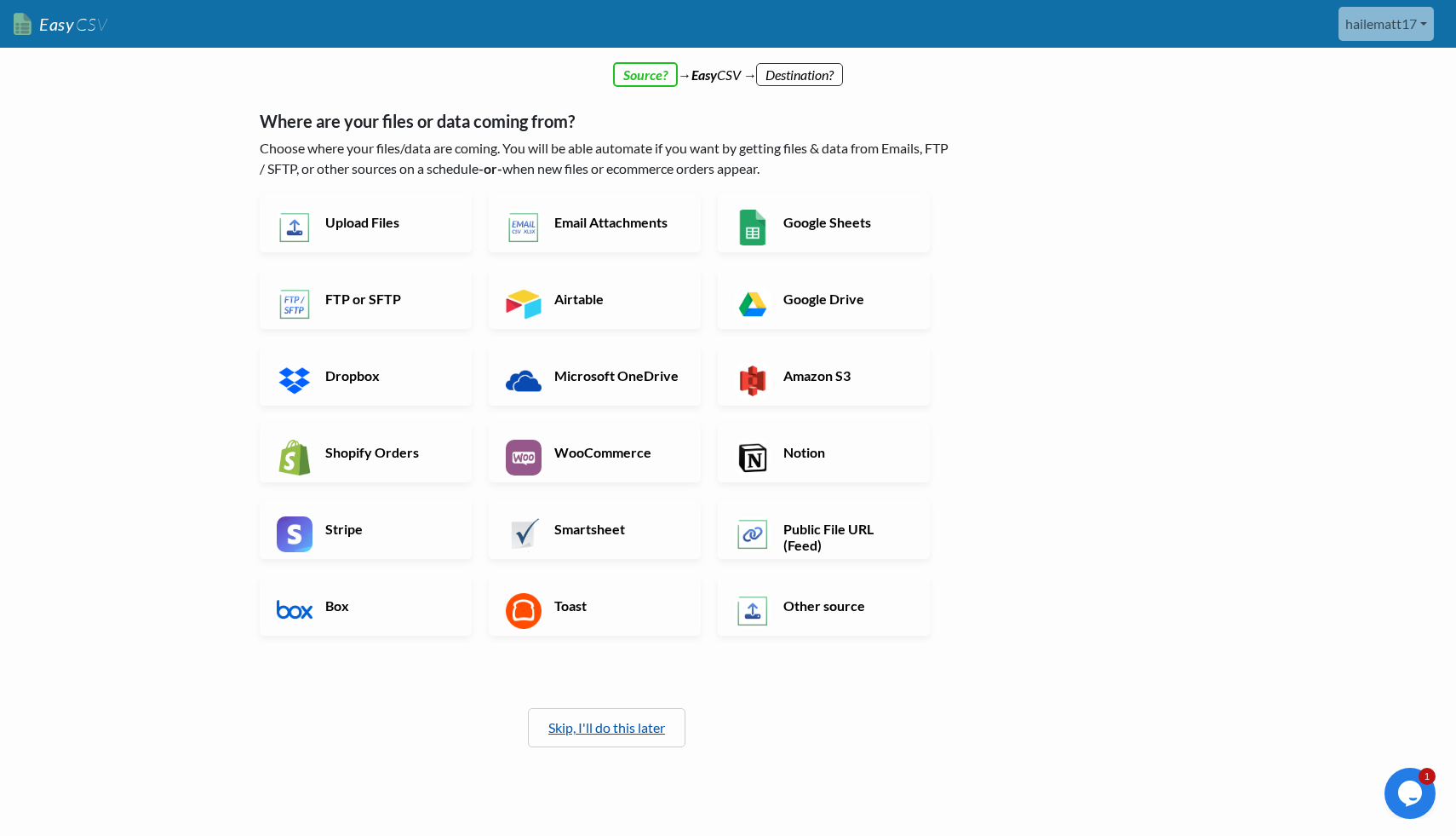
click at [653, 728] on link "Skip, I'll do this later" at bounding box center [606, 727] width 117 height 16
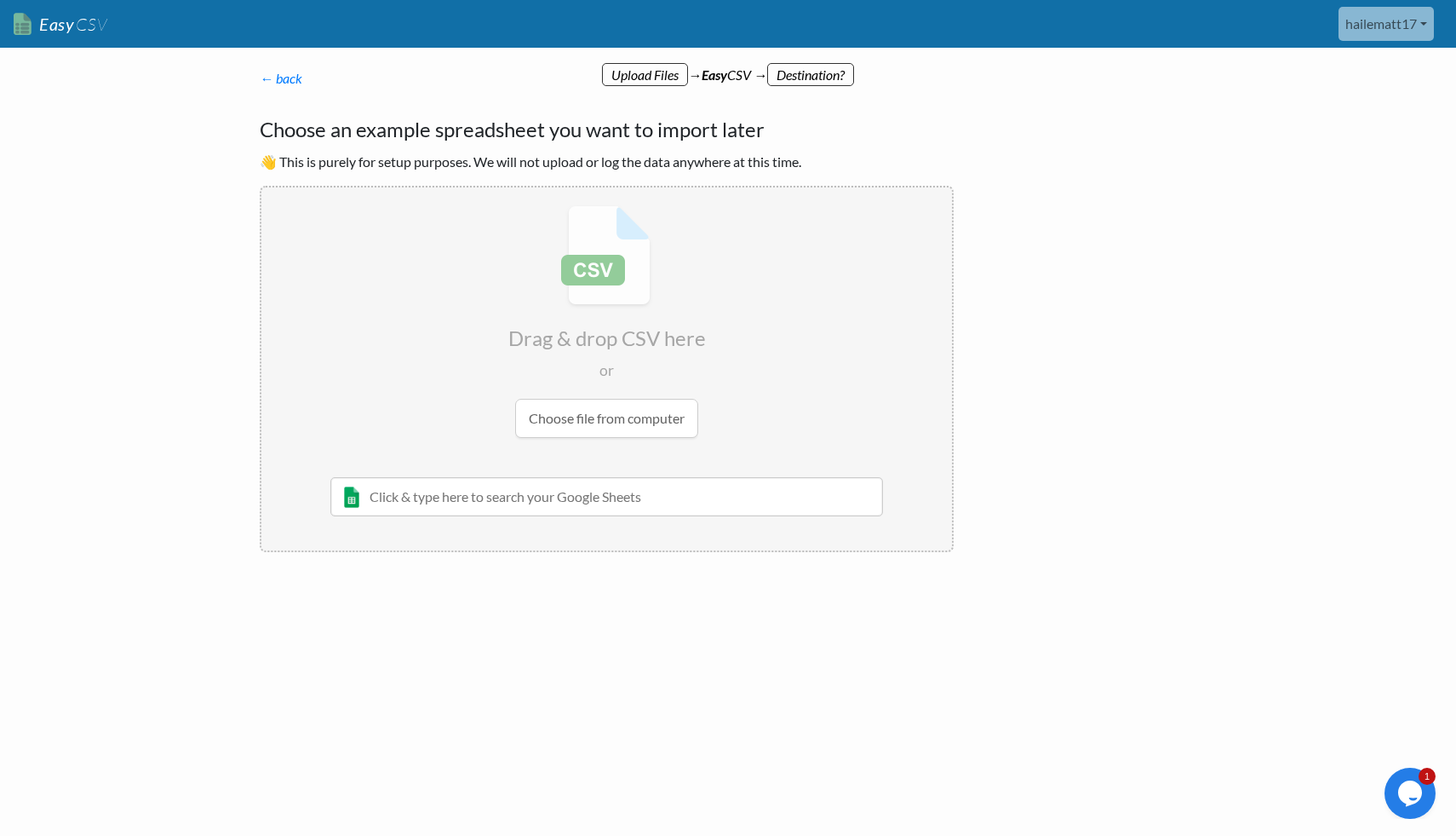
click at [604, 432] on input "file" at bounding box center [606, 321] width 691 height 268
type input "C:\fakepath\Retail Industry Companies.csv"
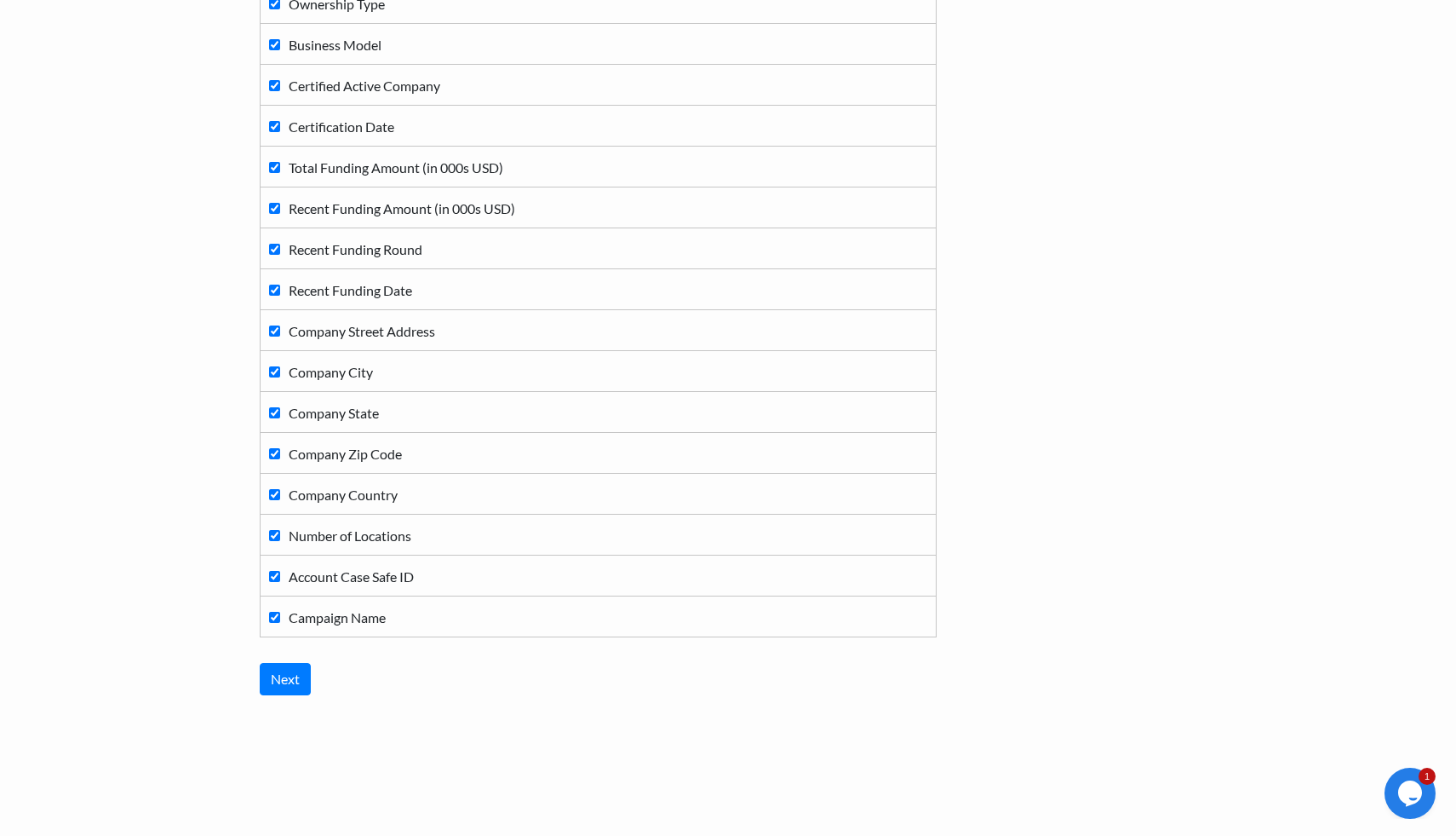
scroll to position [1081, 0]
click at [300, 679] on input "Next" at bounding box center [284, 678] width 51 height 32
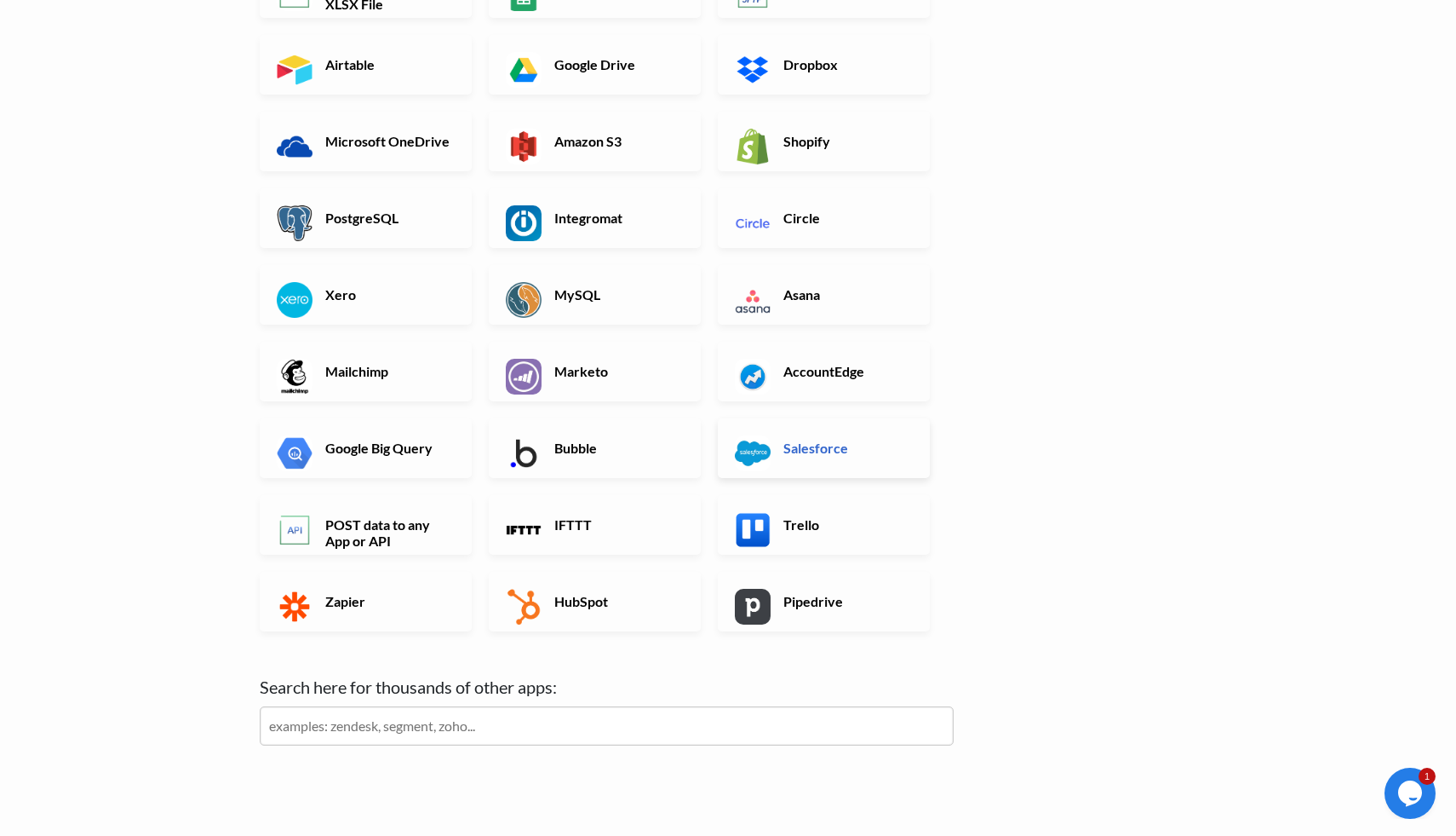
scroll to position [290, 0]
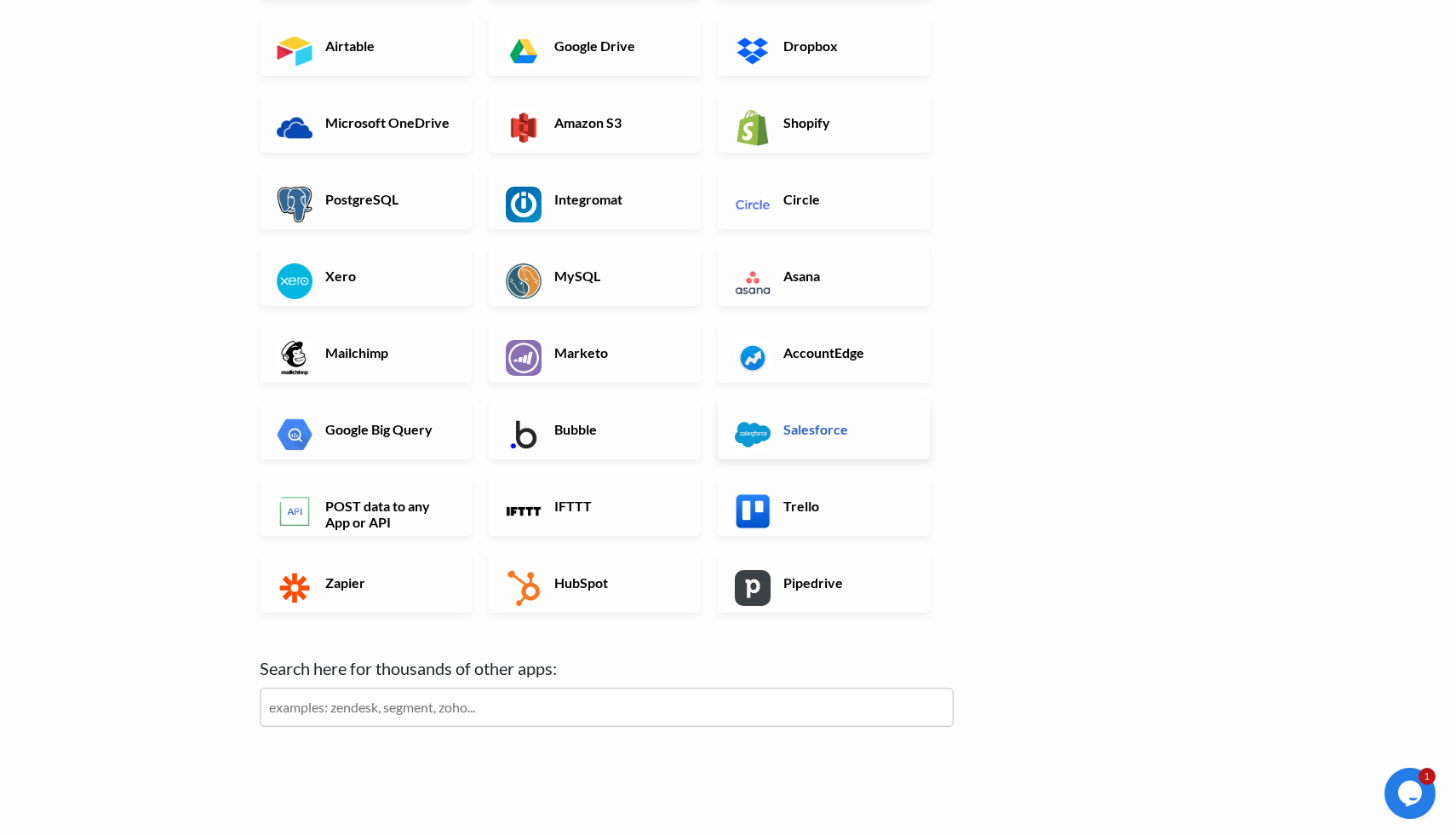
click at [816, 435] on h6 "Salesforce" at bounding box center [846, 429] width 134 height 16
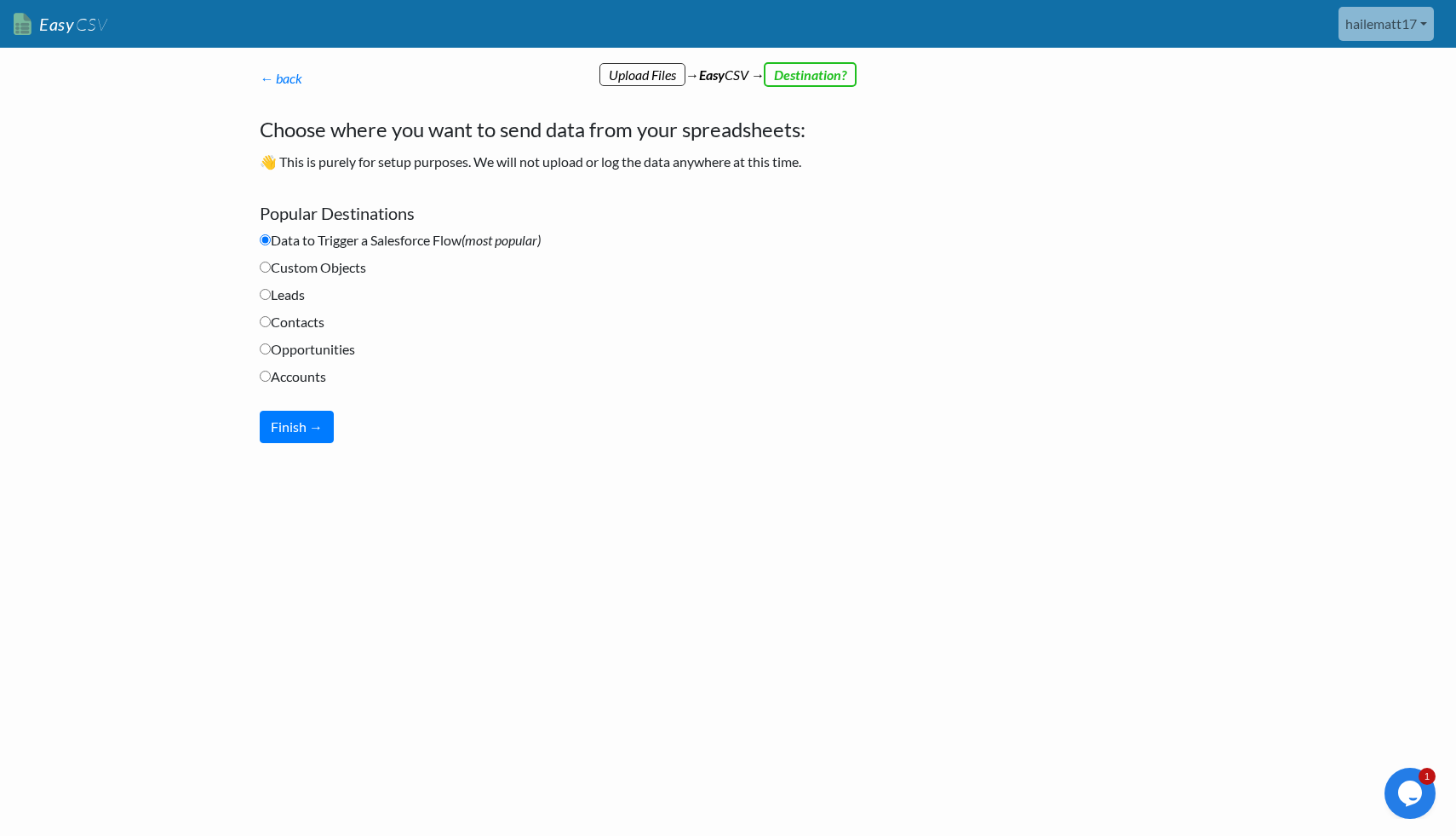
scroll to position [0, 0]
click at [318, 370] on label "Accounts" at bounding box center [292, 376] width 67 height 20
click at [271, 370] on input "Accounts" at bounding box center [264, 375] width 11 height 11
radio input "true"
click at [310, 427] on button "Finish →" at bounding box center [296, 427] width 74 height 32
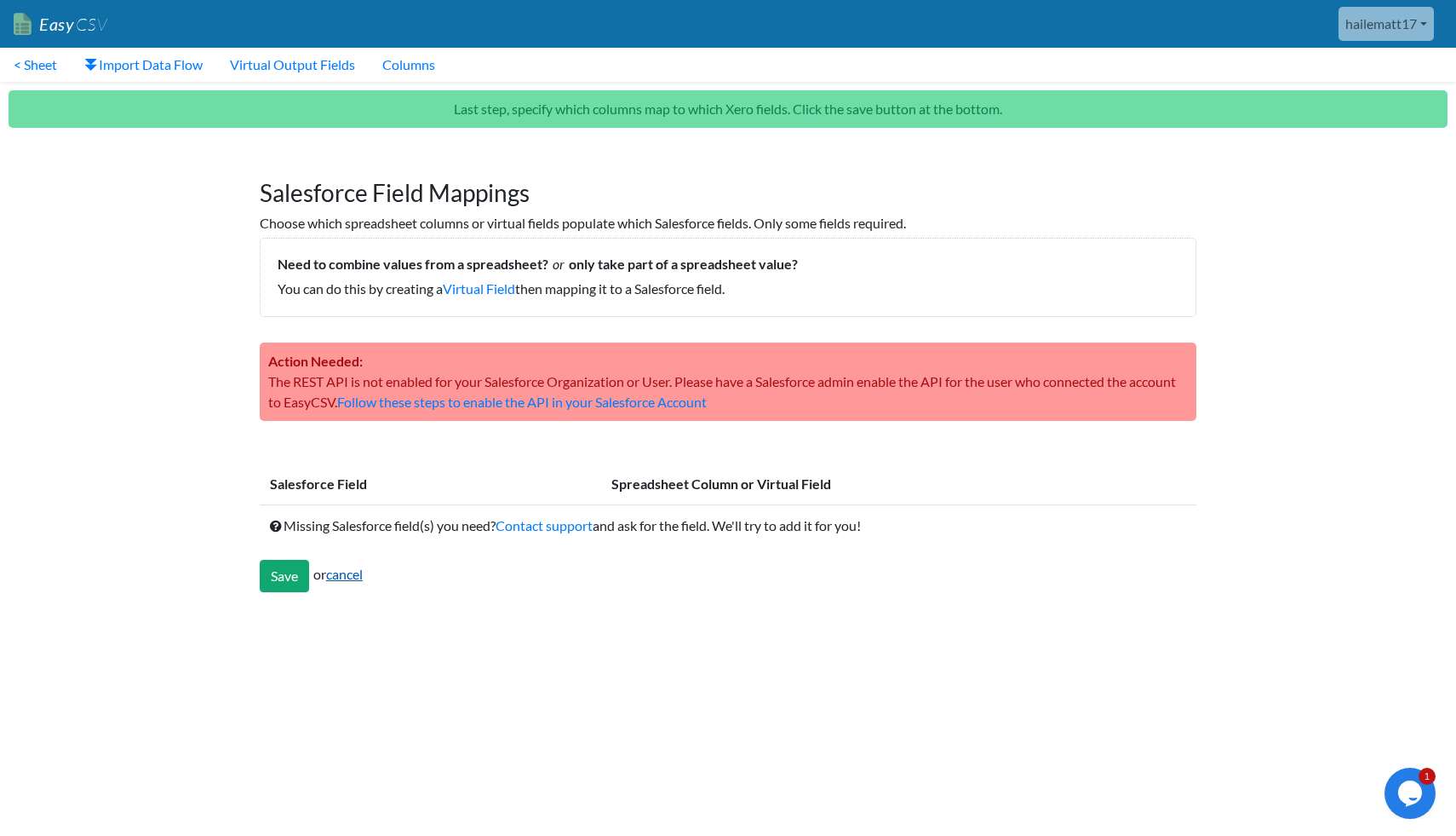
click at [353, 572] on link "cancel" at bounding box center [344, 574] width 37 height 16
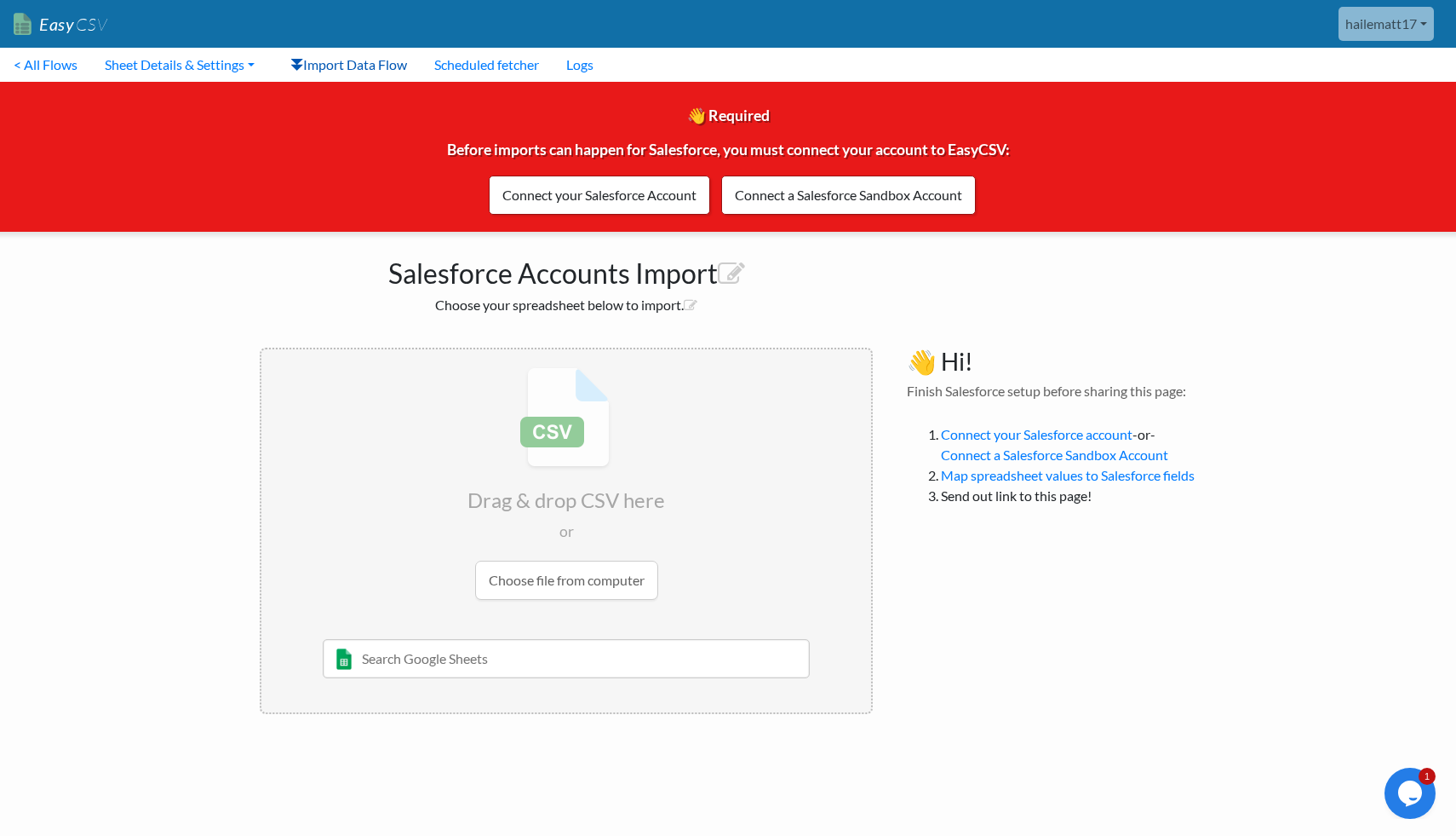
click at [380, 58] on link "Import Data Flow" at bounding box center [349, 65] width 144 height 34
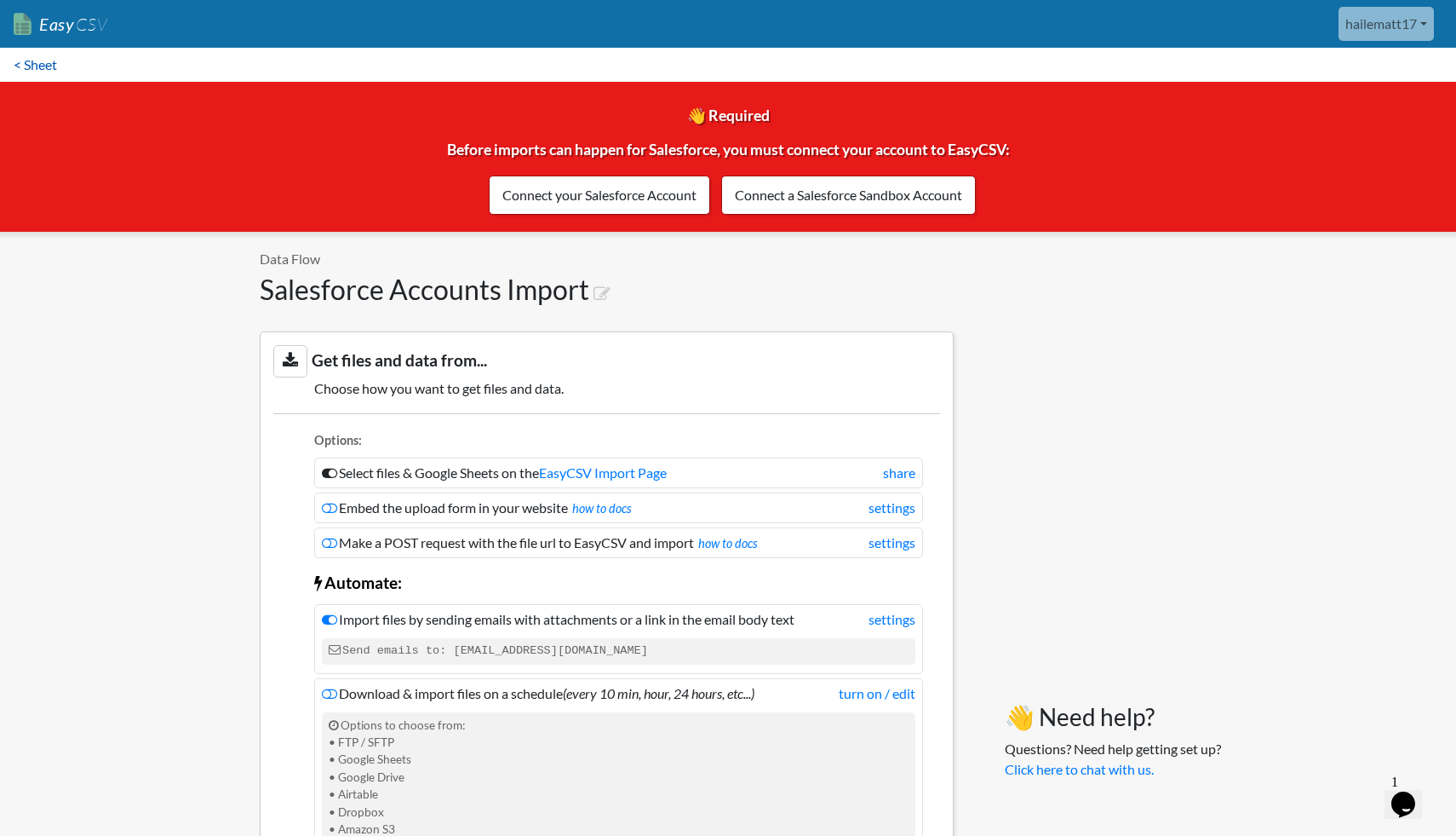
click at [40, 63] on link "< Sheet" at bounding box center [35, 65] width 71 height 34
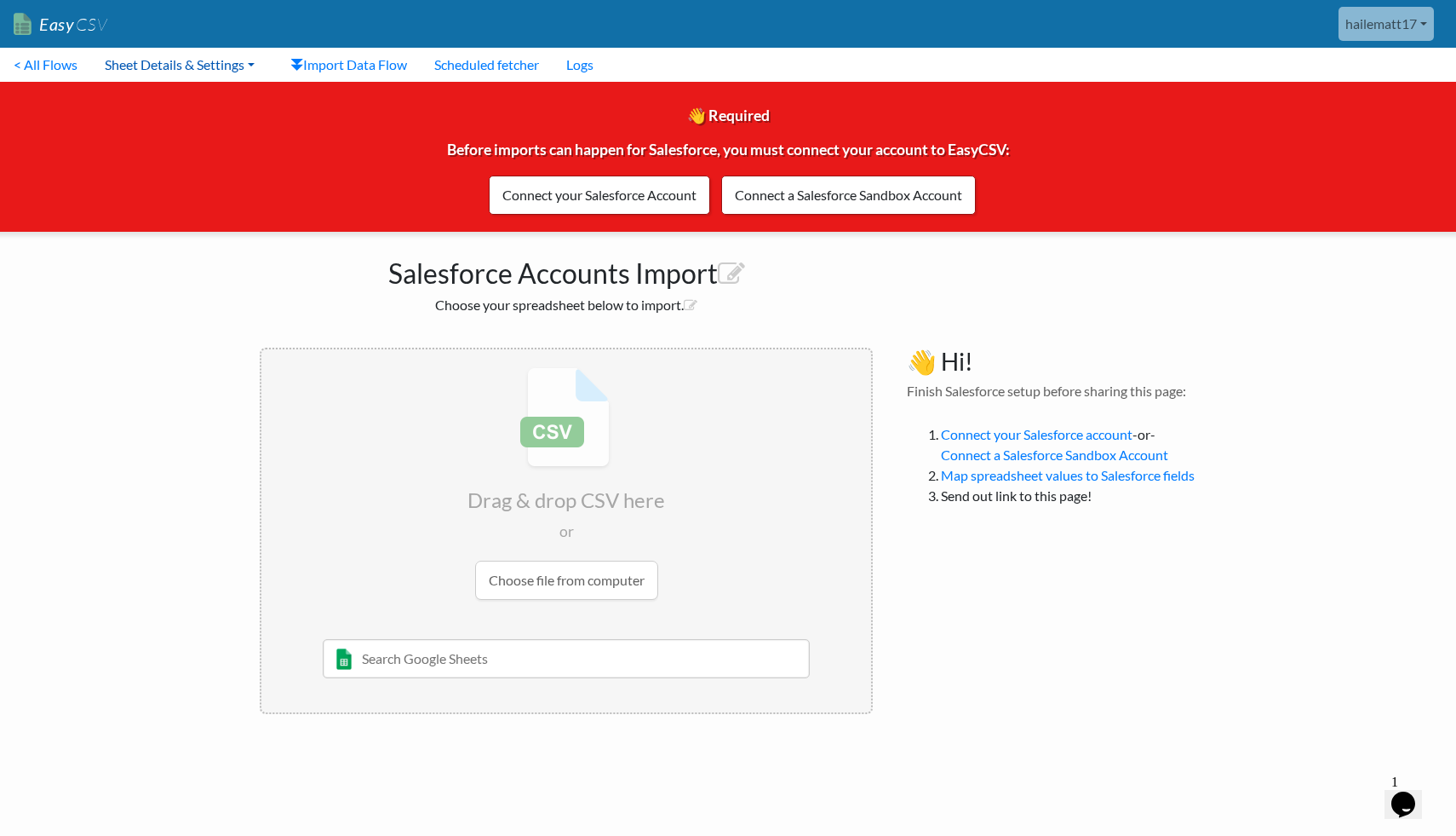
click at [258, 69] on link "Sheet Details & Settings" at bounding box center [180, 65] width 178 height 34
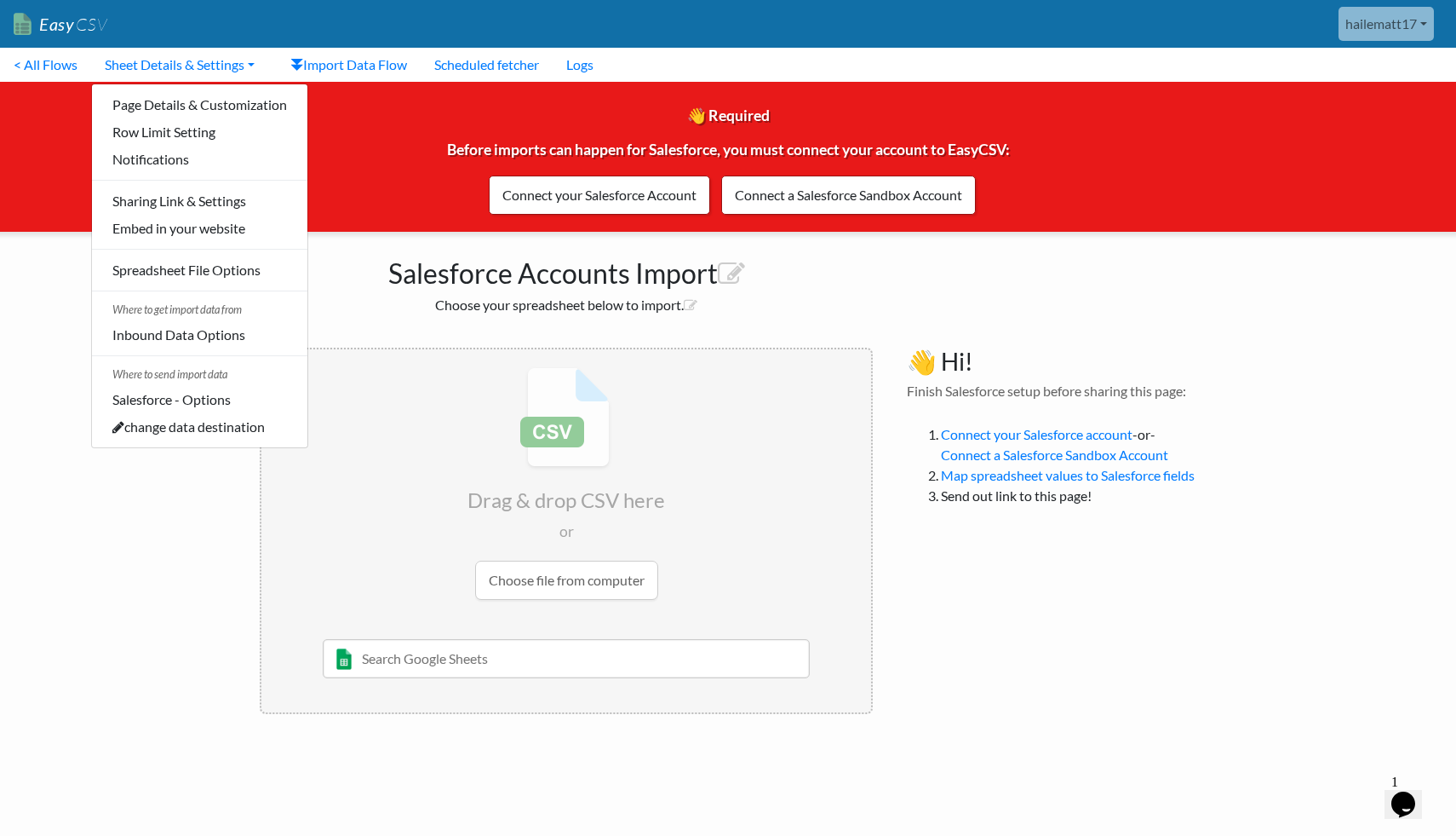
click at [1378, 35] on link "hailematt17" at bounding box center [1386, 24] width 96 height 34
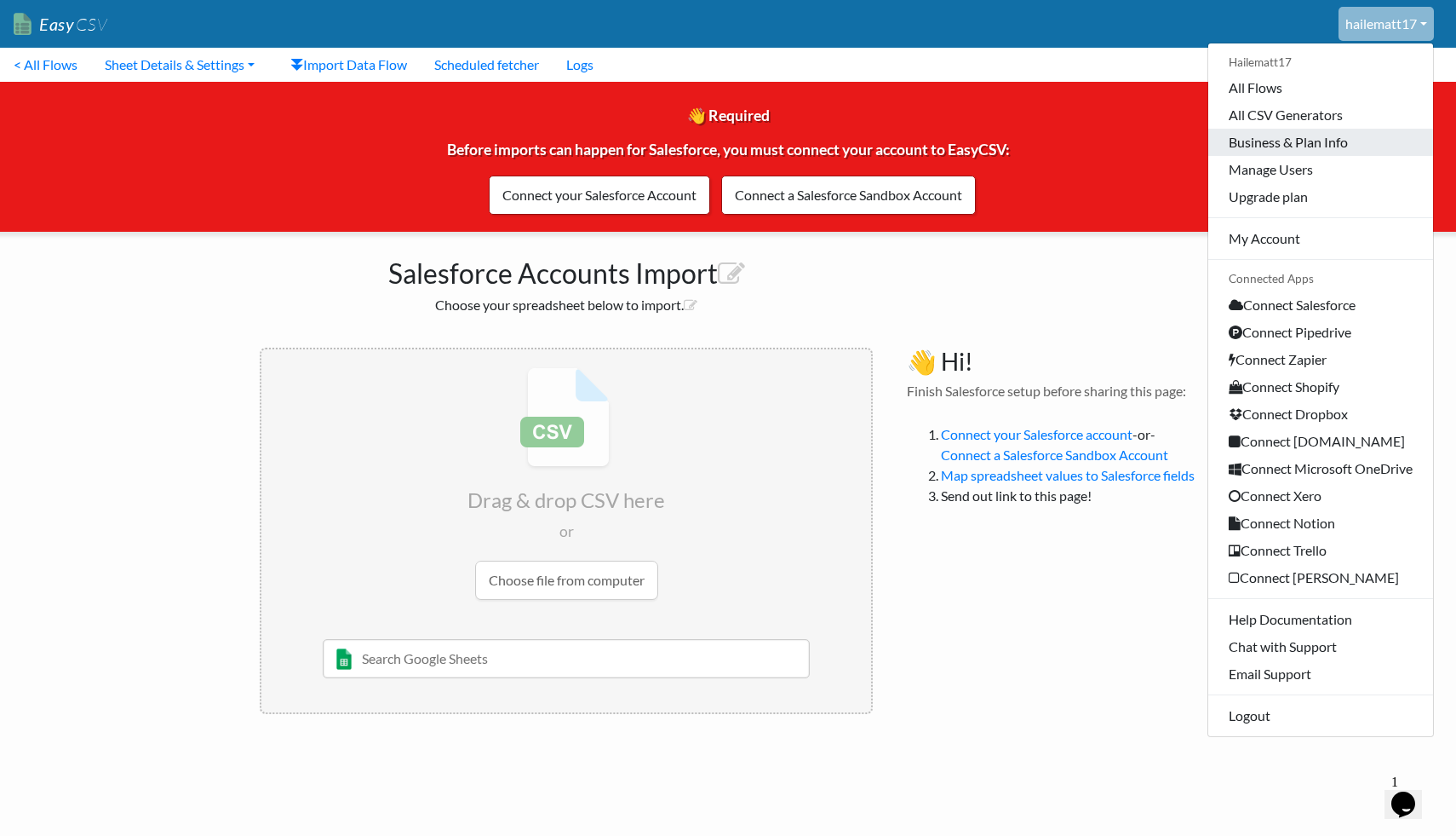
click at [1299, 147] on link "Business & Plan Info" at bounding box center [1320, 142] width 224 height 27
